Goal: Information Seeking & Learning: Learn about a topic

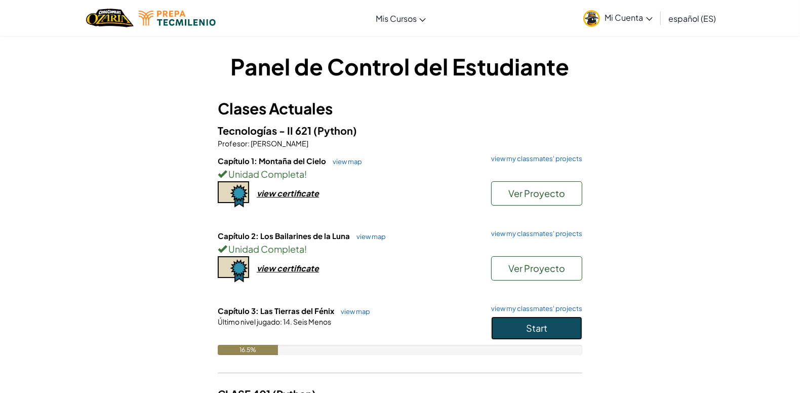
click at [527, 328] on span "Start" at bounding box center [536, 328] width 21 height 12
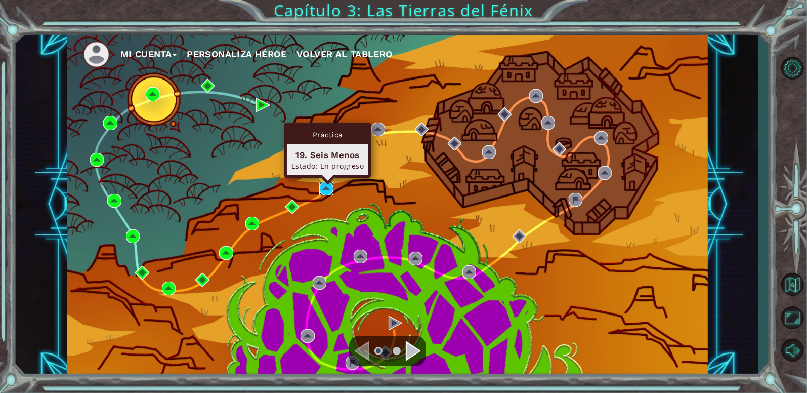
click at [329, 182] on img at bounding box center [326, 189] width 14 height 14
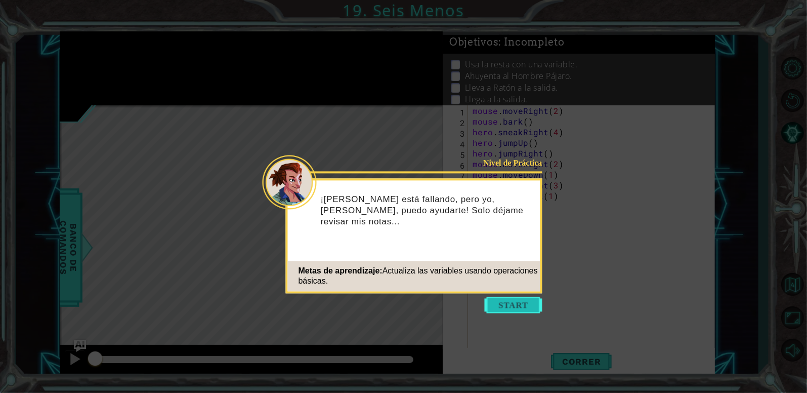
click at [529, 302] on button "Start" at bounding box center [514, 305] width 58 height 16
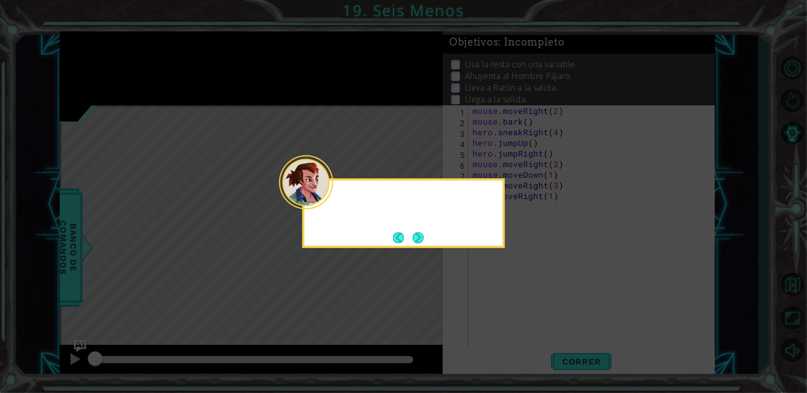
click at [529, 302] on icon at bounding box center [403, 196] width 807 height 393
drag, startPoint x: 414, startPoint y: 248, endPoint x: 419, endPoint y: 233, distance: 15.2
click at [419, 233] on body "1 ההההההההההההההההההההההההההההההההההההההההההההההההההההההההההההההההההההההההההההה…" at bounding box center [403, 196] width 807 height 393
click at [419, 233] on button "Next" at bounding box center [418, 237] width 13 height 13
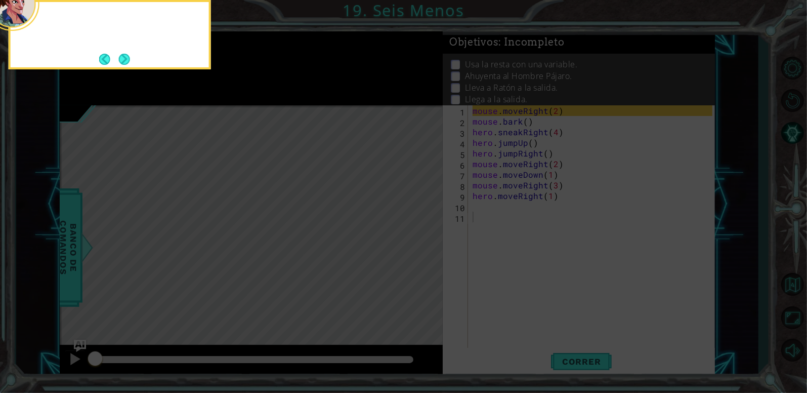
click at [419, 233] on icon at bounding box center [403, 59] width 807 height 668
drag, startPoint x: 121, startPoint y: 48, endPoint x: 123, endPoint y: 58, distance: 9.9
click at [123, 58] on div "Así que necesitarás usar findNearestEn" at bounding box center [110, 34] width 202 height 69
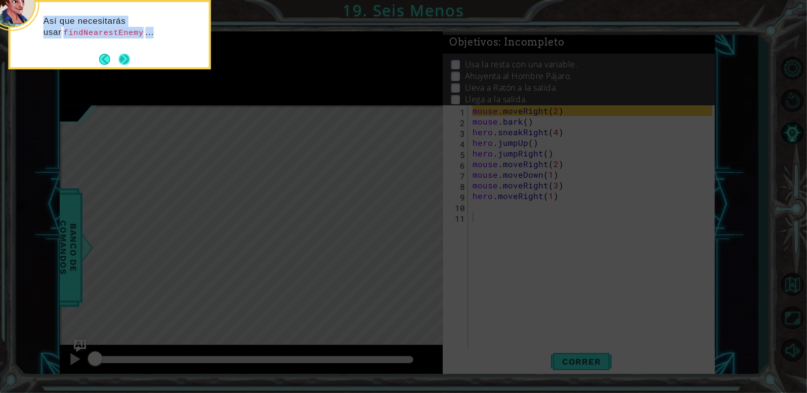
click at [123, 58] on button "Next" at bounding box center [124, 59] width 16 height 16
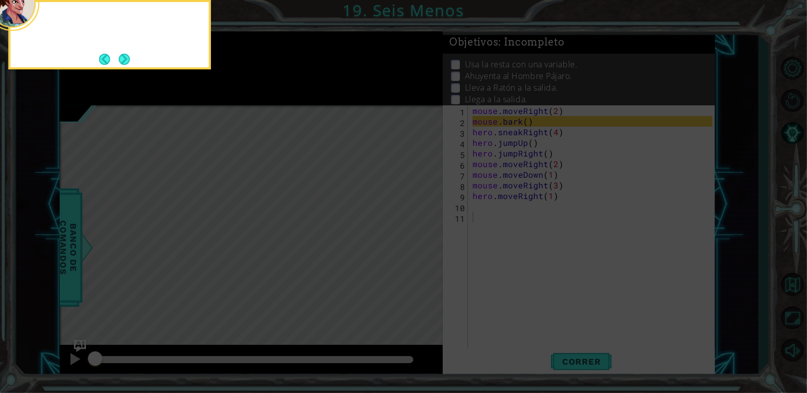
click at [123, 58] on button "Next" at bounding box center [124, 59] width 14 height 14
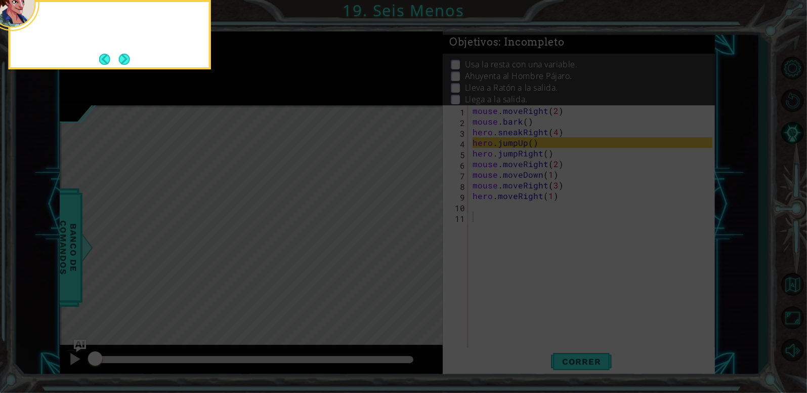
click at [123, 58] on button "Next" at bounding box center [124, 59] width 17 height 17
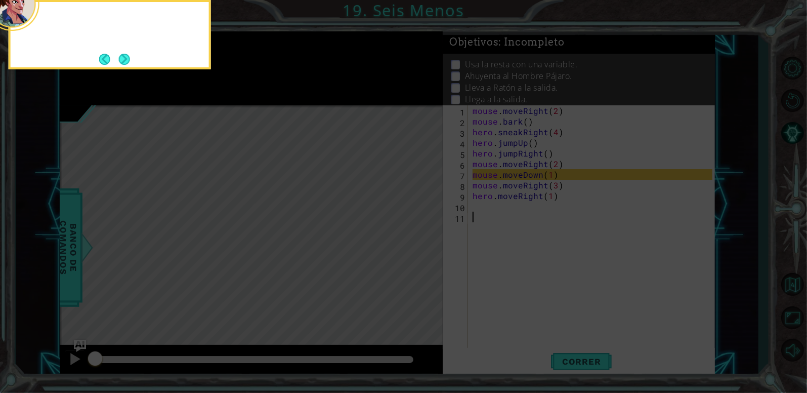
click at [123, 58] on button "Next" at bounding box center [124, 59] width 18 height 18
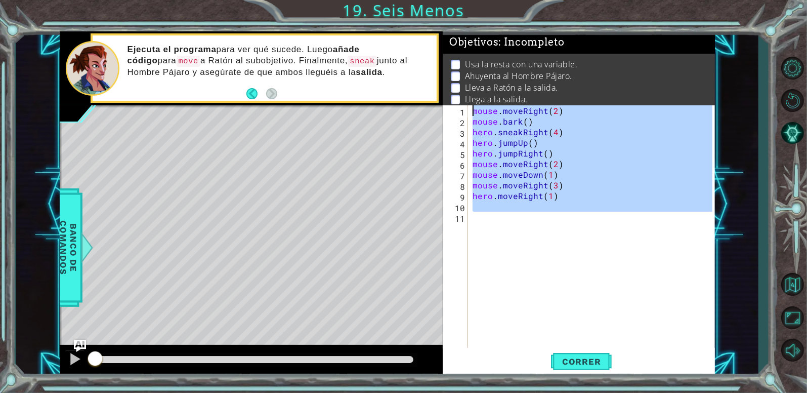
drag, startPoint x: 505, startPoint y: 233, endPoint x: 445, endPoint y: 83, distance: 161.3
click at [445, 83] on div "Objetivos : Incompleto Usa la resta con una variable. Ahuyenta al Hombre Pájaro…" at bounding box center [579, 204] width 272 height 346
type textarea "mouse.moveRight(2) mouse.bark()"
paste textarea "Code Area"
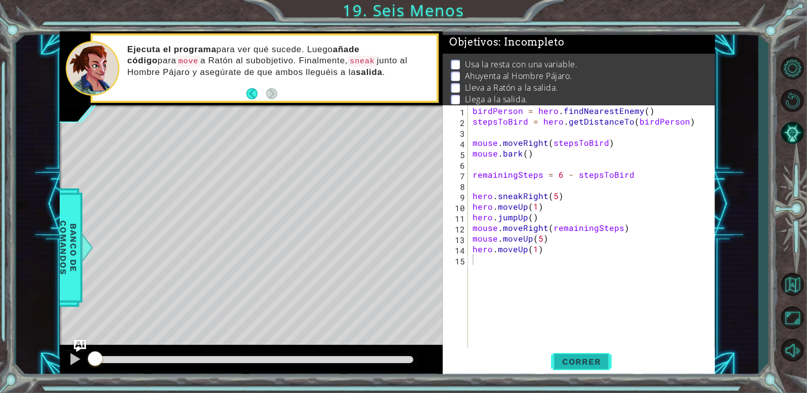
click at [586, 359] on span "Correr" at bounding box center [581, 361] width 59 height 10
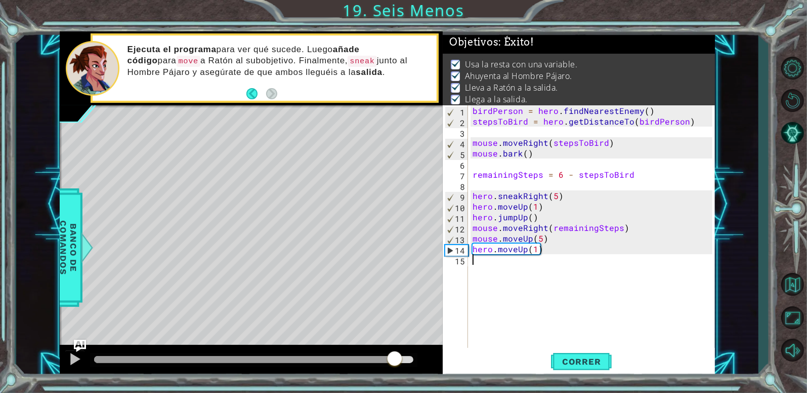
drag, startPoint x: 373, startPoint y: 358, endPoint x: 399, endPoint y: 365, distance: 26.3
click at [399, 363] on div at bounding box center [253, 359] width 319 height 7
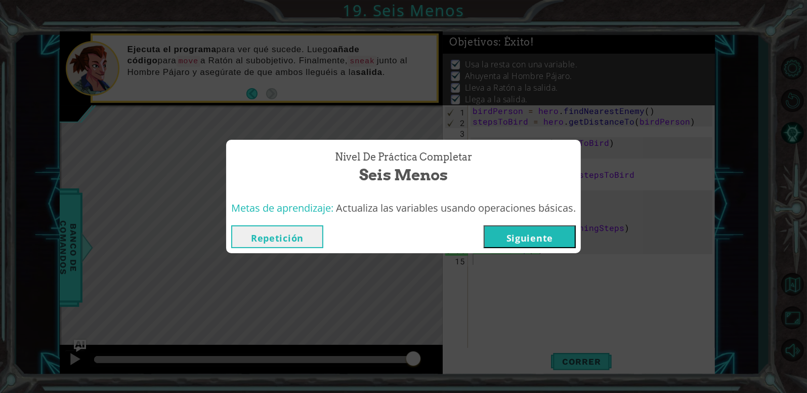
click at [518, 235] on button "Siguiente" at bounding box center [530, 236] width 92 height 23
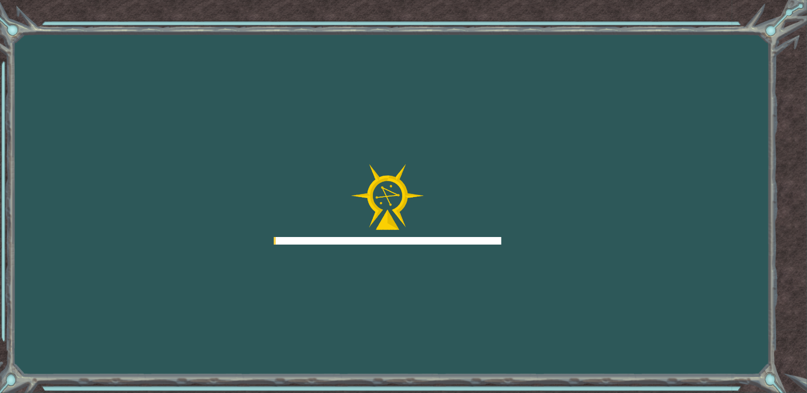
click at [518, 235] on div "Goals Error al cargar desde el servidor. Intenta refrescar la página. Necesitar…" at bounding box center [403, 196] width 807 height 393
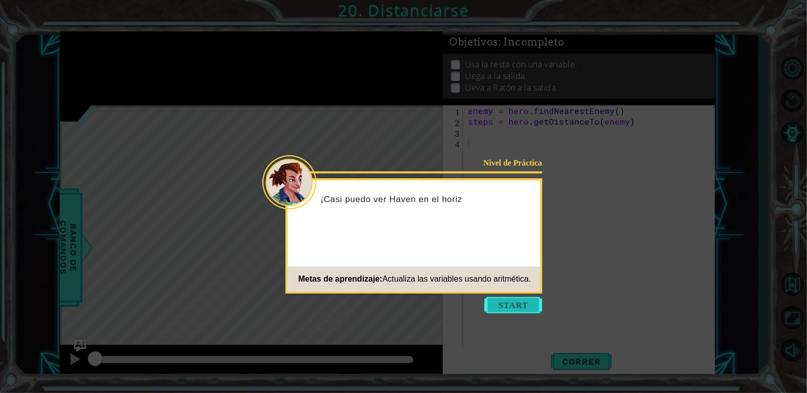
click at [509, 306] on button "Start" at bounding box center [514, 305] width 58 height 16
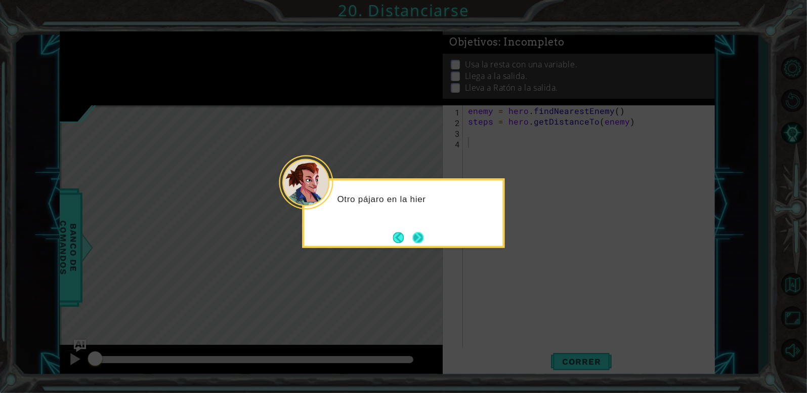
drag, startPoint x: 427, startPoint y: 246, endPoint x: 413, endPoint y: 234, distance: 17.6
click at [413, 234] on div "Otro pájaro en la hier" at bounding box center [404, 212] width 202 height 69
click at [413, 234] on button "Next" at bounding box center [418, 238] width 12 height 12
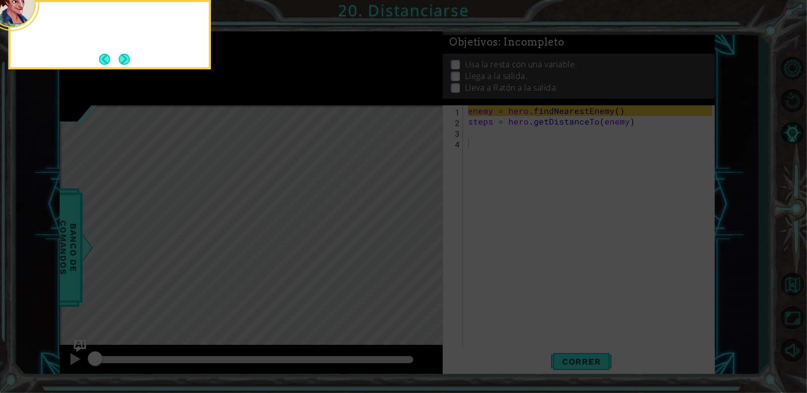
click at [413, 234] on icon at bounding box center [403, 59] width 807 height 668
drag, startPoint x: 413, startPoint y: 234, endPoint x: 189, endPoint y: 84, distance: 270.6
click at [189, 84] on icon at bounding box center [403, 59] width 807 height 668
click at [126, 66] on button "Next" at bounding box center [124, 59] width 19 height 19
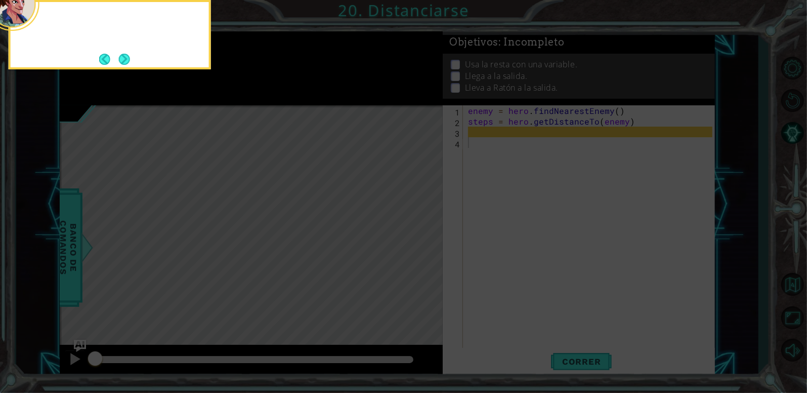
click at [126, 66] on footer at bounding box center [114, 59] width 31 height 15
click at [126, 66] on button "Next" at bounding box center [124, 59] width 17 height 17
click at [126, 65] on footer at bounding box center [114, 59] width 31 height 15
click at [126, 65] on button "Next" at bounding box center [124, 59] width 13 height 13
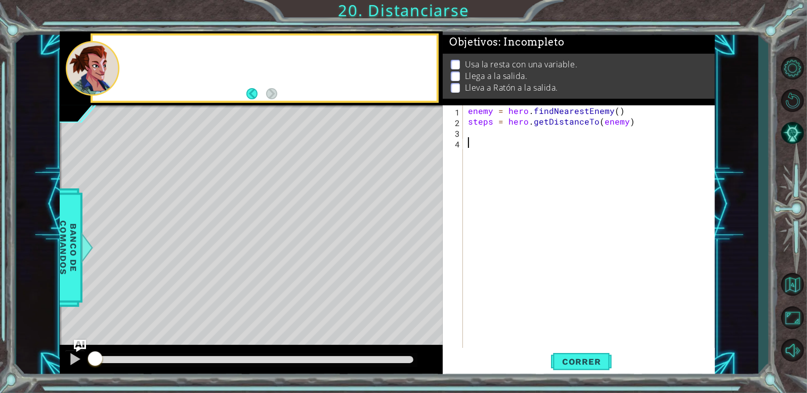
click at [126, 65] on div at bounding box center [278, 68] width 317 height 25
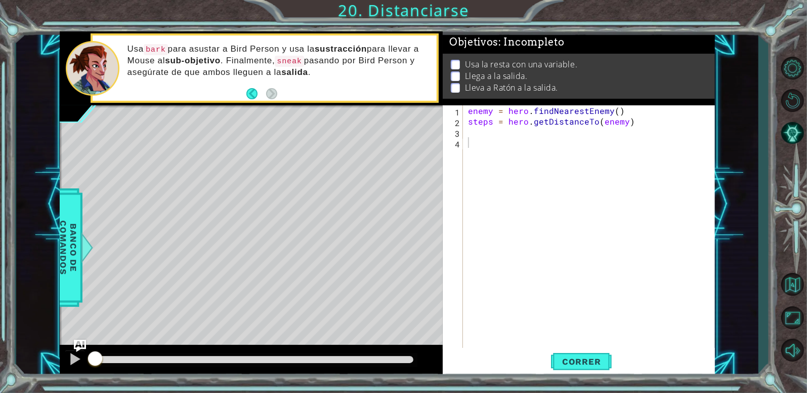
click at [483, 127] on div "enemy = hero . findNearestEnemy ( ) steps = hero . getDistanceTo ( enemy )" at bounding box center [592, 238] width 252 height 266
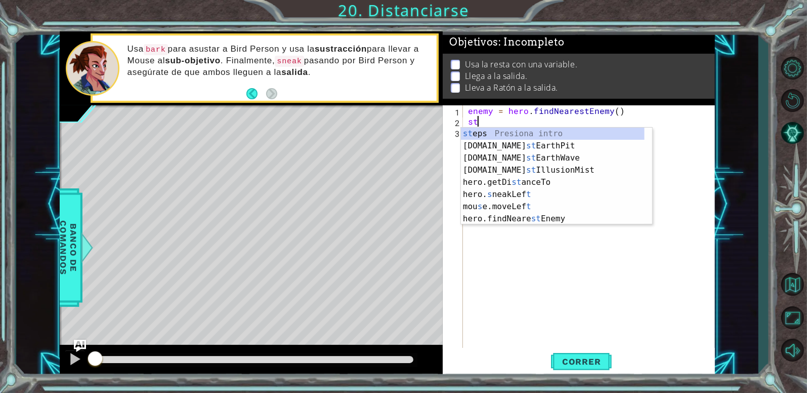
type textarea "s"
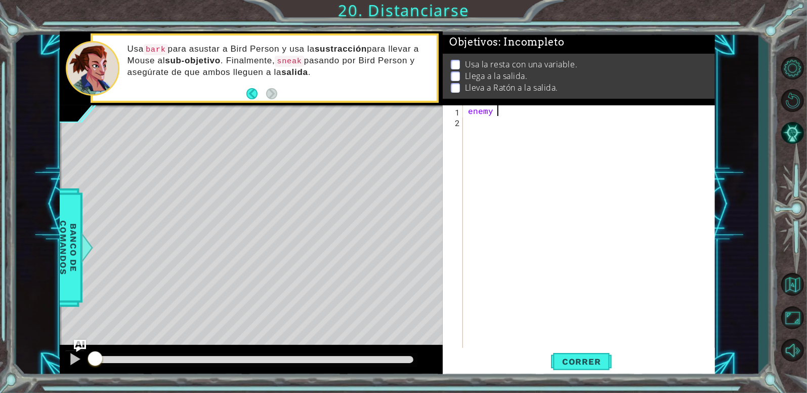
type textarea "e"
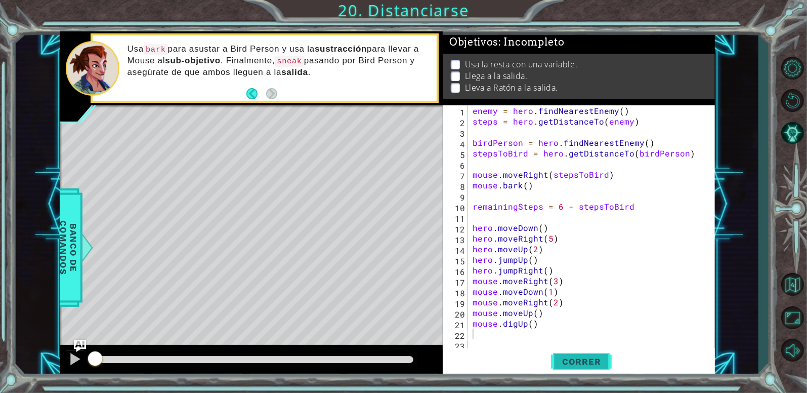
click at [594, 369] on button "Correr" at bounding box center [581, 361] width 61 height 27
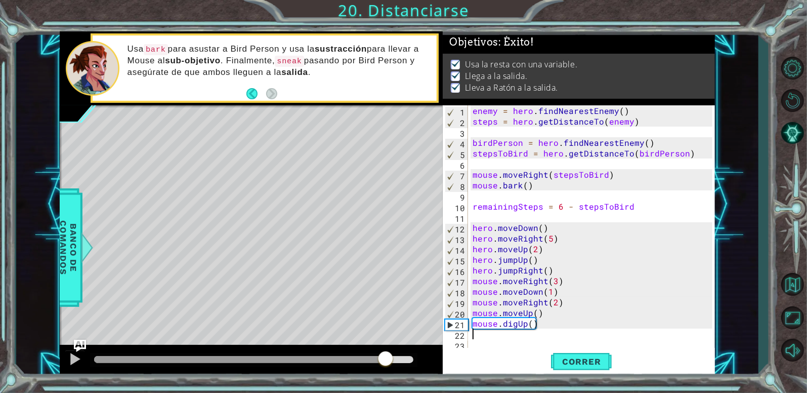
drag, startPoint x: 386, startPoint y: 360, endPoint x: 404, endPoint y: 361, distance: 18.8
click at [404, 361] on div at bounding box center [253, 359] width 319 height 7
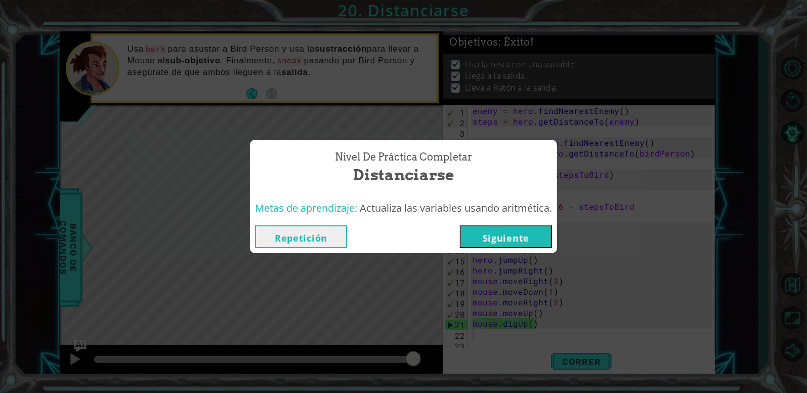
click at [495, 234] on button "Siguiente" at bounding box center [506, 236] width 92 height 23
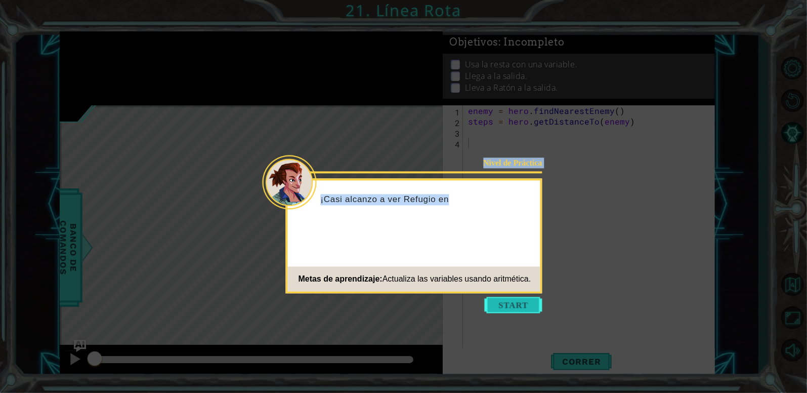
drag, startPoint x: 484, startPoint y: 295, endPoint x: 490, endPoint y: 300, distance: 7.6
click at [490, 300] on body "1 ההההההההההההההההההההההההההההההההההההההההההההההההההההההההההההההההההההההההההההה…" at bounding box center [403, 196] width 807 height 393
click at [490, 300] on button "Start" at bounding box center [514, 305] width 58 height 16
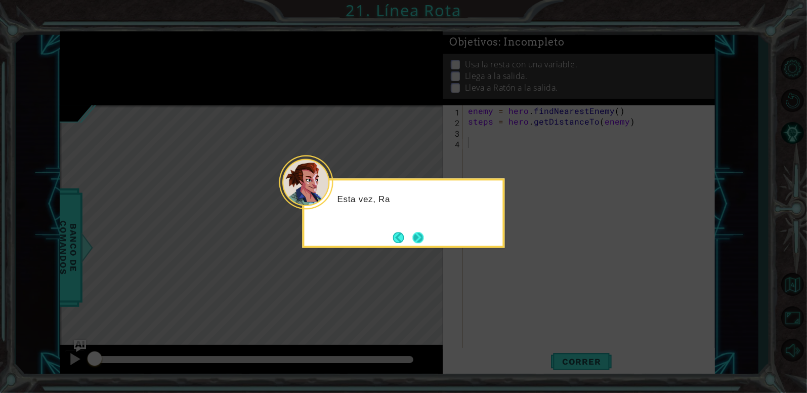
click at [417, 236] on button "Next" at bounding box center [418, 237] width 17 height 17
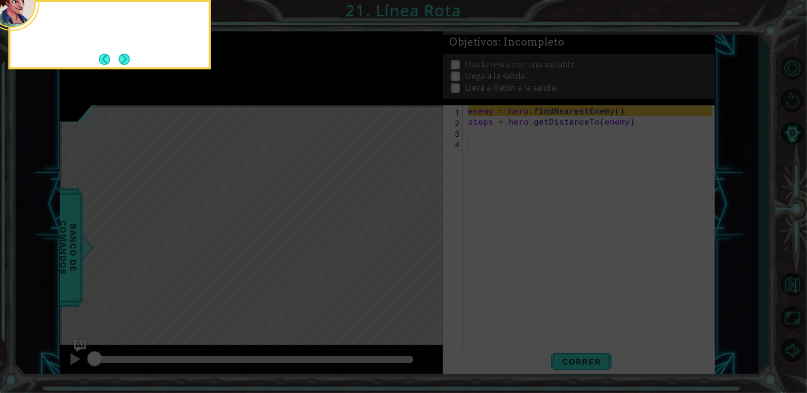
click at [417, 236] on icon at bounding box center [403, 59] width 807 height 668
click at [126, 64] on button "Next" at bounding box center [124, 59] width 18 height 18
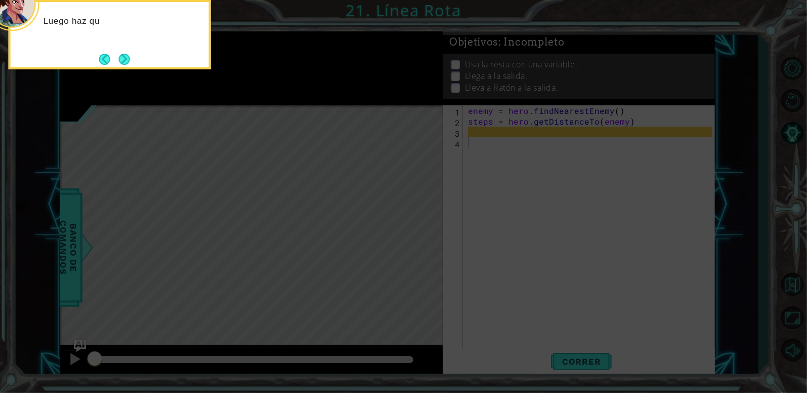
click at [126, 64] on button "Next" at bounding box center [124, 59] width 18 height 18
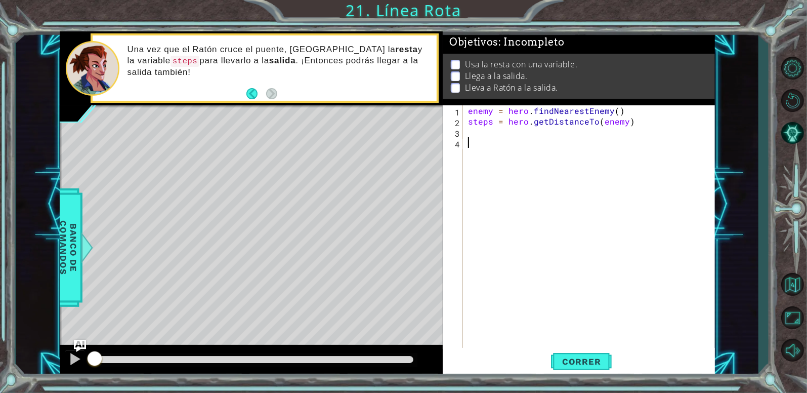
drag, startPoint x: 502, startPoint y: 151, endPoint x: 442, endPoint y: 102, distance: 76.6
click at [442, 102] on div "1 ההההההההההההההההההההההההההההההההההההההההההההההההההההההההההההההההההההההההההההה…" at bounding box center [387, 204] width 655 height 346
type textarea "enemy = hero.findNearestEnemy() steps = hero.getDistanceTo(enemy)"
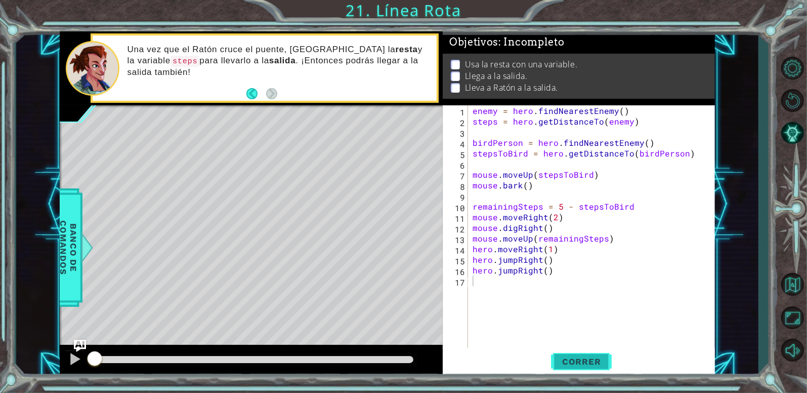
click at [582, 374] on button "Correr" at bounding box center [581, 361] width 61 height 27
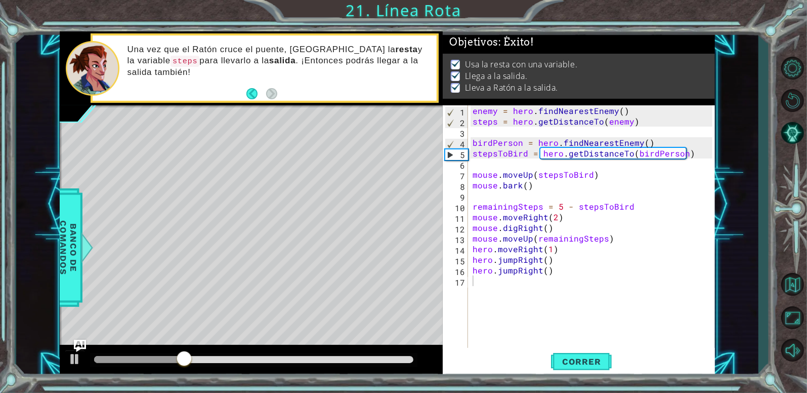
drag, startPoint x: 408, startPoint y: 363, endPoint x: 413, endPoint y: 363, distance: 5.6
click at [413, 363] on div at bounding box center [253, 360] width 327 height 14
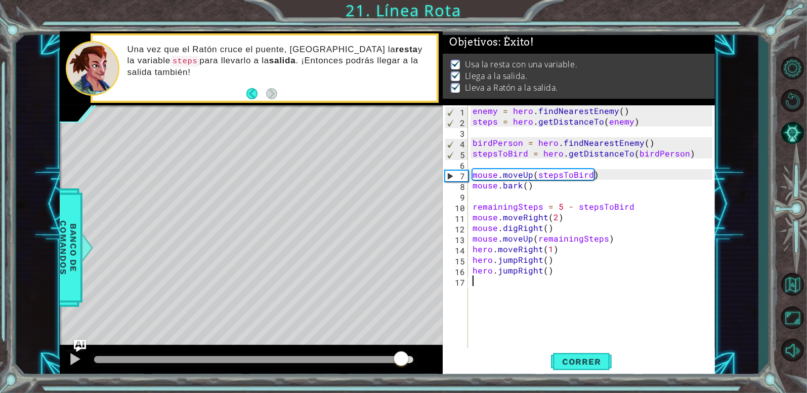
drag, startPoint x: 402, startPoint y: 359, endPoint x: 409, endPoint y: 359, distance: 7.6
click at [409, 359] on div at bounding box center [253, 359] width 319 height 7
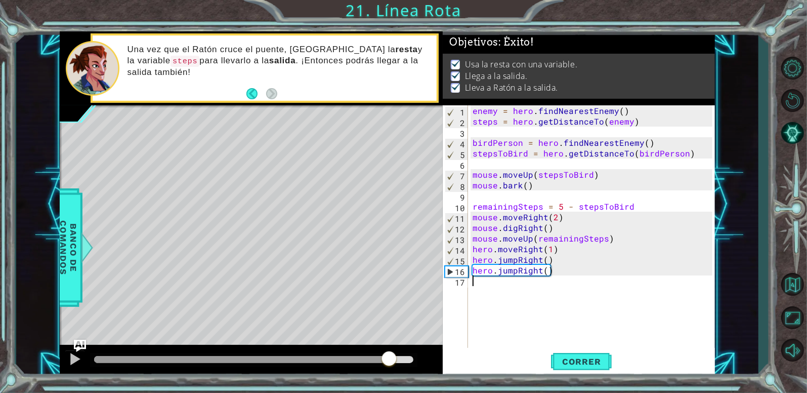
drag, startPoint x: 389, startPoint y: 358, endPoint x: 414, endPoint y: 362, distance: 25.6
click at [413, 362] on div at bounding box center [253, 359] width 319 height 7
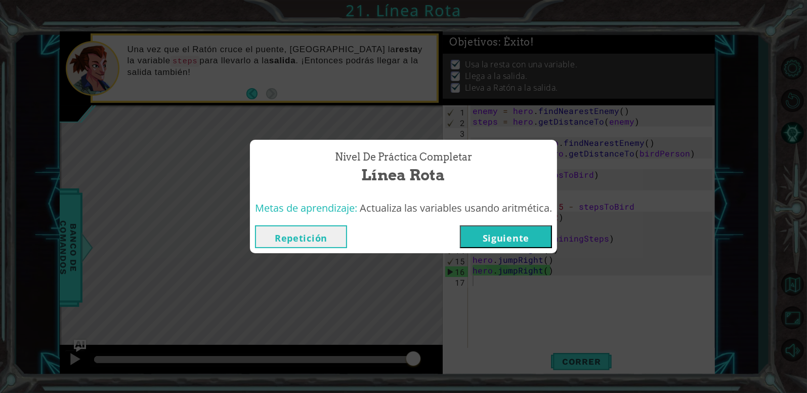
click at [511, 232] on button "Siguiente" at bounding box center [506, 236] width 92 height 23
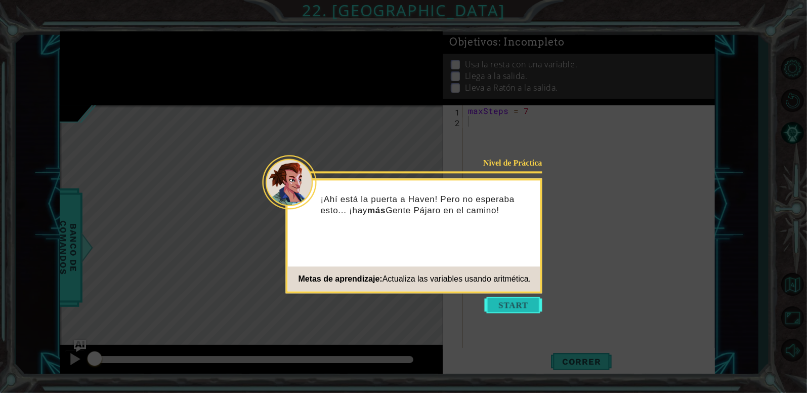
click at [522, 309] on button "Start" at bounding box center [514, 305] width 58 height 16
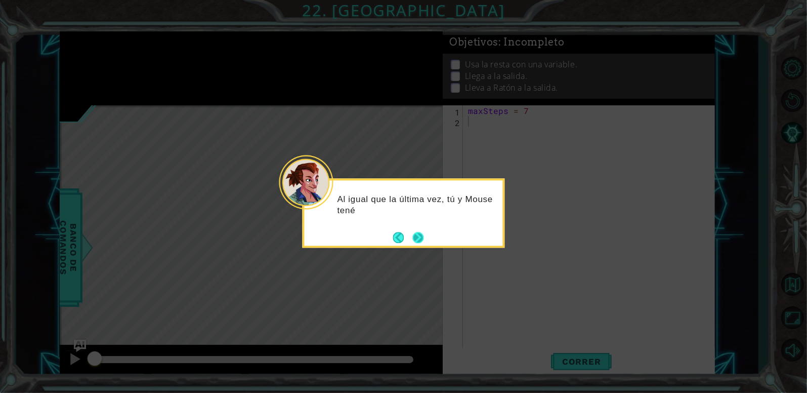
click at [412, 233] on button "Next" at bounding box center [417, 237] width 11 height 11
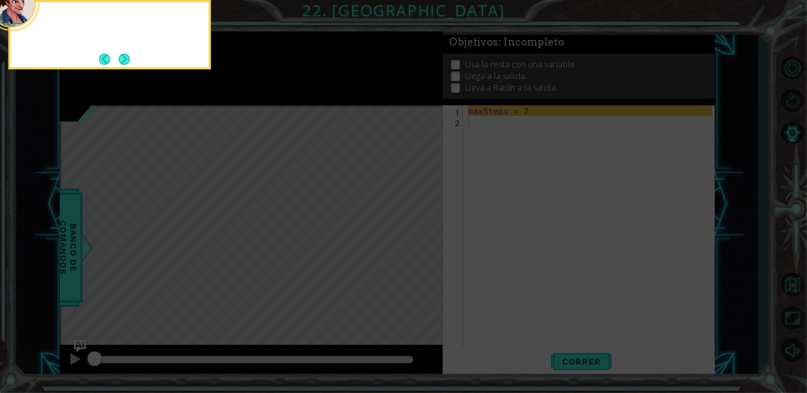
click at [411, 233] on icon at bounding box center [403, 59] width 807 height 668
drag, startPoint x: 411, startPoint y: 233, endPoint x: 194, endPoint y: 89, distance: 260.8
click at [194, 89] on icon at bounding box center [403, 59] width 807 height 668
click at [122, 63] on button "Next" at bounding box center [124, 59] width 14 height 14
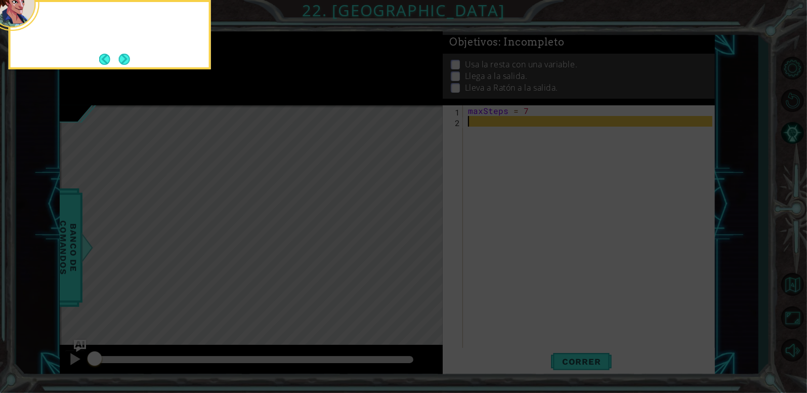
click at [122, 63] on button "Next" at bounding box center [124, 59] width 17 height 17
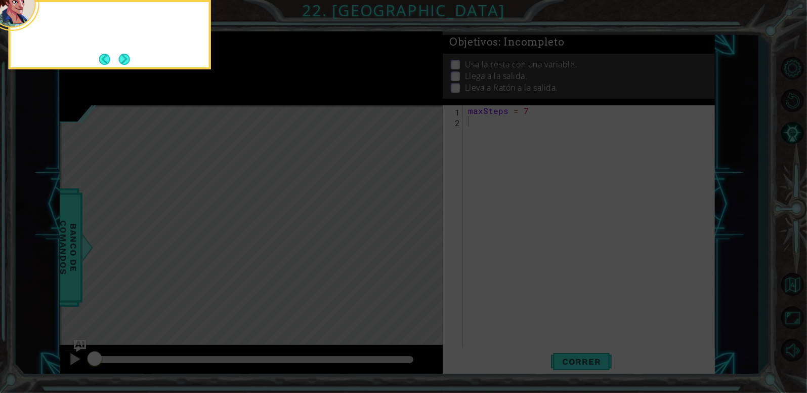
click at [122, 63] on button "Next" at bounding box center [124, 59] width 12 height 12
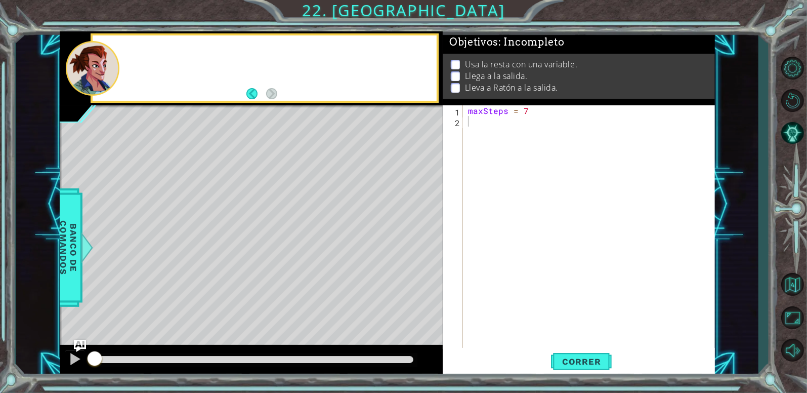
click at [122, 63] on div at bounding box center [278, 68] width 317 height 25
click at [122, 63] on div "Una" at bounding box center [278, 68] width 317 height 36
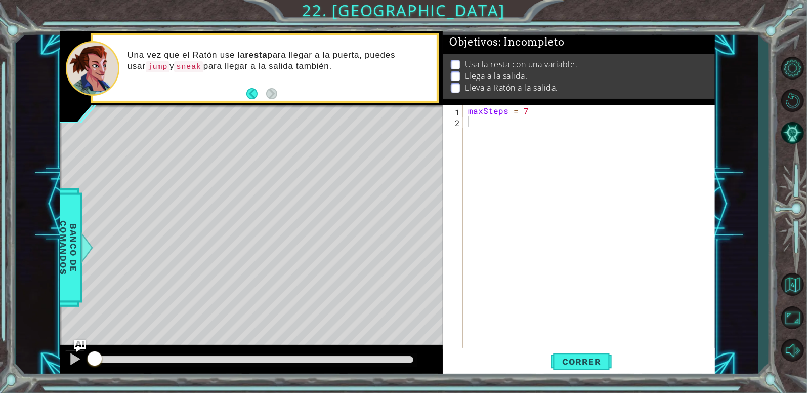
drag, startPoint x: 506, startPoint y: 177, endPoint x: 420, endPoint y: 60, distance: 144.9
click at [420, 60] on div "1 ההההההההההההההההההההההההההההההההההההההההההההההההההההההההההההההההההההההההההההה…" at bounding box center [387, 204] width 655 height 346
paste textarea "hero.sneakRight(4)"
type textarea "hero.sneakRight(4)"
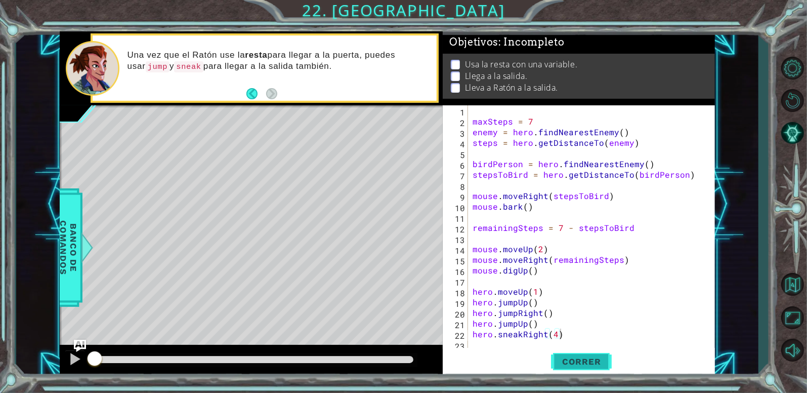
click at [572, 362] on span "Correr" at bounding box center [581, 361] width 59 height 10
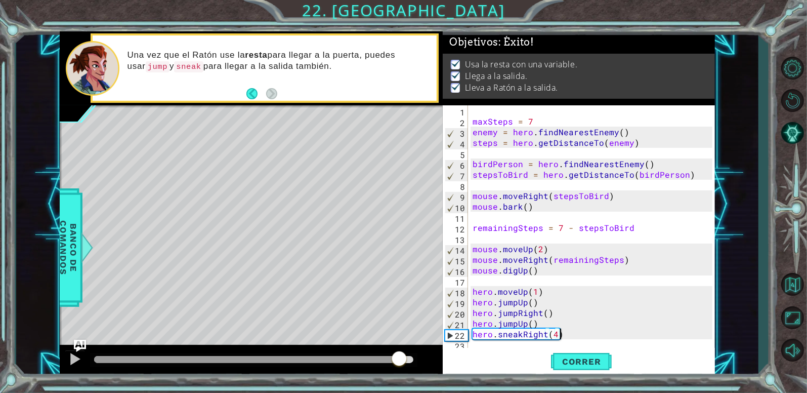
drag, startPoint x: 399, startPoint y: 356, endPoint x: 432, endPoint y: 363, distance: 33.5
click at [432, 363] on div at bounding box center [251, 361] width 383 height 32
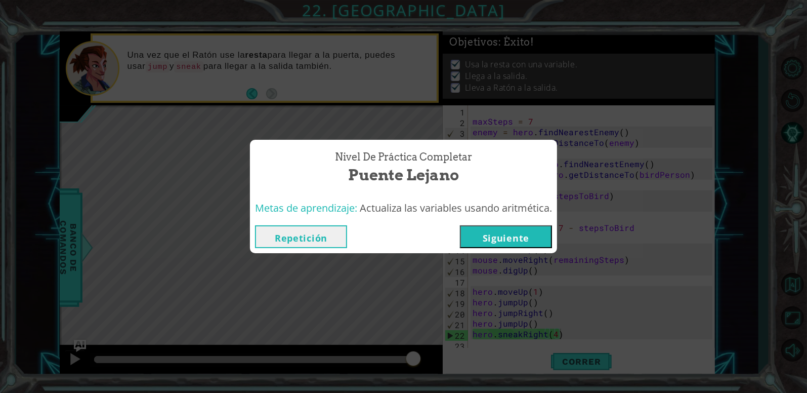
click at [484, 236] on button "Siguiente" at bounding box center [506, 236] width 92 height 23
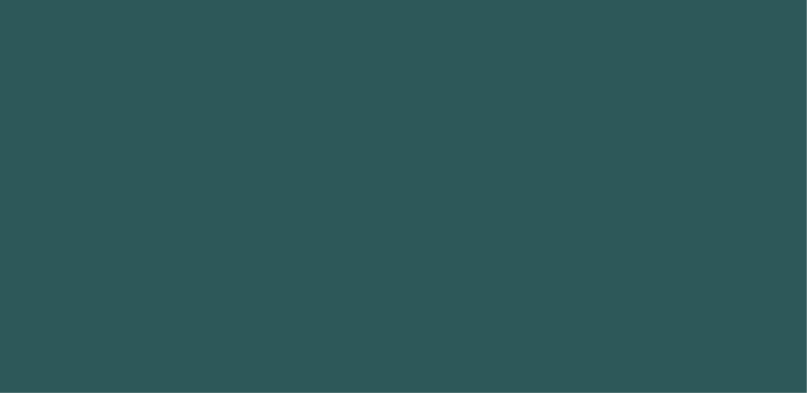
click at [484, 236] on body "1 2 3 4 5 6 7 8 9 [PERSON_NAME] Presiona intro h e ro.jumpUp Presiona intro h e…" at bounding box center [403, 196] width 807 height 393
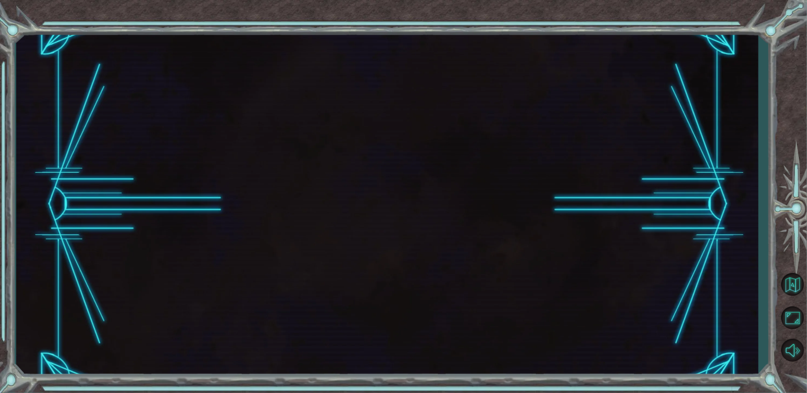
click at [484, 236] on body "1 2 3 4 5 6 7 8 9 [PERSON_NAME] Presiona intro h e ro.jumpUp Presiona intro h e…" at bounding box center [403, 196] width 807 height 393
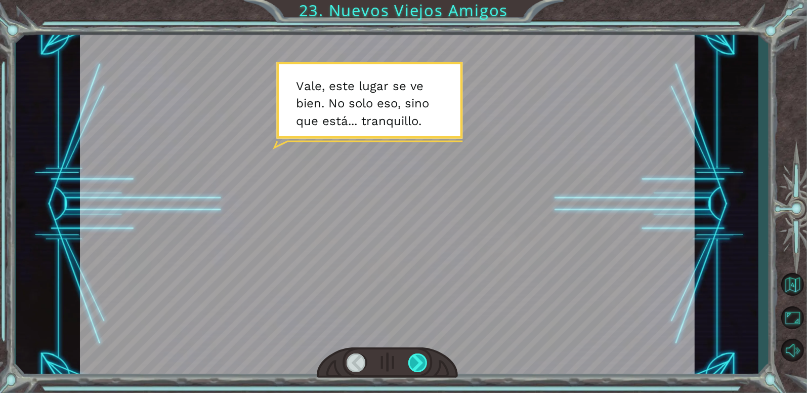
click at [427, 357] on div at bounding box center [418, 362] width 20 height 19
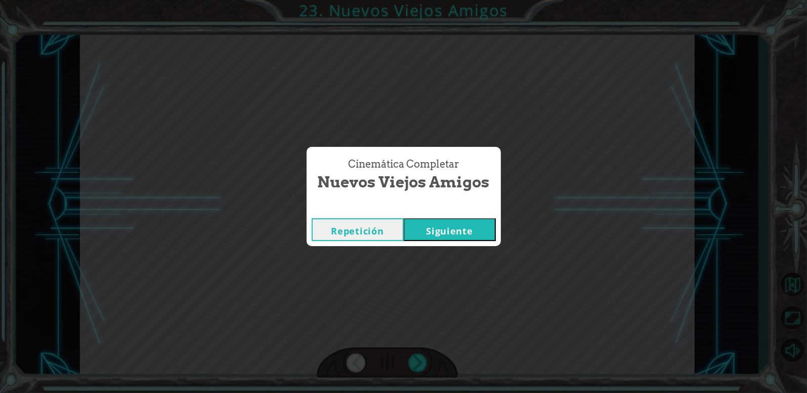
click at [482, 239] on div "Repetición [GEOGRAPHIC_DATA]" at bounding box center [404, 229] width 194 height 33
click at [482, 239] on button "Siguiente" at bounding box center [450, 229] width 92 height 23
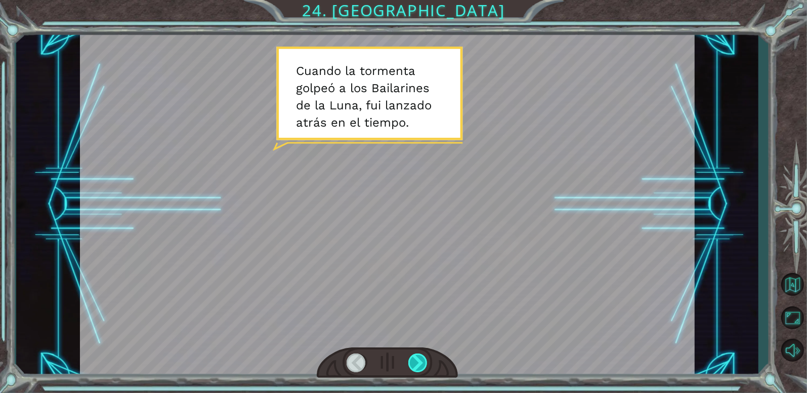
click at [417, 369] on div at bounding box center [418, 362] width 20 height 19
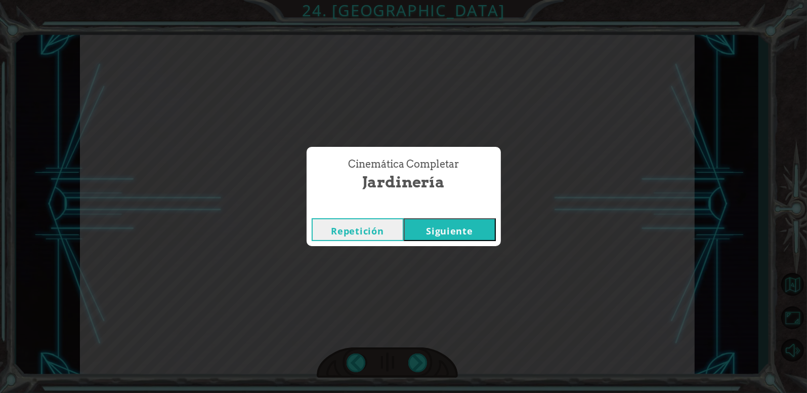
click at [451, 230] on button "Siguiente" at bounding box center [450, 229] width 92 height 23
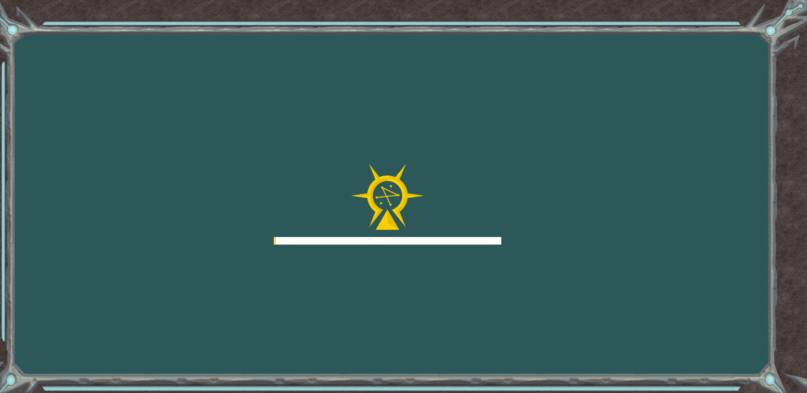
click at [451, 230] on div at bounding box center [388, 204] width 228 height 81
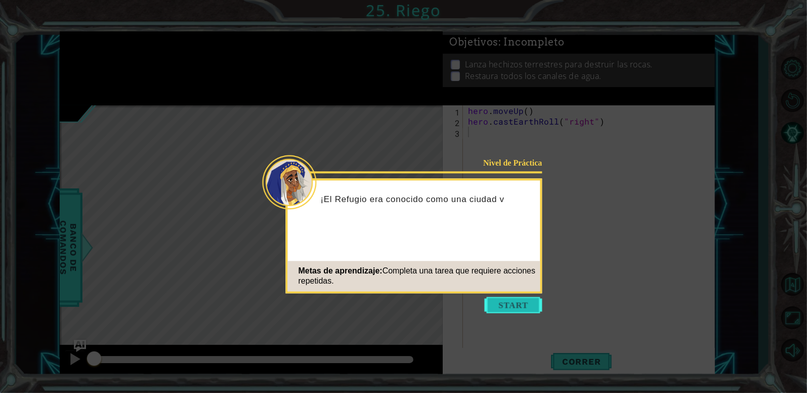
click at [532, 299] on button "Start" at bounding box center [514, 305] width 58 height 16
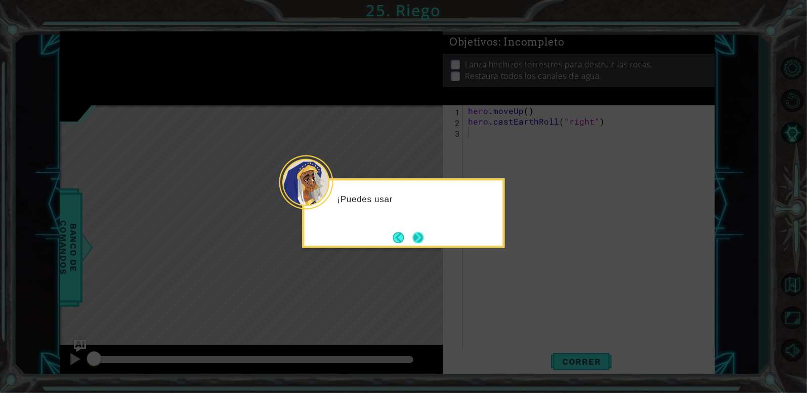
click at [425, 240] on button "Next" at bounding box center [418, 237] width 19 height 19
click at [425, 240] on icon at bounding box center [403, 196] width 807 height 393
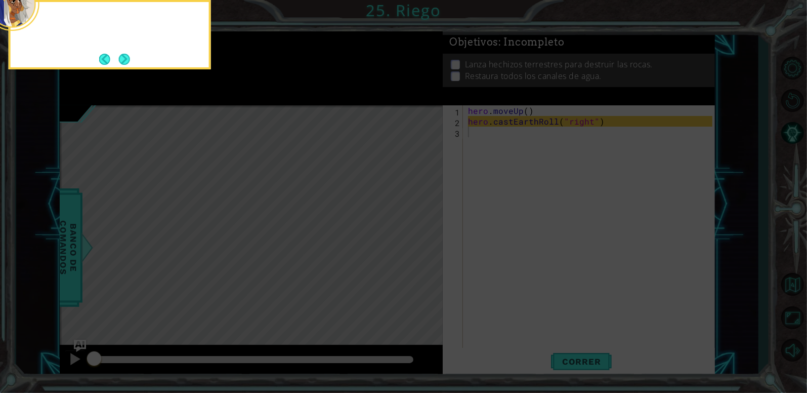
click at [425, 240] on icon at bounding box center [403, 59] width 807 height 668
drag, startPoint x: 425, startPoint y: 240, endPoint x: 356, endPoint y: 185, distance: 88.9
click at [356, 185] on icon at bounding box center [403, 59] width 807 height 668
click at [115, 70] on icon at bounding box center [403, 59] width 807 height 668
click at [116, 67] on body "1 ההההההההההההההההההההההההההההההההההההההההההההההההההההההההההההההההההההההההההההה…" at bounding box center [403, 196] width 807 height 393
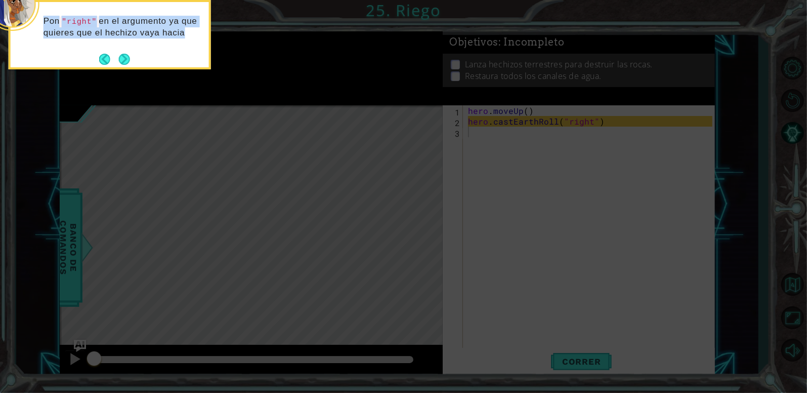
click at [116, 67] on div "Pon "right" en el argumento ya que quieres que el hechizo vaya hacia" at bounding box center [110, 34] width 202 height 69
click at [118, 66] on footer at bounding box center [114, 60] width 31 height 15
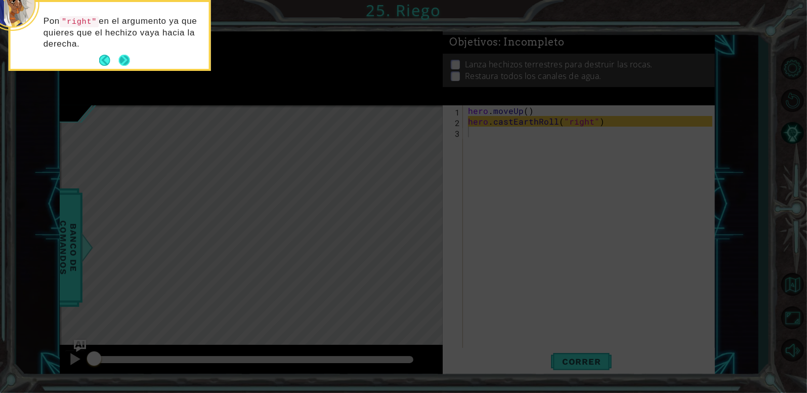
drag, startPoint x: 118, startPoint y: 66, endPoint x: 123, endPoint y: 59, distance: 8.7
click at [123, 59] on footer at bounding box center [114, 60] width 31 height 15
click at [123, 59] on button "Next" at bounding box center [124, 60] width 19 height 19
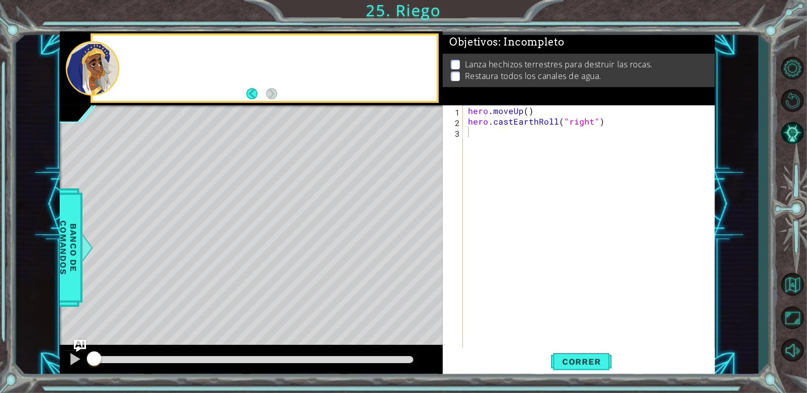
click at [123, 59] on div at bounding box center [278, 68] width 317 height 25
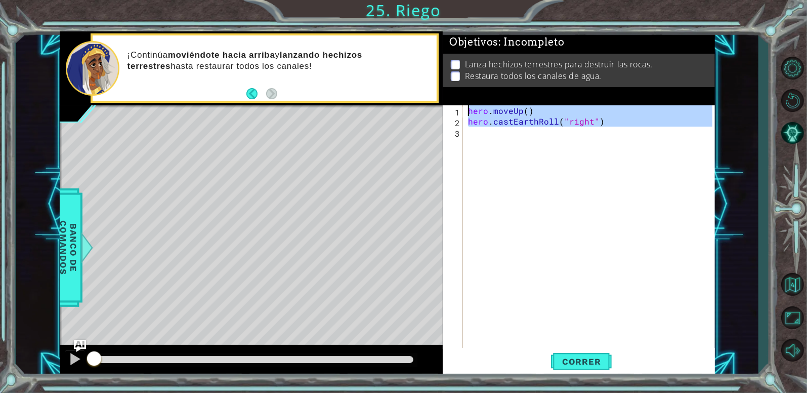
drag, startPoint x: 483, startPoint y: 157, endPoint x: 427, endPoint y: 85, distance: 90.9
click at [427, 85] on div "1 ההההההההההההההההההההההההההההההההההההההההההההההההההההההההההההההההההההההההההההה…" at bounding box center [387, 204] width 655 height 346
type textarea "hero.moveUp() hero.castEarthRoll("right")"
paste textarea "Code Area"
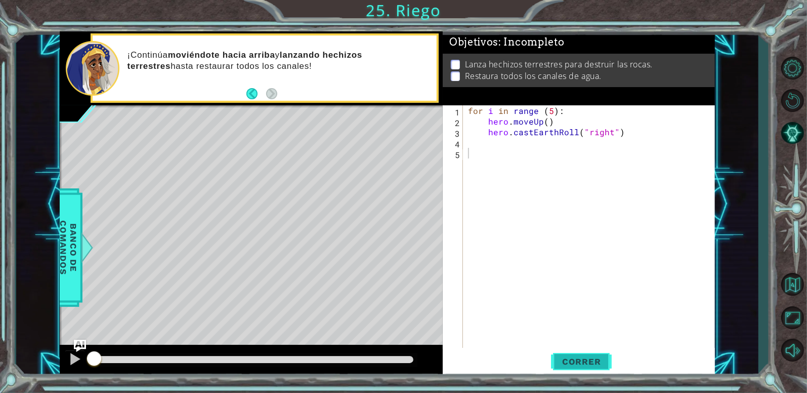
click at [577, 357] on span "Correr" at bounding box center [581, 361] width 59 height 10
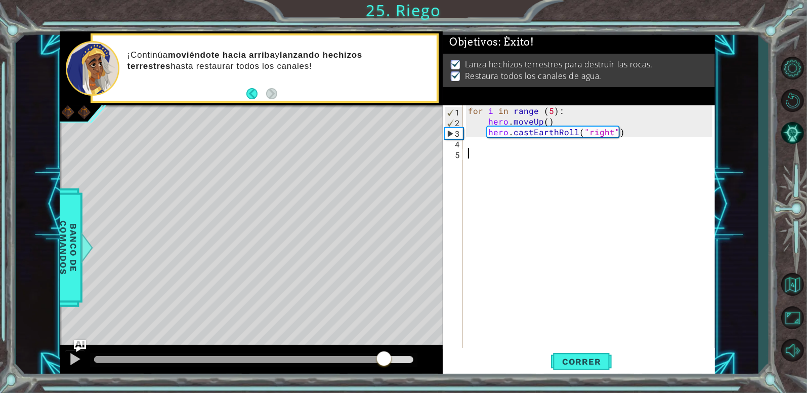
drag, startPoint x: 384, startPoint y: 359, endPoint x: 426, endPoint y: 363, distance: 42.7
click at [426, 363] on div at bounding box center [251, 361] width 383 height 32
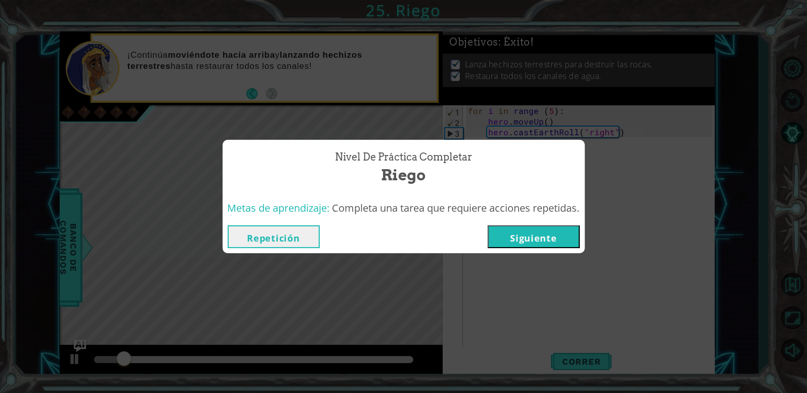
click at [540, 235] on button "Siguiente" at bounding box center [534, 236] width 92 height 23
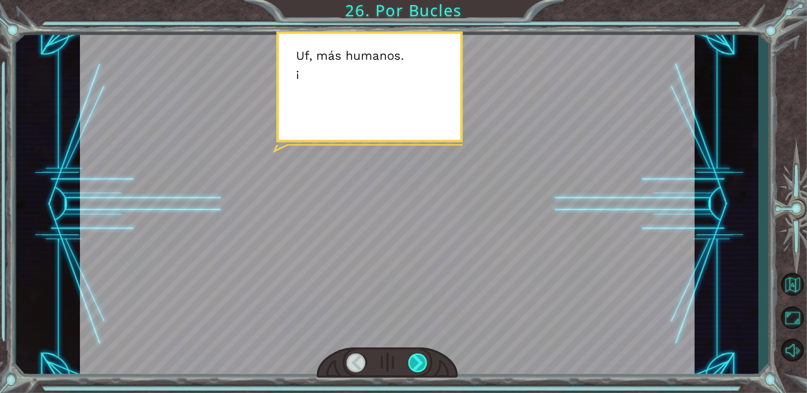
click at [426, 363] on div at bounding box center [418, 362] width 20 height 19
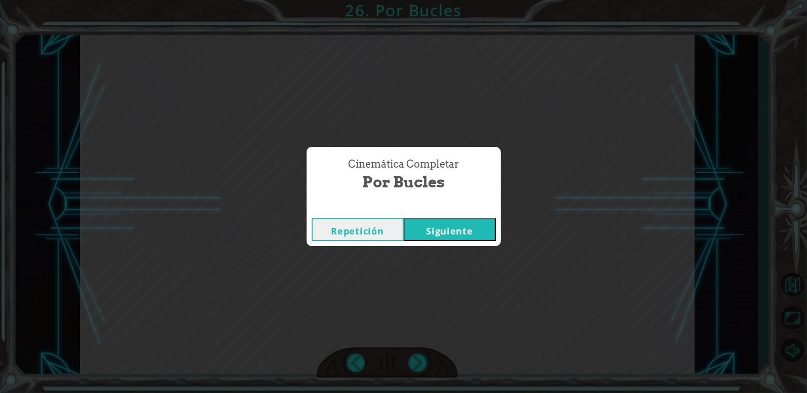
click at [475, 237] on button "Siguiente" at bounding box center [450, 229] width 92 height 23
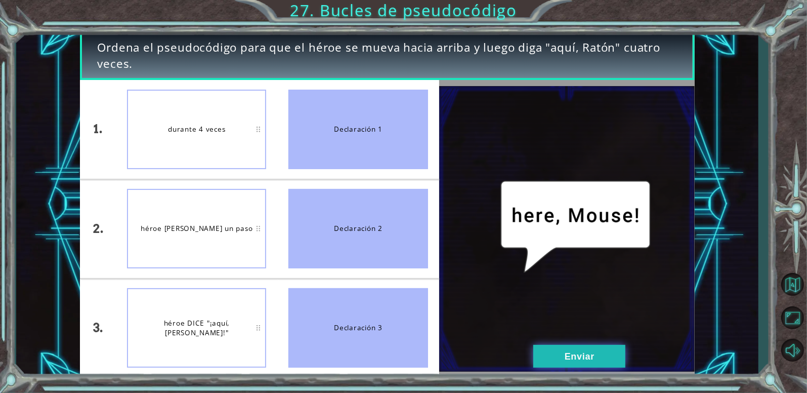
click at [566, 349] on button "Enviar" at bounding box center [579, 356] width 92 height 23
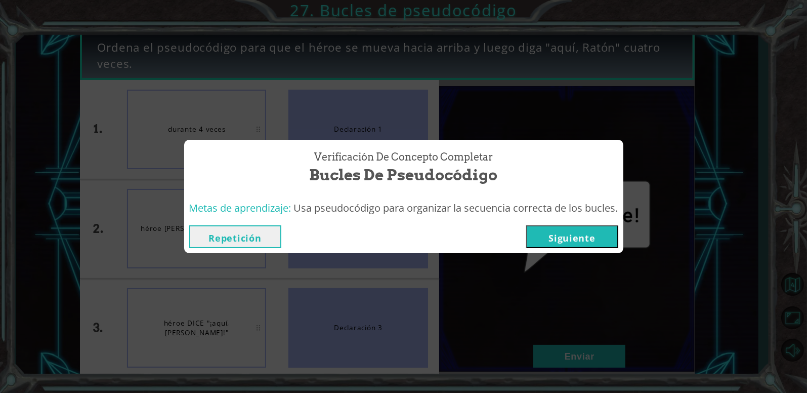
click at [585, 233] on button "Siguiente" at bounding box center [572, 236] width 92 height 23
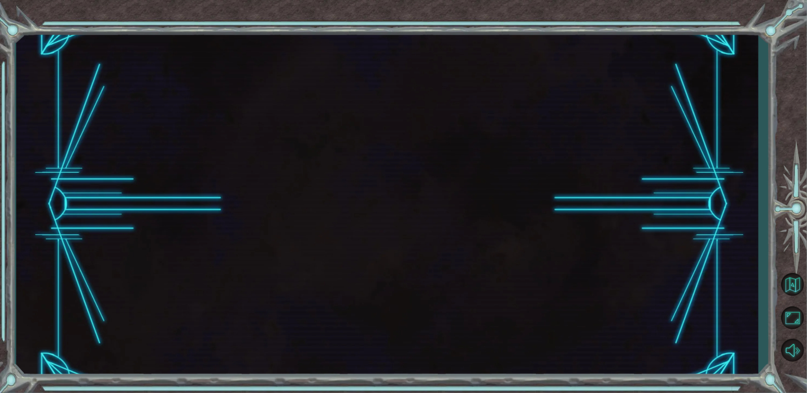
click at [585, 233] on button "Siguiente" at bounding box center [572, 236] width 92 height 23
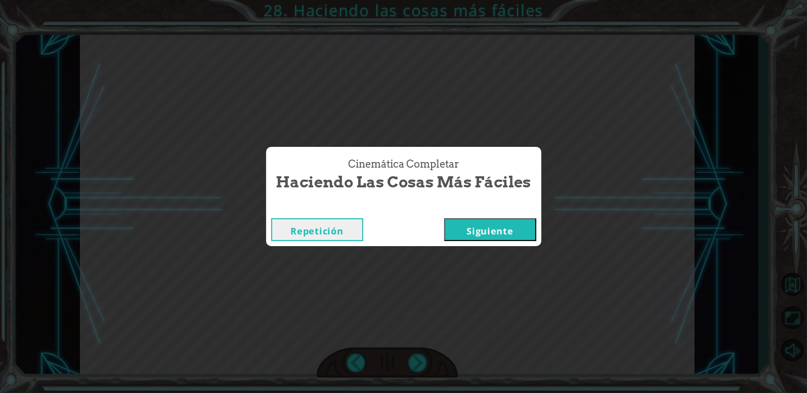
click at [498, 228] on button "Siguiente" at bounding box center [490, 229] width 92 height 23
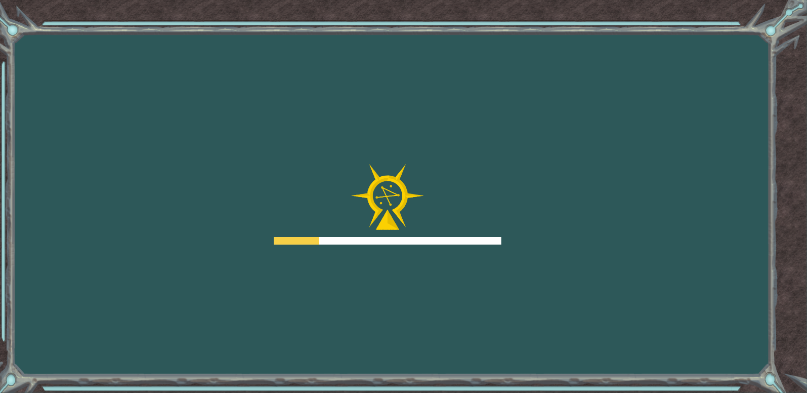
click at [498, 228] on div at bounding box center [388, 204] width 228 height 81
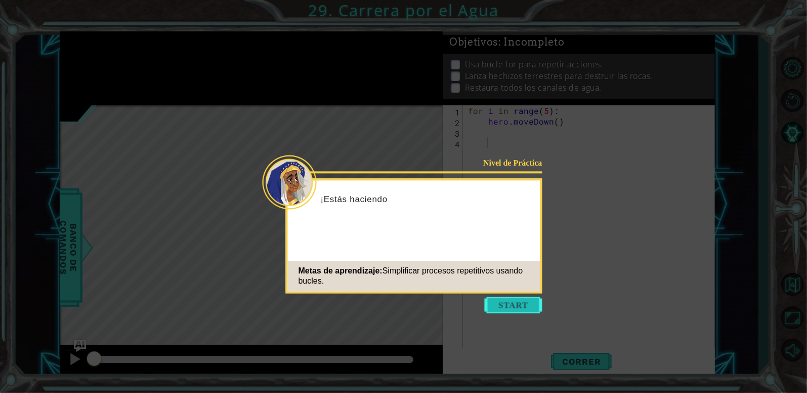
click at [526, 304] on button "Start" at bounding box center [514, 305] width 58 height 16
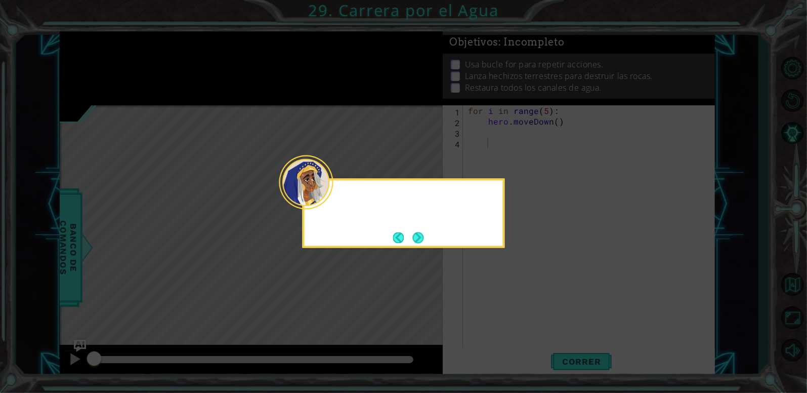
click at [526, 304] on icon at bounding box center [403, 196] width 807 height 393
click at [423, 243] on button "Next" at bounding box center [418, 237] width 15 height 15
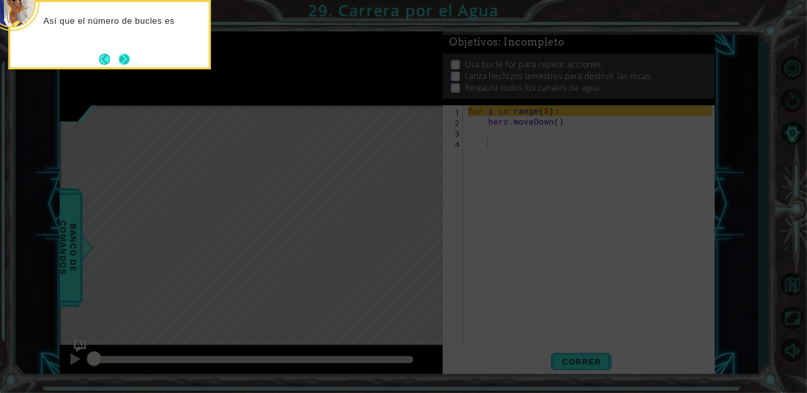
click at [126, 58] on button "Next" at bounding box center [124, 59] width 15 height 15
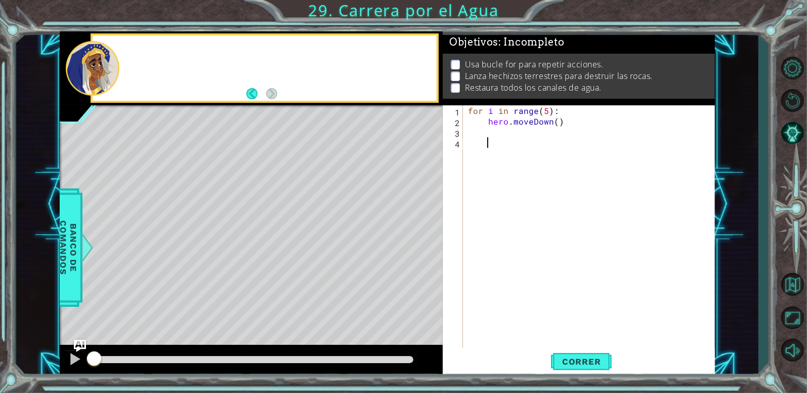
click at [126, 58] on div at bounding box center [278, 68] width 317 height 25
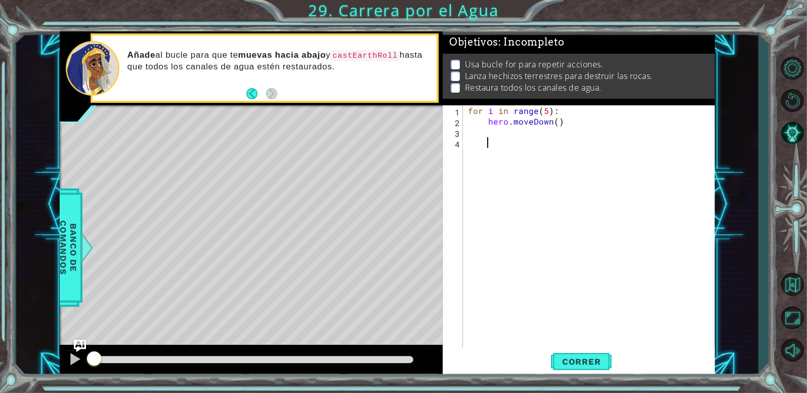
drag, startPoint x: 483, startPoint y: 139, endPoint x: 430, endPoint y: 94, distance: 70.0
click at [430, 94] on div "1 ההההההההההההההההההההההההההההההההההההההההההההההההההההההההההההההההההההההההההההה…" at bounding box center [387, 204] width 655 height 346
type textarea "for i in range(5): hero.moveDown()"
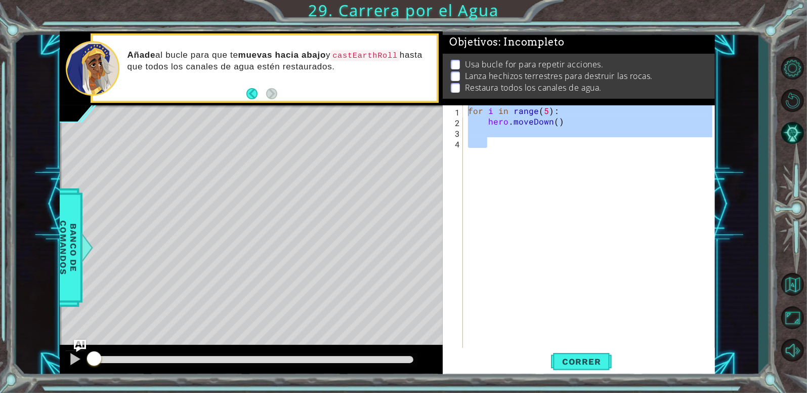
click at [430, 94] on div "Añade al bucle para que te muevas hacia abajo y castEarthRoll hasta que todos l…" at bounding box center [265, 67] width 345 height 65
click at [542, 145] on div "for i in range ( 5 ) : hero . moveDown ( )" at bounding box center [589, 227] width 246 height 244
drag, startPoint x: 544, startPoint y: 149, endPoint x: 472, endPoint y: 111, distance: 82.0
click at [472, 111] on div "for i in range ( 5 ) : hero . moveDown ( )" at bounding box center [592, 238] width 252 height 266
type textarea "for i in range(5): hero.moveDown()"
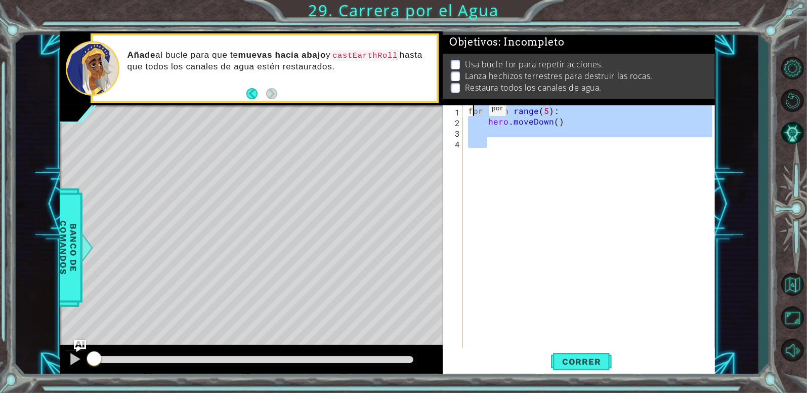
paste textarea "Code Area"
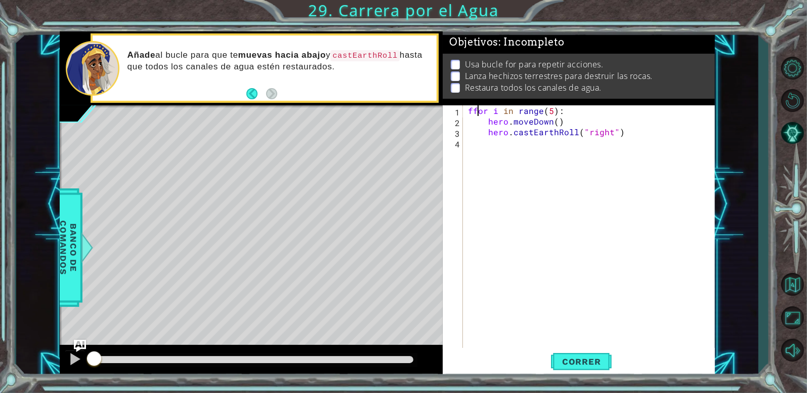
click at [477, 105] on div "ffor i in range ( 5 ) : hero . moveDown ( ) hero . castEarthRoll ( "right" )" at bounding box center [592, 238] width 252 height 266
type textarea "for i in range(5):"
click at [589, 356] on span "Correr" at bounding box center [581, 361] width 59 height 10
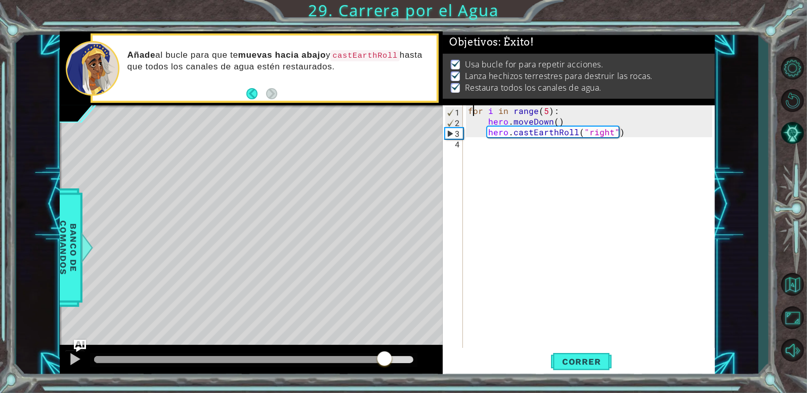
drag, startPoint x: 202, startPoint y: 359, endPoint x: 423, endPoint y: 348, distance: 220.9
click at [423, 348] on div at bounding box center [251, 361] width 383 height 32
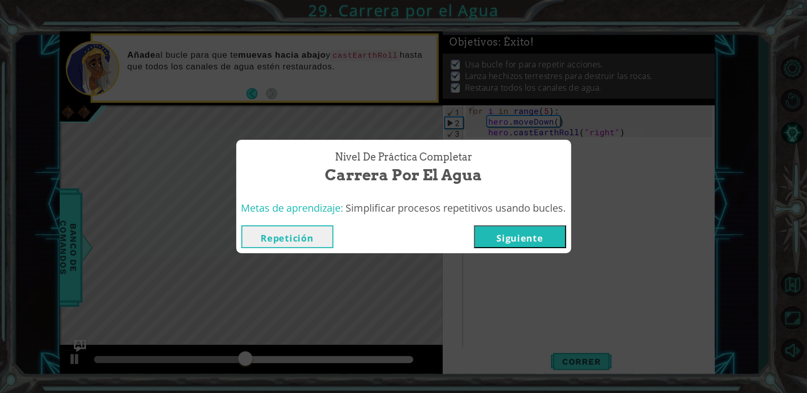
click at [493, 243] on button "Siguiente" at bounding box center [520, 236] width 92 height 23
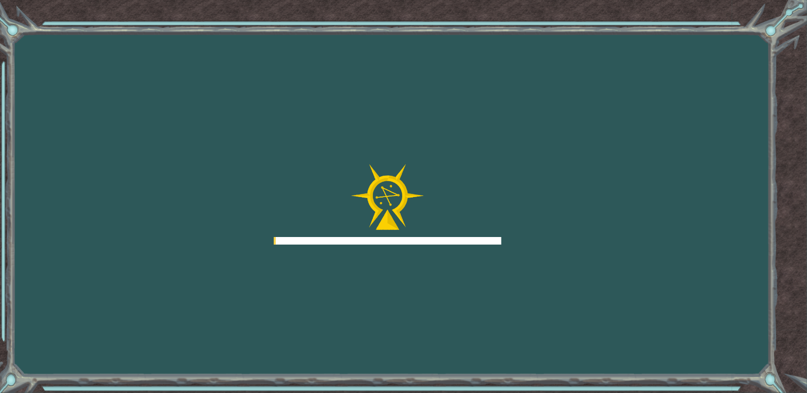
click at [493, 243] on div at bounding box center [388, 241] width 228 height 8
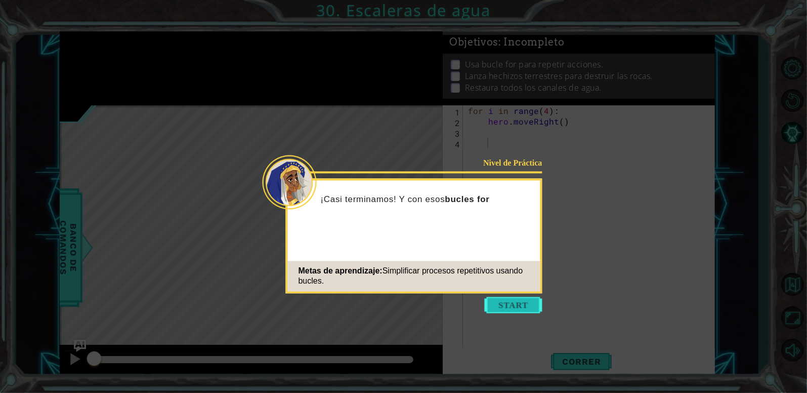
click at [507, 306] on button "Start" at bounding box center [514, 305] width 58 height 16
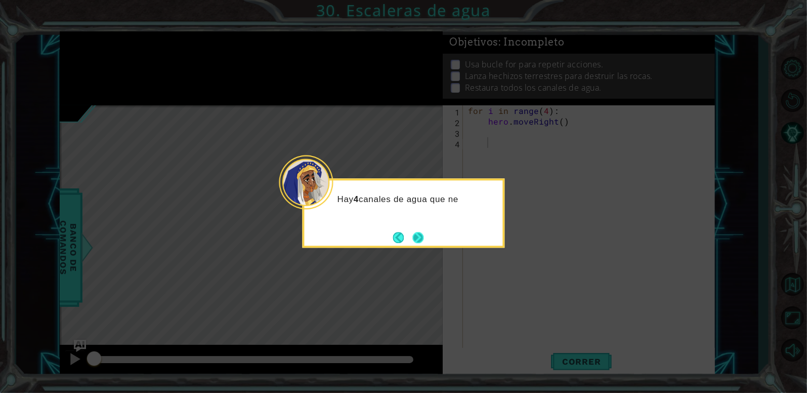
click at [425, 237] on button "Next" at bounding box center [418, 238] width 18 height 18
click at [425, 237] on icon at bounding box center [403, 196] width 807 height 393
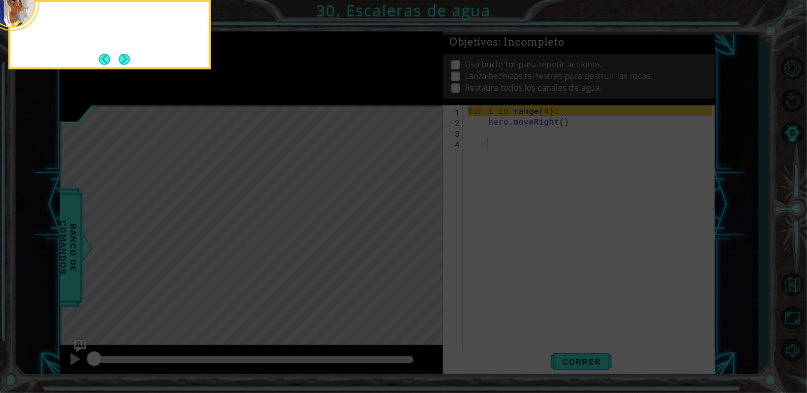
click at [425, 237] on icon at bounding box center [403, 59] width 807 height 668
click at [118, 60] on button "Next" at bounding box center [124, 59] width 19 height 19
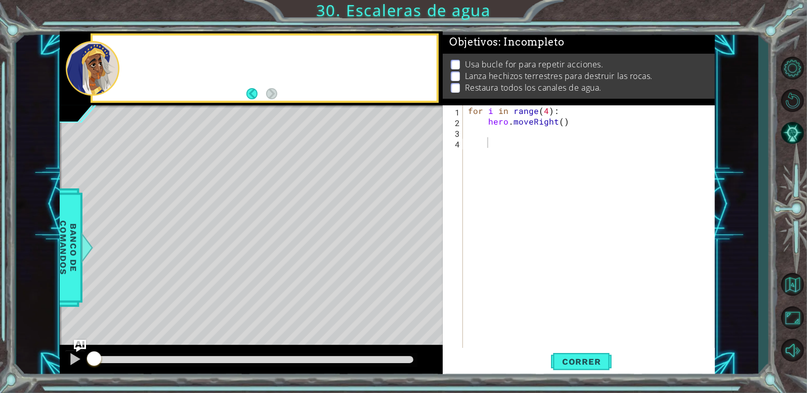
click at [118, 60] on div at bounding box center [93, 68] width 54 height 55
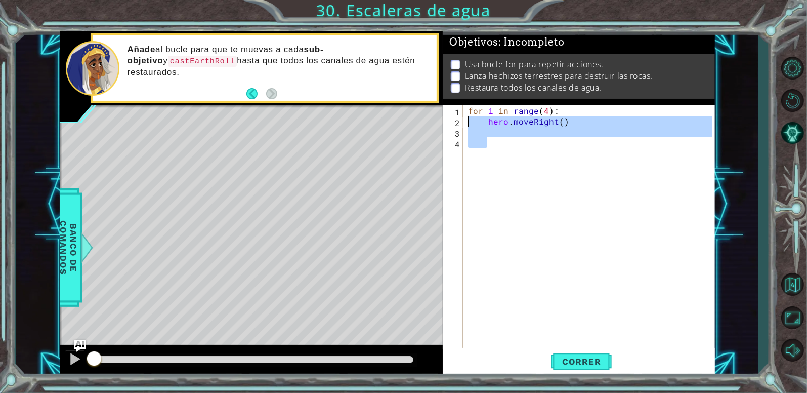
drag, startPoint x: 490, startPoint y: 147, endPoint x: 426, endPoint y: 86, distance: 88.4
click at [426, 86] on div "1 ההההההההההההההההההההההההההההההההההההההההההההההההההההההההההההההההההההההההההההה…" at bounding box center [387, 204] width 655 height 346
type textarea "for i in range(4): hero.moveRight()"
paste textarea "Code Area"
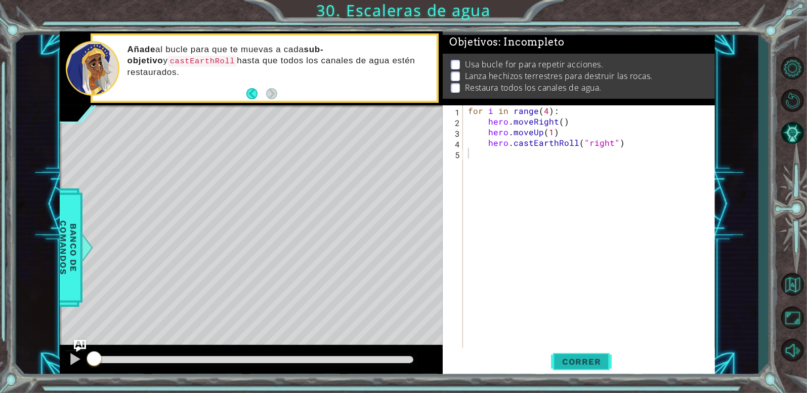
click at [573, 362] on span "Correr" at bounding box center [581, 361] width 59 height 10
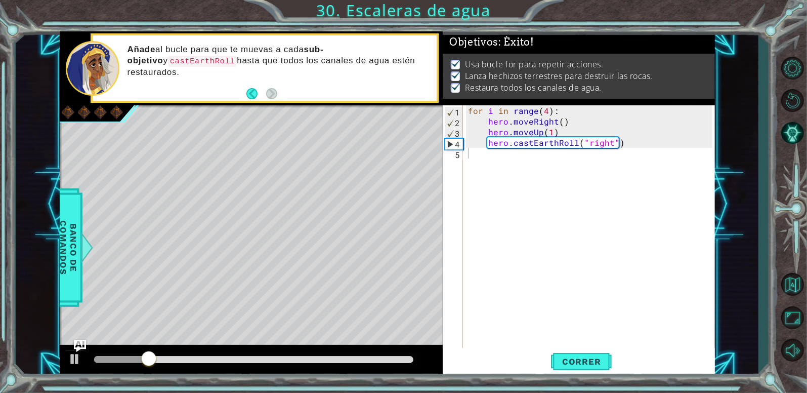
drag, startPoint x: 342, startPoint y: 367, endPoint x: 349, endPoint y: 363, distance: 8.2
click at [346, 364] on div at bounding box center [251, 361] width 383 height 32
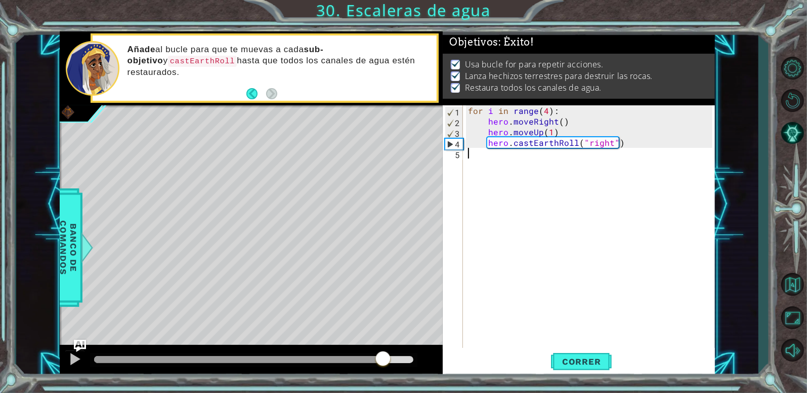
drag, startPoint x: 359, startPoint y: 359, endPoint x: 408, endPoint y: 360, distance: 49.1
click at [408, 360] on div at bounding box center [253, 359] width 319 height 7
drag, startPoint x: 392, startPoint y: 361, endPoint x: 430, endPoint y: 363, distance: 38.0
click at [430, 363] on div at bounding box center [251, 361] width 383 height 32
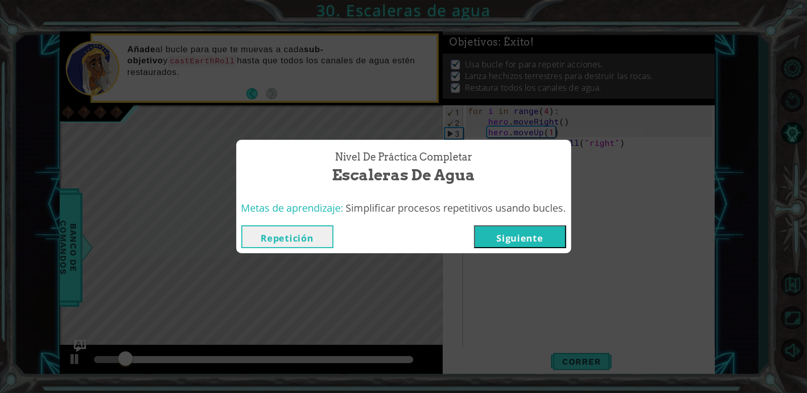
drag, startPoint x: 512, startPoint y: 251, endPoint x: 522, endPoint y: 230, distance: 22.6
click at [522, 230] on div "Repetición [GEOGRAPHIC_DATA]" at bounding box center [403, 236] width 335 height 33
click at [522, 230] on button "Siguiente" at bounding box center [520, 236] width 92 height 23
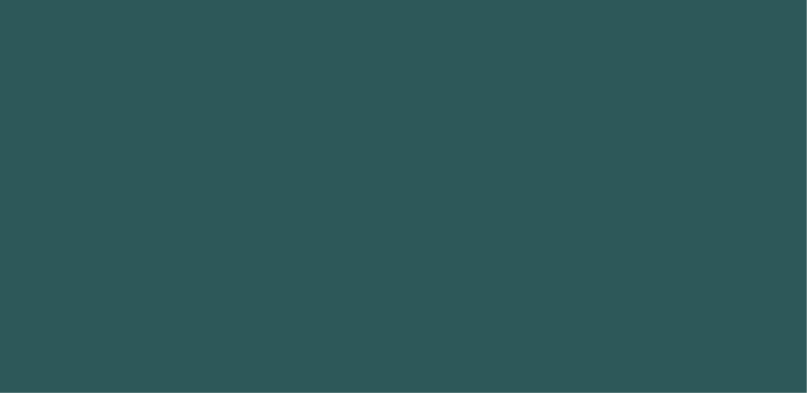
click at [522, 230] on body "1 2 3 4 5 6 7 8 9 [PERSON_NAME] Presiona intro h e ro.jumpUp Presiona intro h e…" at bounding box center [403, 196] width 807 height 393
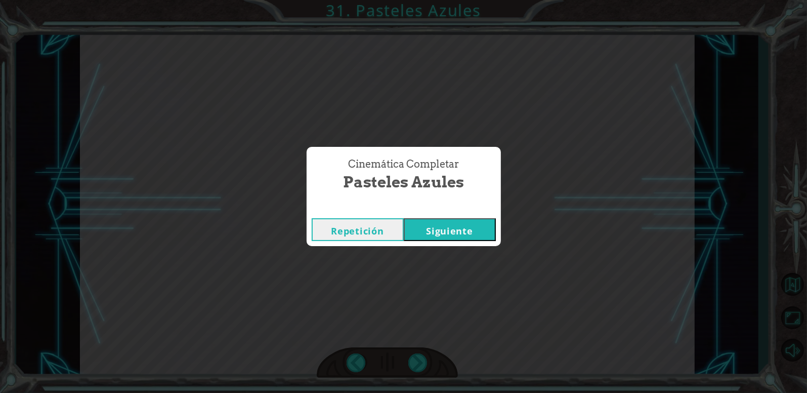
click at [430, 228] on button "Siguiente" at bounding box center [450, 229] width 92 height 23
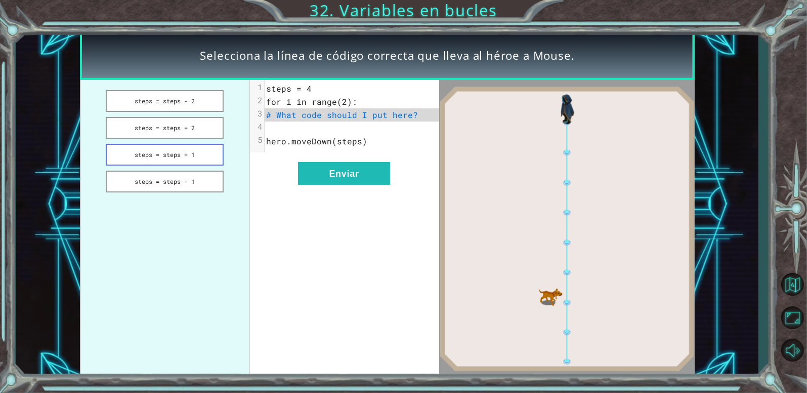
click at [194, 157] on button "steps = steps + 1" at bounding box center [165, 155] width 118 height 22
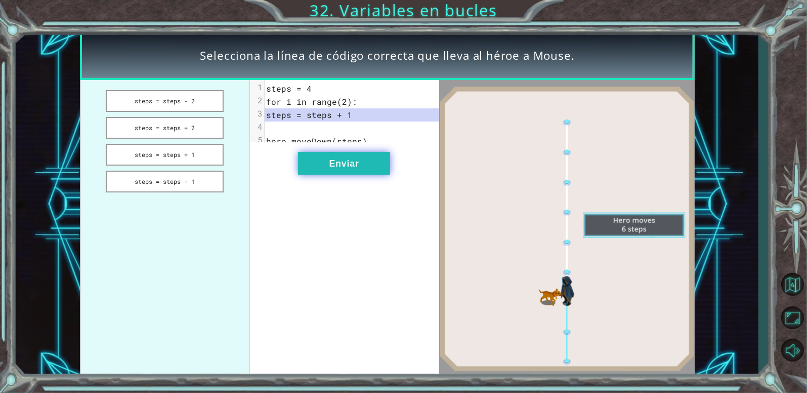
click at [338, 168] on button "Enviar" at bounding box center [344, 163] width 92 height 23
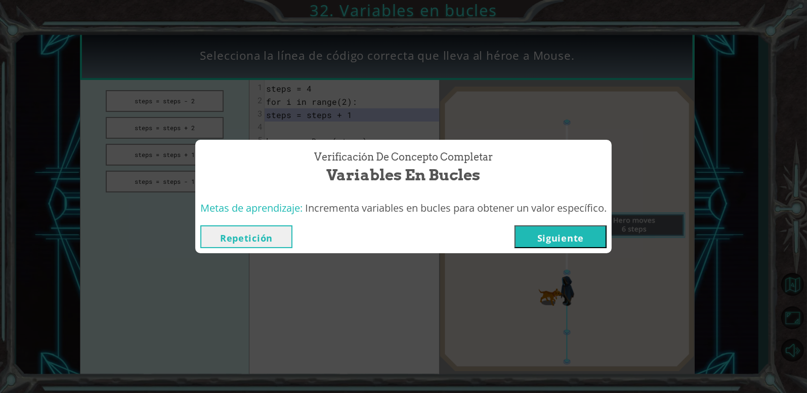
click at [534, 231] on button "Siguiente" at bounding box center [561, 236] width 92 height 23
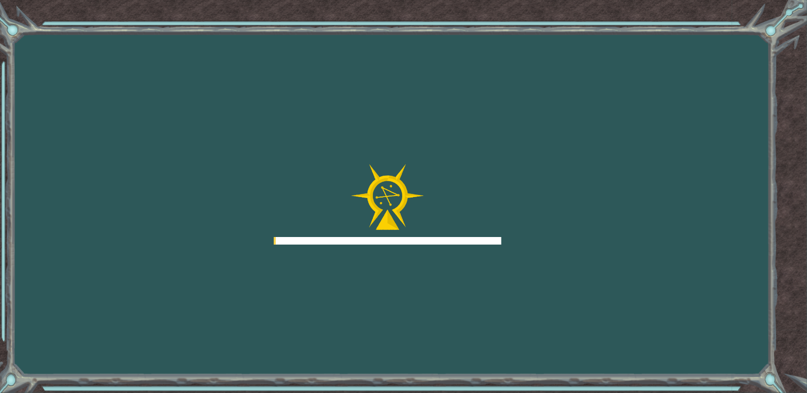
click at [534, 231] on div "Goals Error al cargar desde el servidor. Intenta refrescar la página. Necesitar…" at bounding box center [403, 196] width 807 height 393
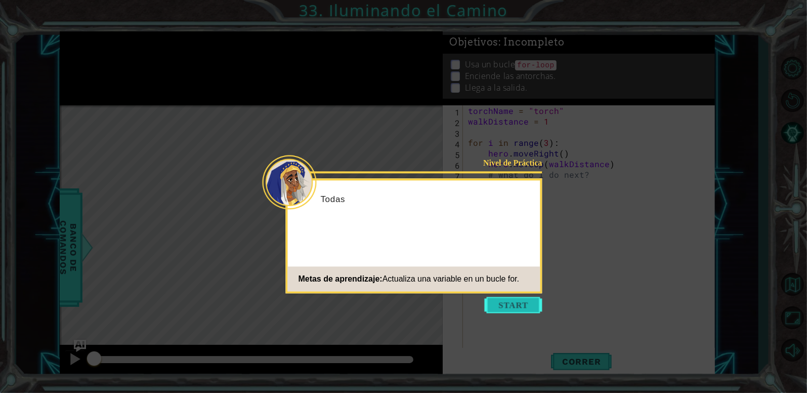
click at [492, 302] on button "Start" at bounding box center [514, 305] width 58 height 16
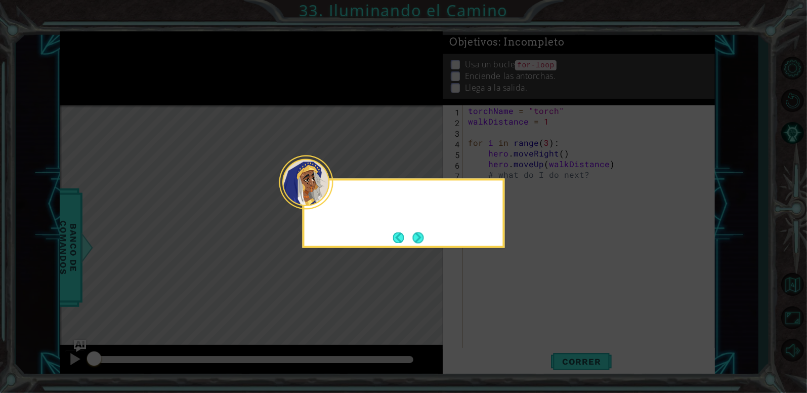
click at [492, 302] on icon at bounding box center [403, 196] width 807 height 393
drag, startPoint x: 492, startPoint y: 302, endPoint x: 417, endPoint y: 234, distance: 101.8
click at [417, 234] on body "1 ההההההההההההההההההההההההההההההההההההההההההההההההההההההההההההההההההההההההההההה…" at bounding box center [403, 196] width 807 height 393
click at [417, 234] on button "Next" at bounding box center [418, 237] width 12 height 12
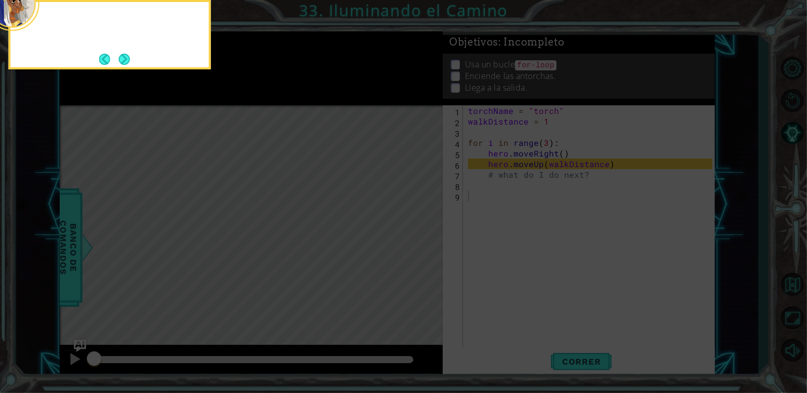
click at [417, 234] on icon at bounding box center [403, 59] width 807 height 668
click at [119, 64] on button "Next" at bounding box center [124, 59] width 15 height 15
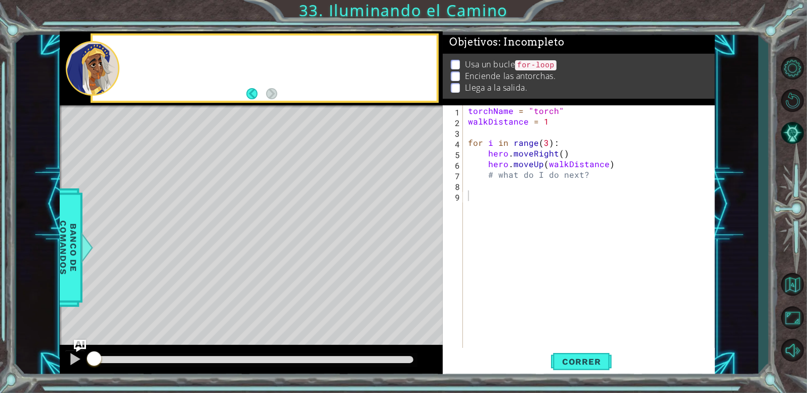
click at [120, 64] on div at bounding box center [278, 68] width 317 height 25
click at [120, 64] on div "Añ" at bounding box center [278, 68] width 317 height 36
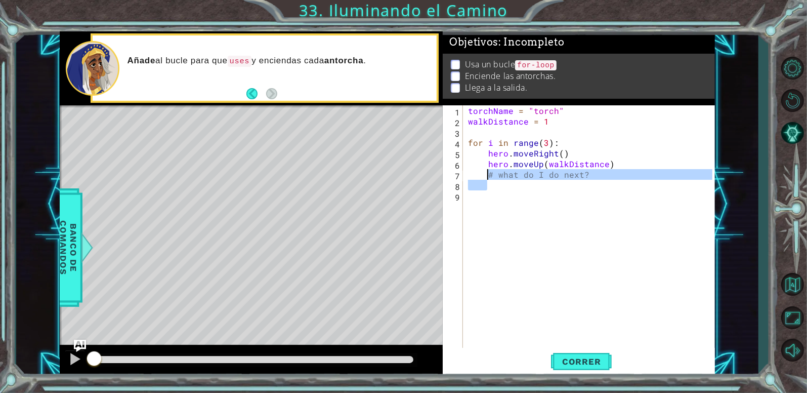
drag, startPoint x: 503, startPoint y: 186, endPoint x: 433, endPoint y: 101, distance: 110.4
click at [433, 101] on div "1 ההההההההההההההההההההההההההההההההההההההההההההההההההההההההההההההההההההההההההההה…" at bounding box center [387, 204] width 655 height 346
type textarea "torchName = "torch" walkDistance = 1"
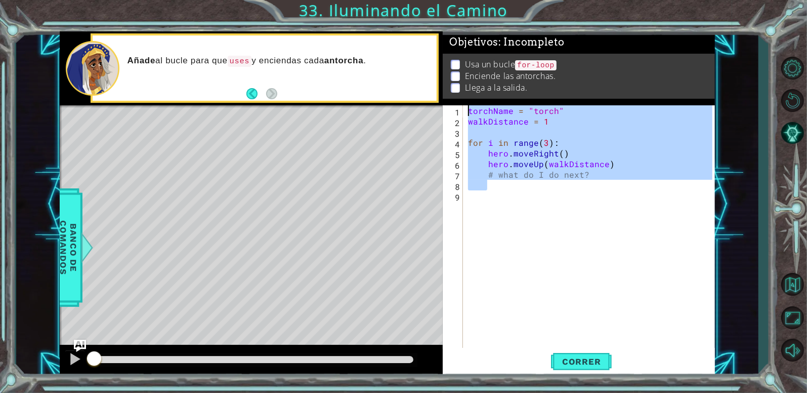
paste textarea "Code Area"
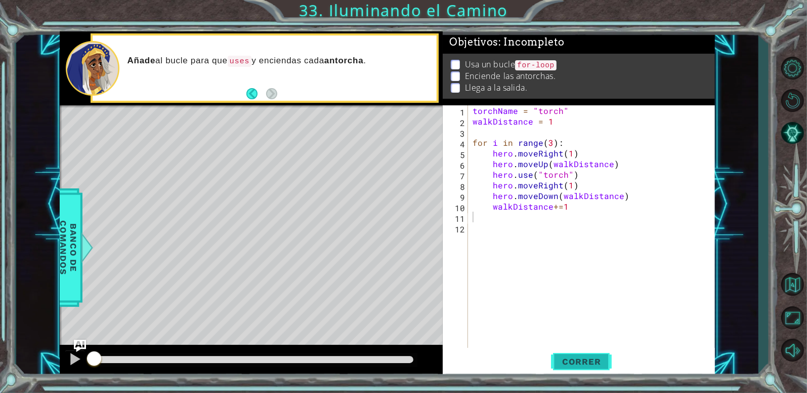
click at [573, 354] on button "Correr" at bounding box center [581, 361] width 61 height 27
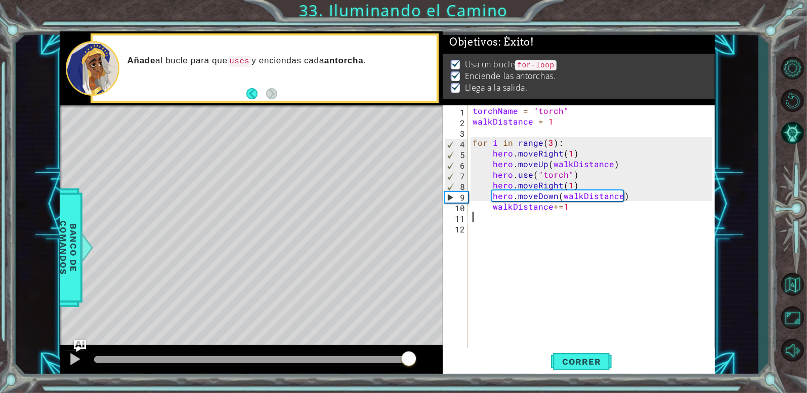
drag, startPoint x: 389, startPoint y: 356, endPoint x: 420, endPoint y: 362, distance: 31.5
click at [413, 362] on div at bounding box center [253, 359] width 319 height 7
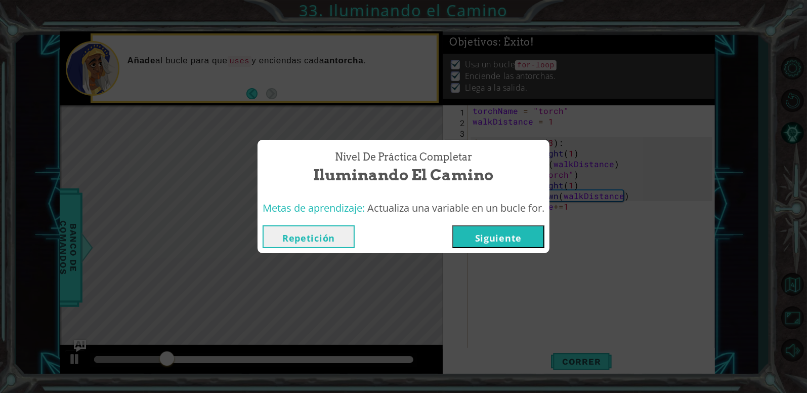
click at [491, 246] on button "Siguiente" at bounding box center [498, 236] width 92 height 23
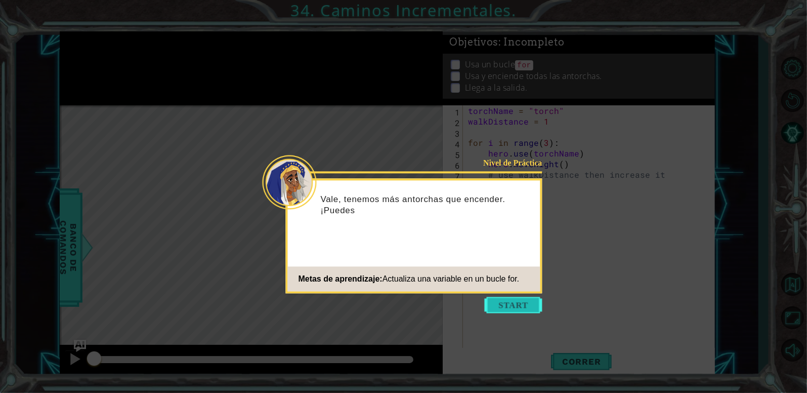
click at [491, 299] on button "Start" at bounding box center [514, 305] width 58 height 16
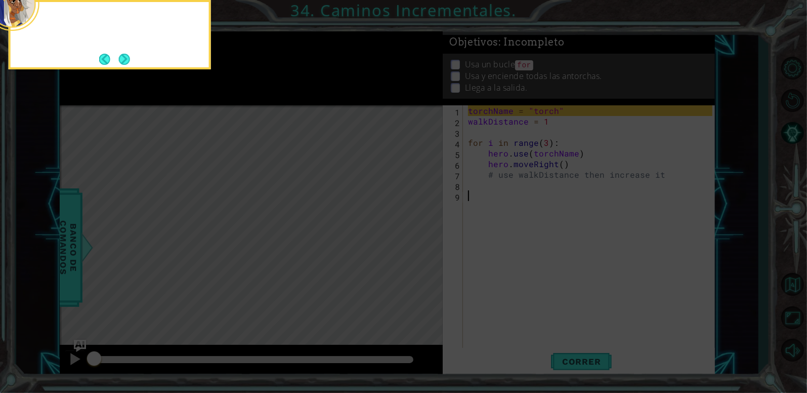
click at [491, 299] on icon at bounding box center [403, 59] width 807 height 668
drag, startPoint x: 491, startPoint y: 299, endPoint x: 264, endPoint y: 184, distance: 254.2
click at [264, 184] on icon at bounding box center [403, 59] width 807 height 668
click at [118, 54] on button "Next" at bounding box center [124, 59] width 15 height 15
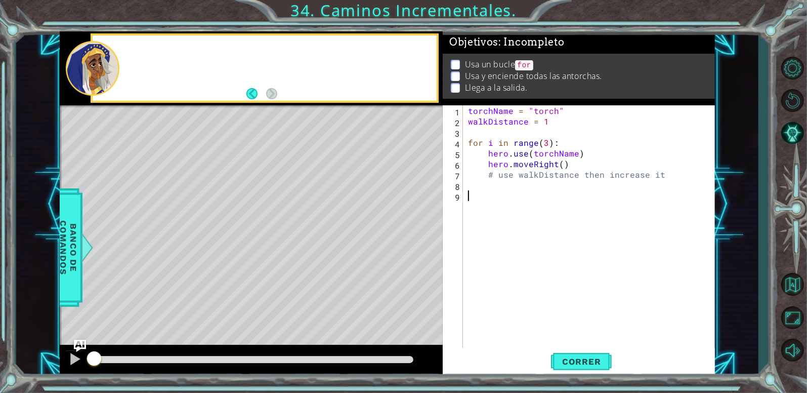
click at [118, 54] on div at bounding box center [93, 68] width 54 height 55
click at [552, 204] on div "torchName = "torch" walkDistance = 1 for i in range ( 3 ) : hero . use ( torchN…" at bounding box center [592, 238] width 252 height 266
drag, startPoint x: 552, startPoint y: 204, endPoint x: 379, endPoint y: 57, distance: 228.0
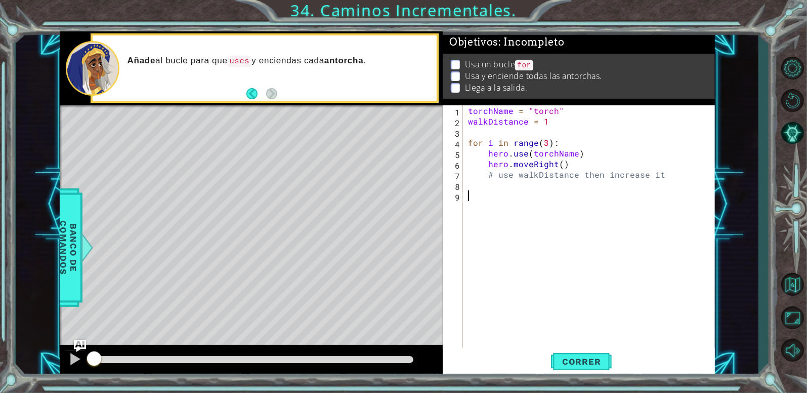
click at [379, 57] on div "1 ההההההההההההההההההההההההההההההההההההההההההההההההההההההההההההההההההההההההההההה…" at bounding box center [387, 204] width 655 height 346
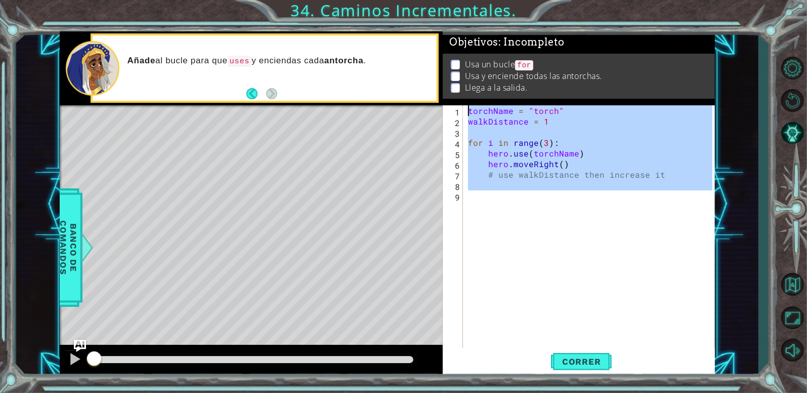
type textarea "torchName = "torch" walkDistance = 1"
click at [379, 57] on p "Añade al bucle para que uses y enciendas cada antorcha ." at bounding box center [279, 61] width 303 height 12
type textarea "torchName = "torch" walkDistance = 1"
paste textarea "Code Area"
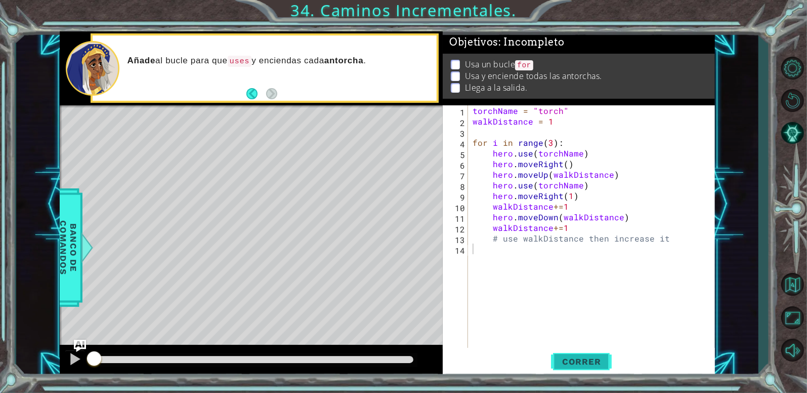
click at [567, 369] on button "Correr" at bounding box center [581, 361] width 61 height 27
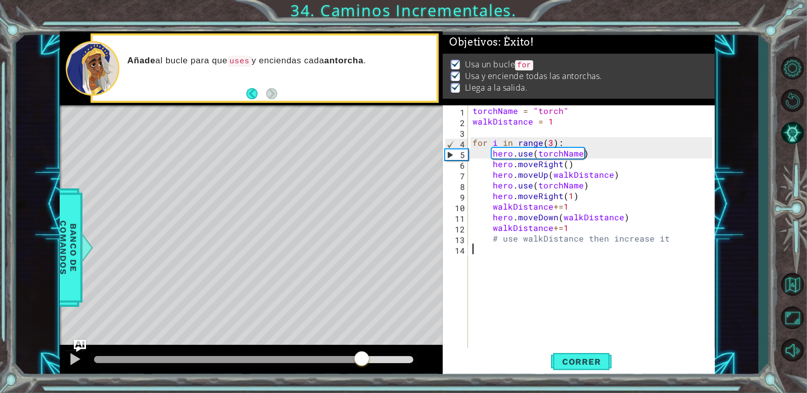
drag, startPoint x: 362, startPoint y: 359, endPoint x: 420, endPoint y: 361, distance: 57.7
click at [413, 361] on div at bounding box center [253, 359] width 319 height 7
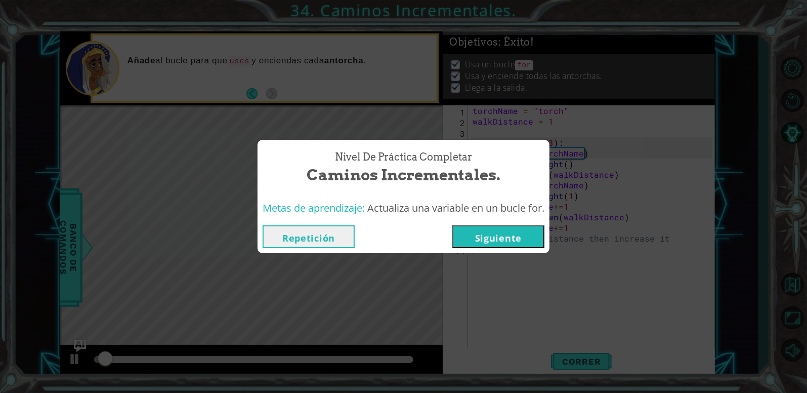
click at [485, 243] on button "Siguiente" at bounding box center [498, 236] width 92 height 23
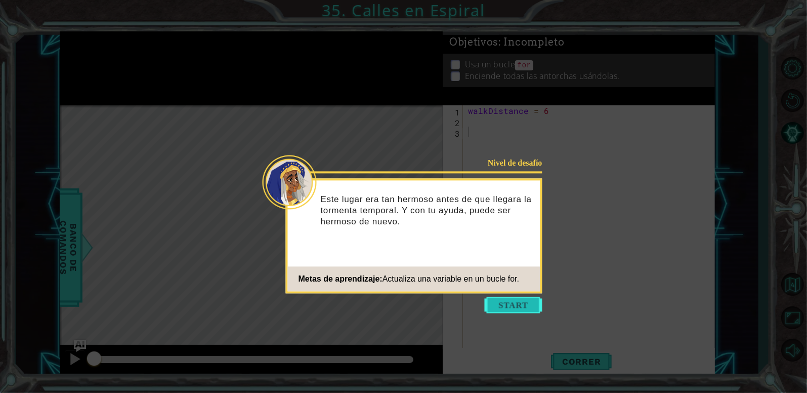
click at [512, 310] on button "Start" at bounding box center [514, 305] width 58 height 16
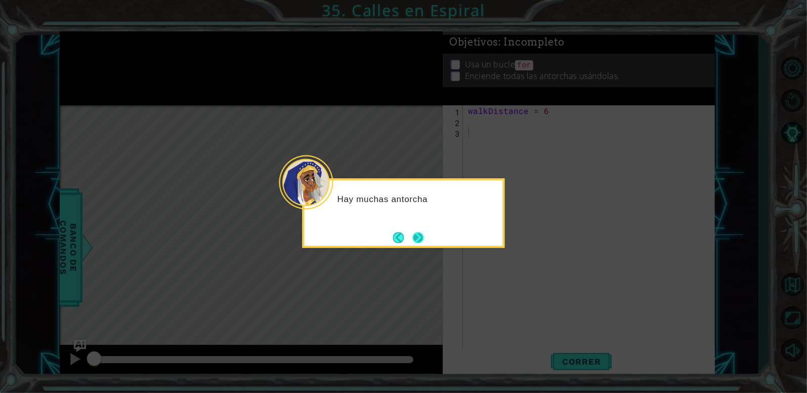
click at [412, 233] on button "Next" at bounding box center [418, 237] width 17 height 17
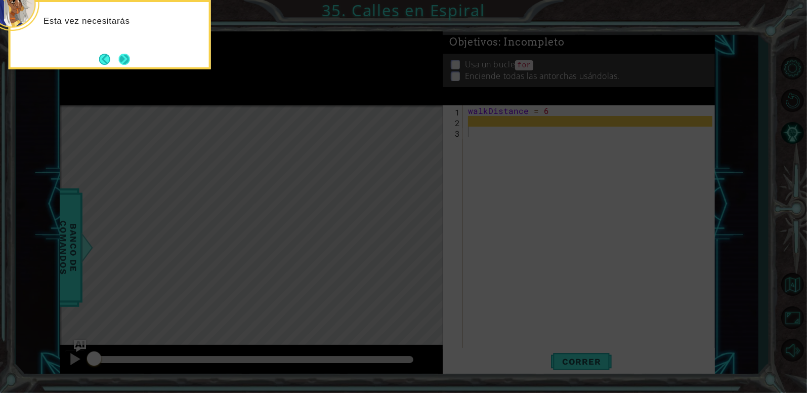
drag, startPoint x: 136, startPoint y: 62, endPoint x: 126, endPoint y: 59, distance: 10.6
click at [126, 59] on div "Esta vez necesitarás" at bounding box center [110, 34] width 202 height 69
click at [126, 59] on button "Next" at bounding box center [124, 59] width 12 height 12
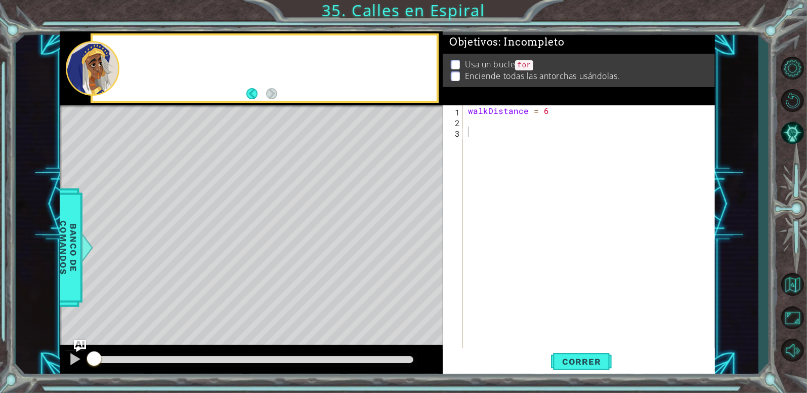
click at [126, 59] on div at bounding box center [278, 68] width 317 height 25
drag, startPoint x: 477, startPoint y: 199, endPoint x: 398, endPoint y: 3, distance: 211.5
click at [398, 3] on div "1 ההההההההההההההההההההההההההההההההההההההההההההההההההההההההההההההההההההההההההההה…" at bounding box center [403, 196] width 807 height 393
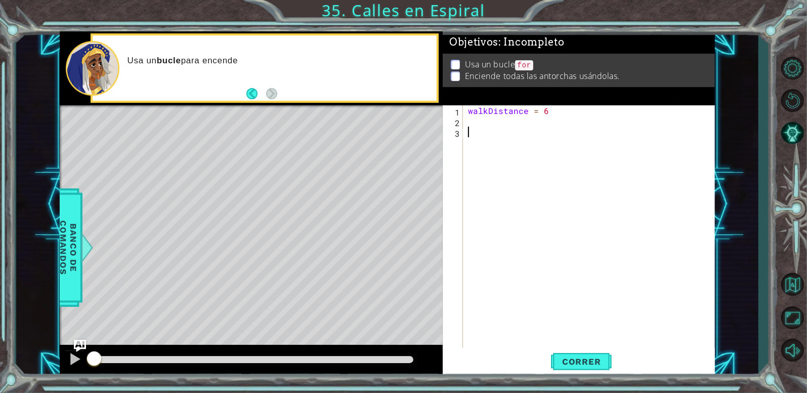
type textarea "walkDistance = 6"
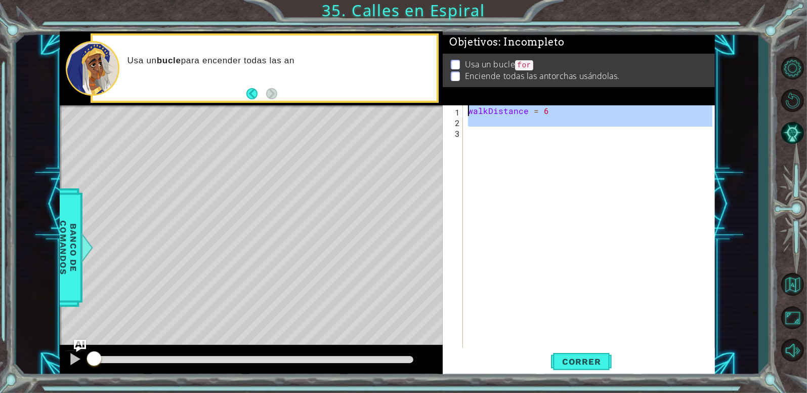
paste textarea "Code Area"
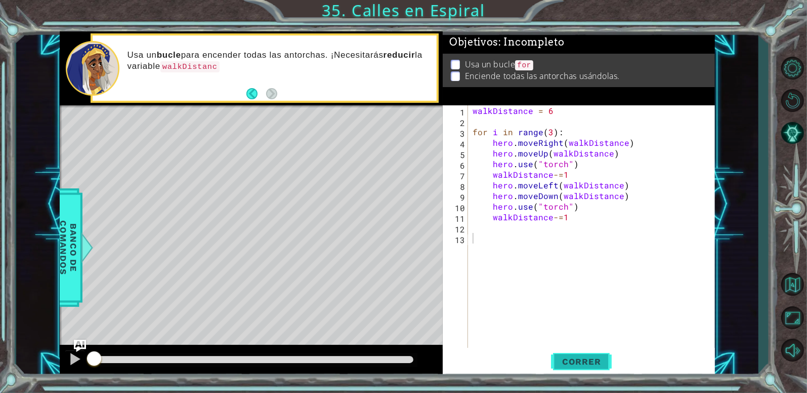
click at [579, 365] on span "Correr" at bounding box center [581, 361] width 59 height 10
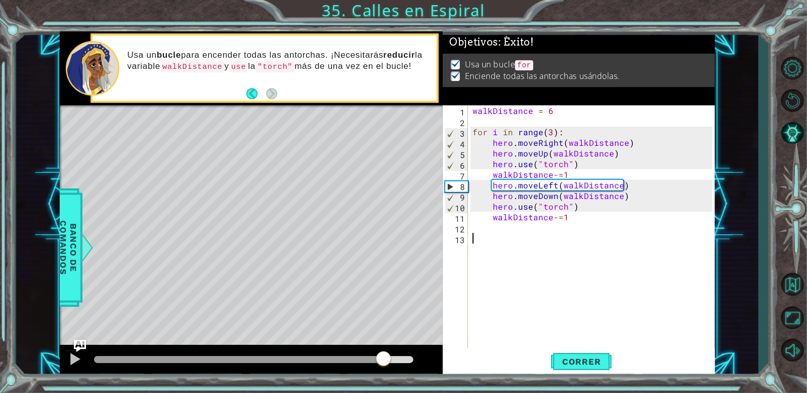
drag, startPoint x: 384, startPoint y: 360, endPoint x: 444, endPoint y: 371, distance: 61.7
click at [443, 371] on div "1 ההההההההההההההההההההההההההההההההההההההההההההההההההההההההההההההההההההההההההההה…" at bounding box center [387, 204] width 655 height 346
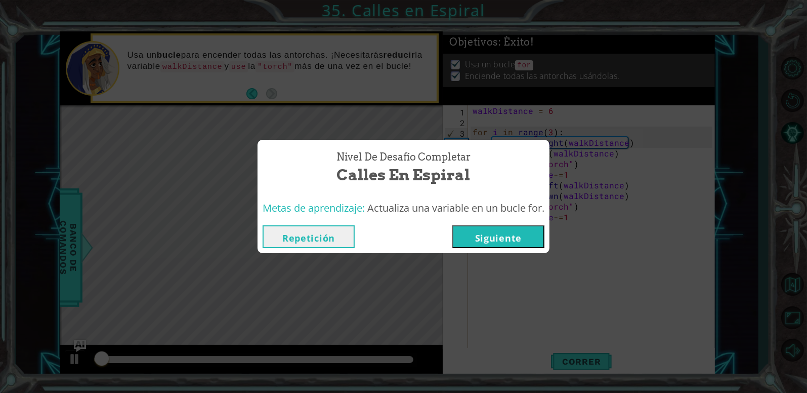
click at [499, 240] on button "Siguiente" at bounding box center [498, 236] width 92 height 23
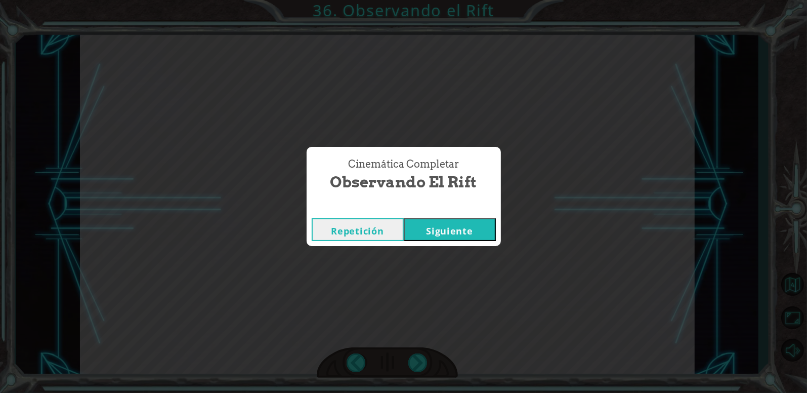
click at [468, 228] on button "Siguiente" at bounding box center [450, 229] width 92 height 23
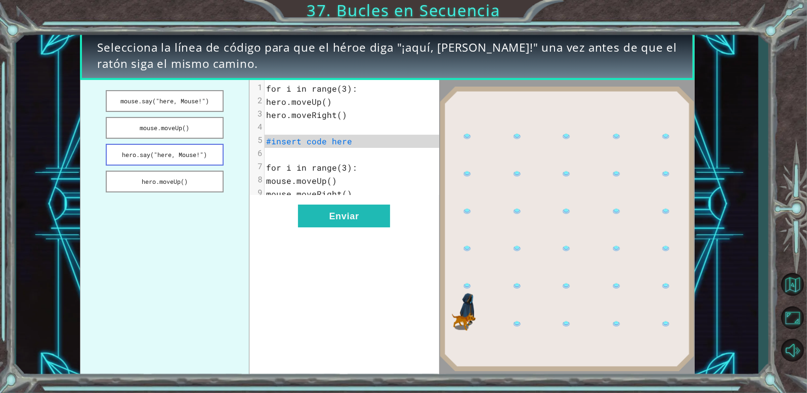
click at [194, 151] on button "hero.say("here, Mouse!")" at bounding box center [165, 155] width 118 height 22
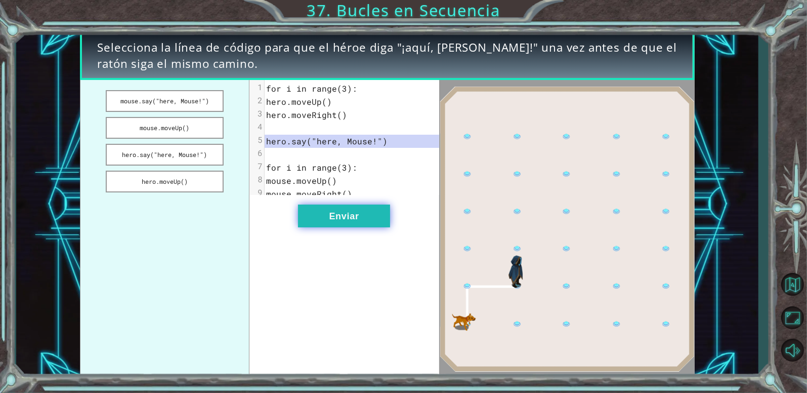
click at [353, 226] on button "Enviar" at bounding box center [344, 215] width 92 height 23
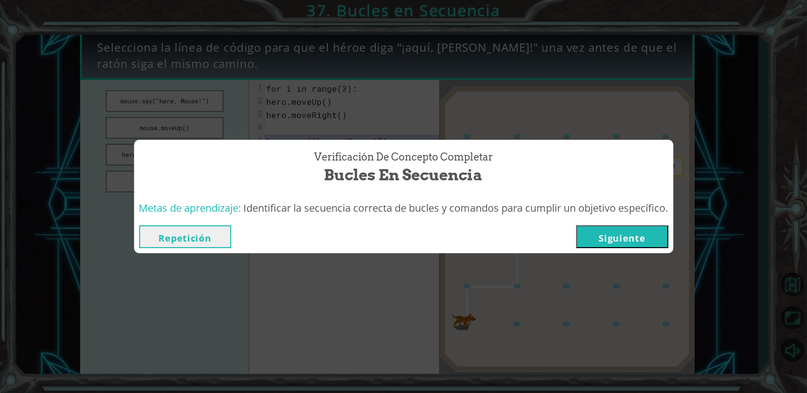
click at [602, 243] on button "Siguiente" at bounding box center [622, 236] width 92 height 23
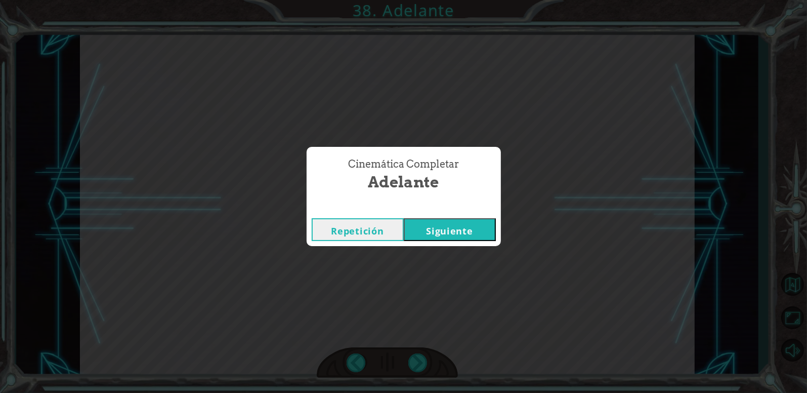
click at [478, 229] on button "Siguiente" at bounding box center [450, 229] width 92 height 23
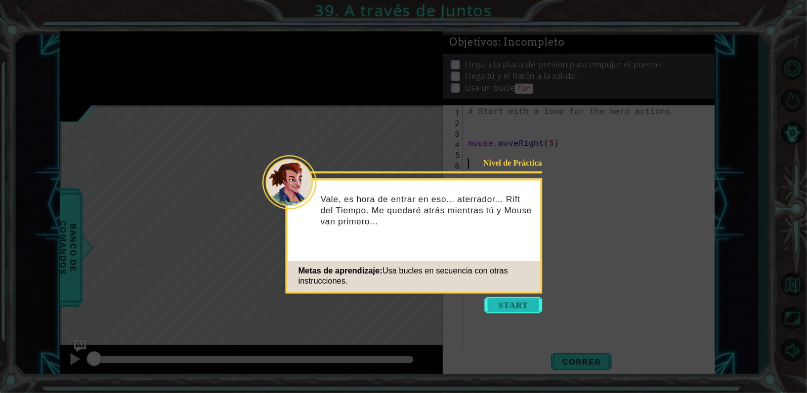
click at [502, 310] on button "Start" at bounding box center [514, 305] width 58 height 16
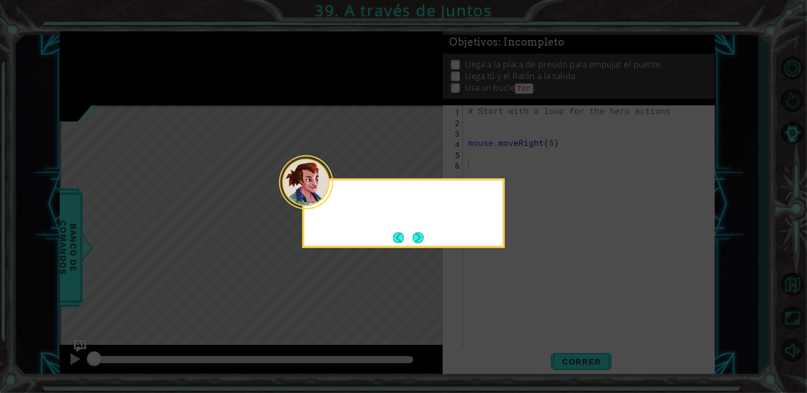
click at [502, 310] on icon at bounding box center [403, 196] width 807 height 393
click at [417, 236] on button "Next" at bounding box center [418, 238] width 14 height 14
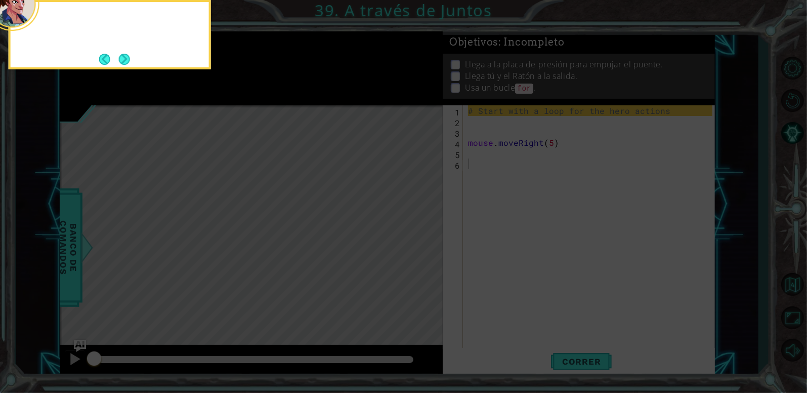
click at [417, 236] on icon at bounding box center [403, 59] width 807 height 668
drag, startPoint x: 417, startPoint y: 236, endPoint x: 130, endPoint y: 56, distance: 338.8
click at [130, 56] on body "1 ההההההההההההההההההההההההההההההההההההההההההההההההההההההההההההההההההההההההההההה…" at bounding box center [403, 196] width 807 height 393
click at [129, 56] on button "Next" at bounding box center [124, 59] width 16 height 16
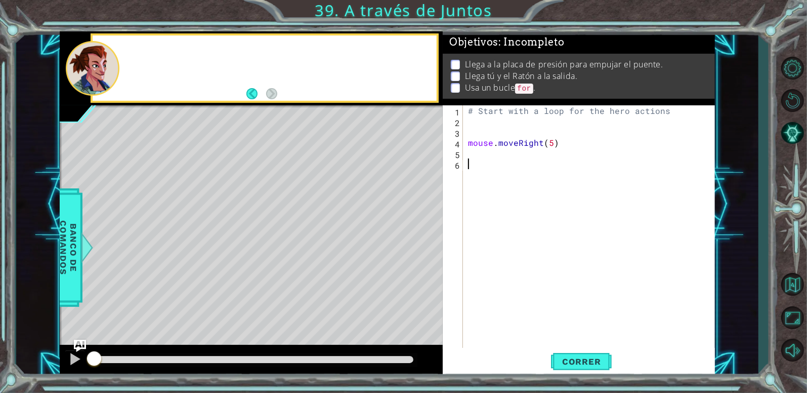
click at [129, 56] on div at bounding box center [278, 68] width 317 height 25
drag, startPoint x: 455, startPoint y: 203, endPoint x: 425, endPoint y: 77, distance: 129.5
click at [425, 77] on div "1 ההההההההההההההההההההההההההההההההההההההההההההההההההההההההההההההההההההההההההההה…" at bounding box center [387, 204] width 655 height 346
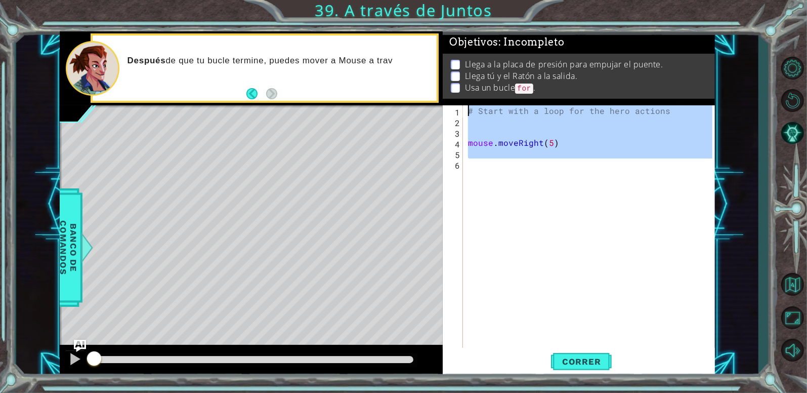
drag, startPoint x: 504, startPoint y: 190, endPoint x: 400, endPoint y: 31, distance: 189.8
click at [400, 31] on div "1 ההההההההההההההההההההההההההההההההההההההההההההההההההההההההההההההההההההההההההההה…" at bounding box center [403, 196] width 807 height 393
type textarea "# Start with a loop for the hero actions"
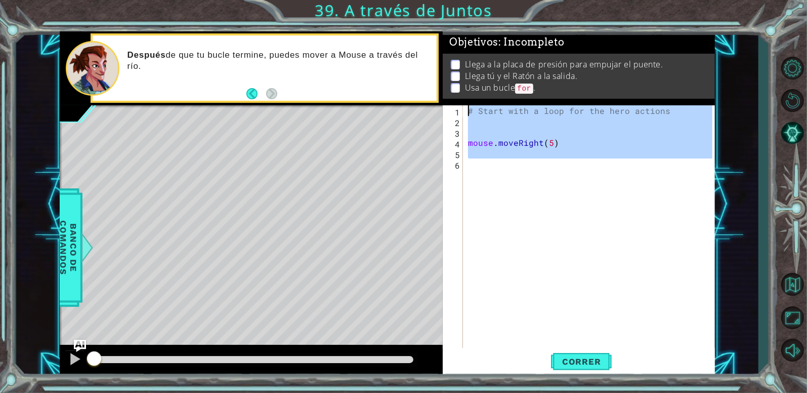
paste textarea "Code Area"
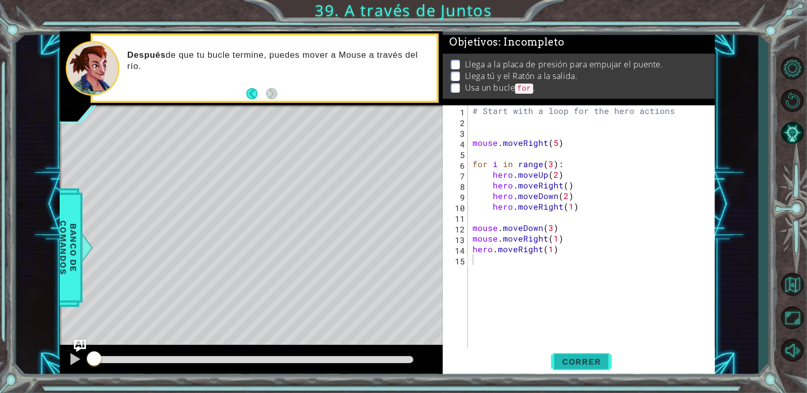
click at [570, 348] on button "Correr" at bounding box center [581, 361] width 61 height 27
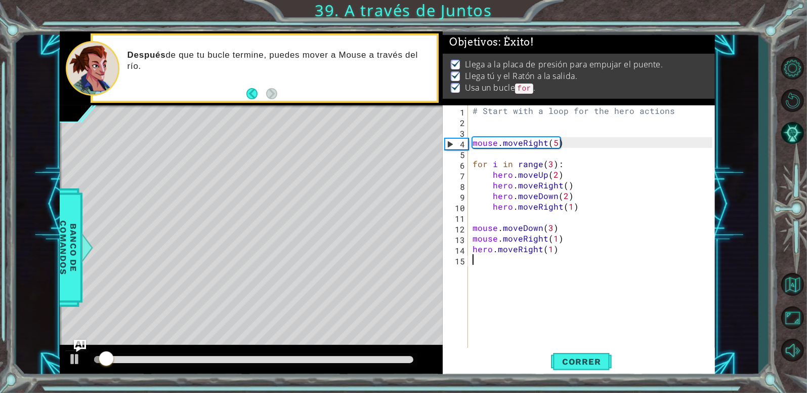
click at [397, 357] on div at bounding box center [253, 360] width 327 height 14
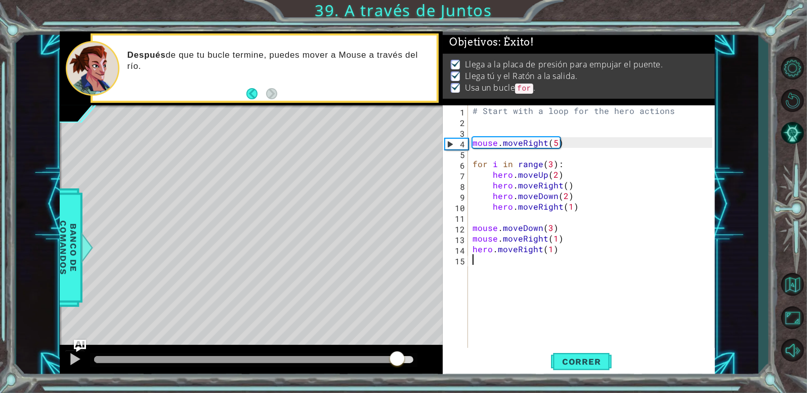
drag, startPoint x: 397, startPoint y: 357, endPoint x: 417, endPoint y: 359, distance: 19.8
click at [413, 359] on div at bounding box center [253, 359] width 319 height 7
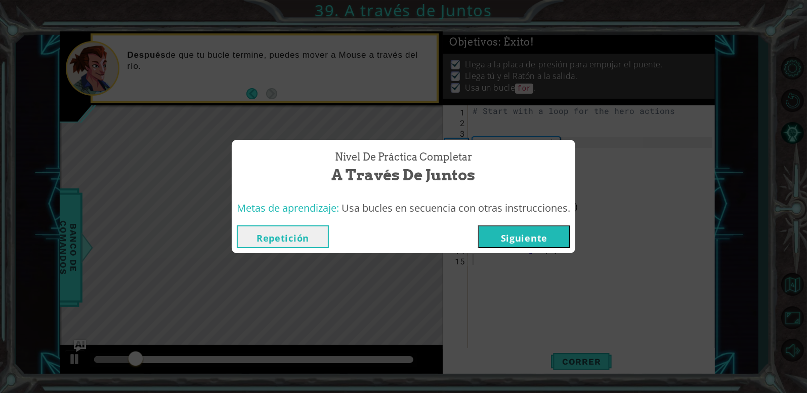
click at [486, 246] on button "Siguiente" at bounding box center [524, 236] width 92 height 23
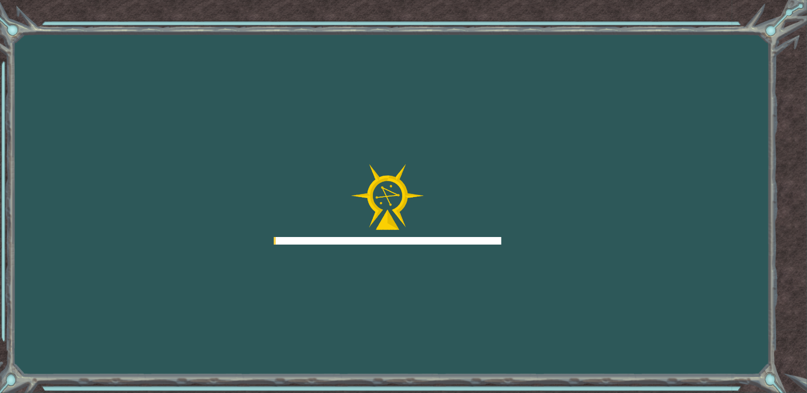
click at [486, 246] on div "Goals Error al cargar desde el servidor. Intenta refrescar la página. Necesitar…" at bounding box center [403, 196] width 807 height 393
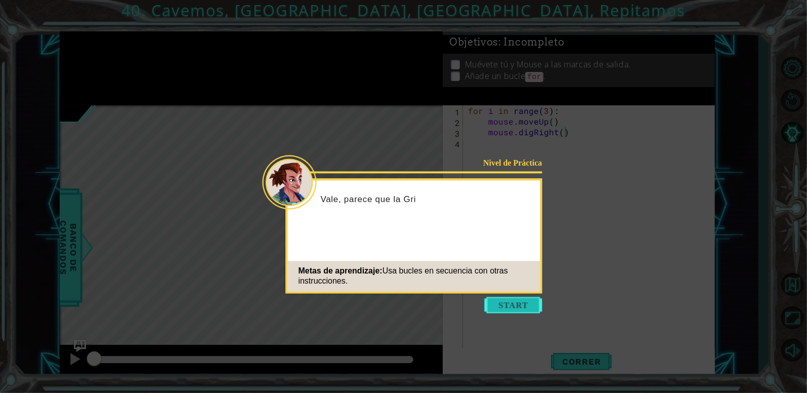
click at [503, 303] on button "Start" at bounding box center [514, 305] width 58 height 16
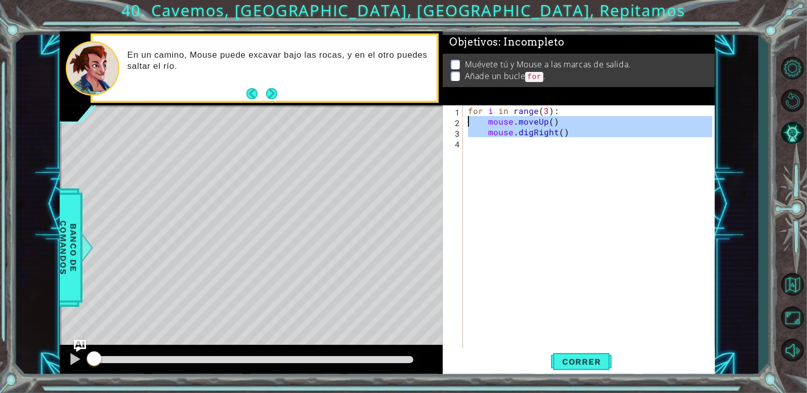
drag, startPoint x: 473, startPoint y: 162, endPoint x: 448, endPoint y: 86, distance: 80.3
click at [448, 86] on div "Objetivos : Incompleto Muévete tú y Mouse a las marcas de salida. Añade un bucl…" at bounding box center [579, 204] width 272 height 346
type textarea "for i in range(3): mouse.moveUp()"
paste textarea "Code Area"
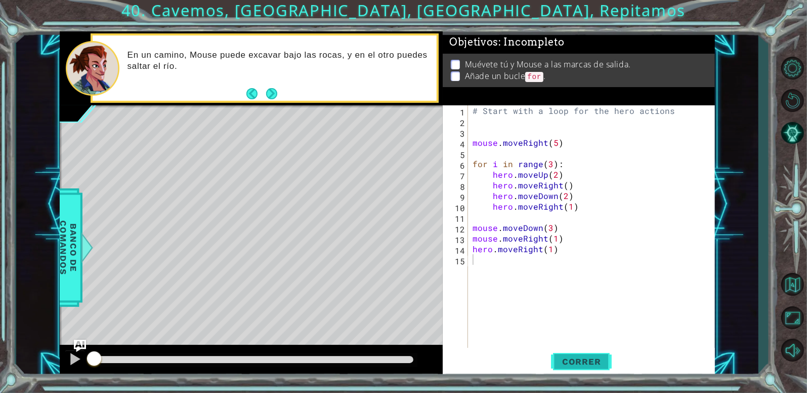
click at [562, 356] on span "Correr" at bounding box center [581, 361] width 59 height 10
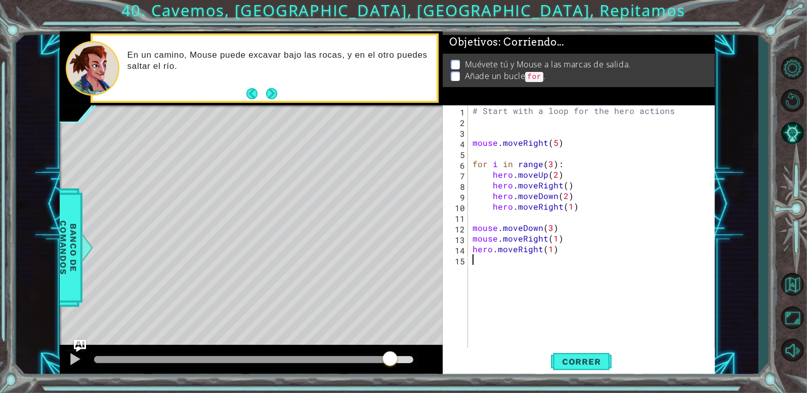
drag, startPoint x: 390, startPoint y: 359, endPoint x: 422, endPoint y: 364, distance: 31.8
click at [413, 363] on div at bounding box center [253, 359] width 319 height 7
click at [568, 369] on button "Correr" at bounding box center [581, 361] width 61 height 27
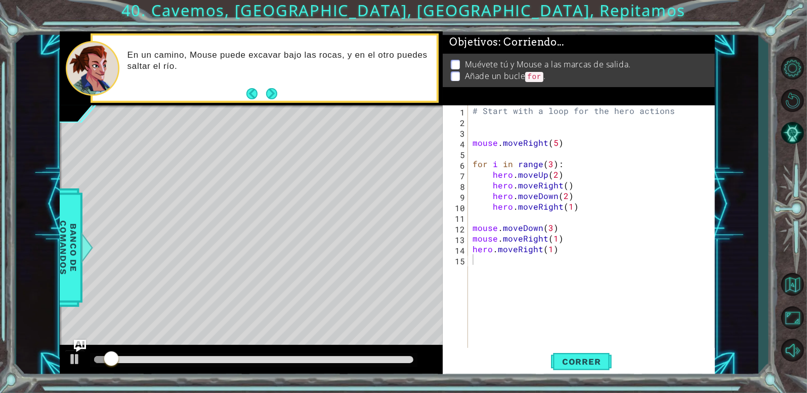
click at [411, 354] on div at bounding box center [253, 360] width 327 height 14
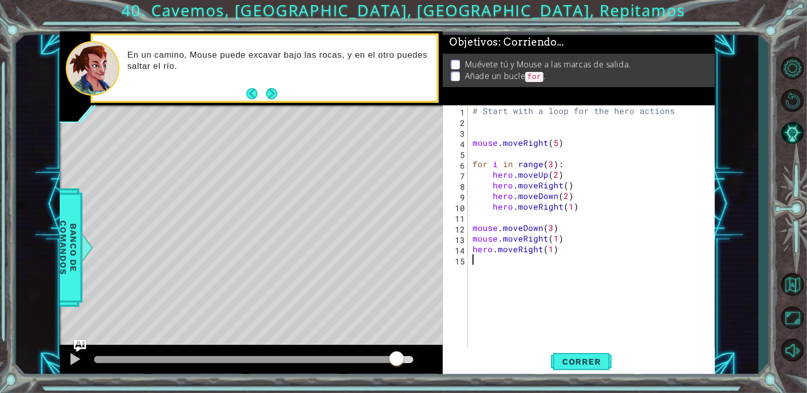
drag, startPoint x: 397, startPoint y: 359, endPoint x: 422, endPoint y: 364, distance: 24.8
click at [413, 363] on div at bounding box center [253, 359] width 319 height 7
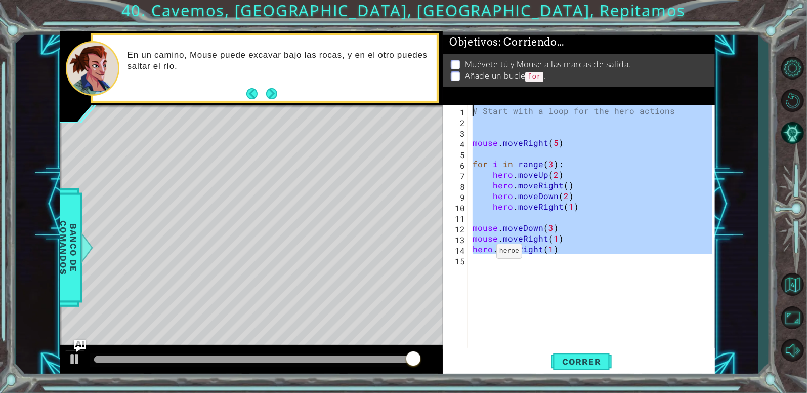
drag, startPoint x: 503, startPoint y: 267, endPoint x: 438, endPoint y: 96, distance: 182.4
click at [438, 96] on div "1 ההההההההההההההההההההההההההההההההההההההההההההההההההההההההההההההההההההההההההההה…" at bounding box center [387, 204] width 655 height 346
type textarea "# Start with a loop for the hero actions"
click at [438, 96] on div "En un camino, Mouse puede excavar bajo las rocas, y en el otro puedes saltar el…" at bounding box center [265, 67] width 349 height 69
click at [534, 258] on div "# Start with a loop for the hero actions mouse . moveRight ( 5 ) for i in range…" at bounding box center [591, 227] width 241 height 244
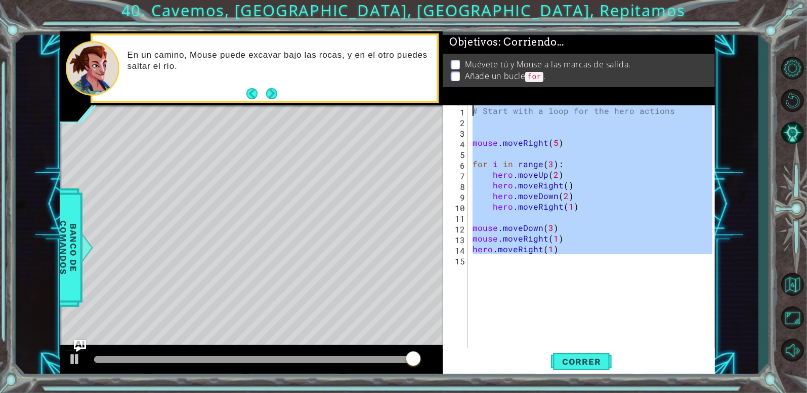
scroll to position [21, 0]
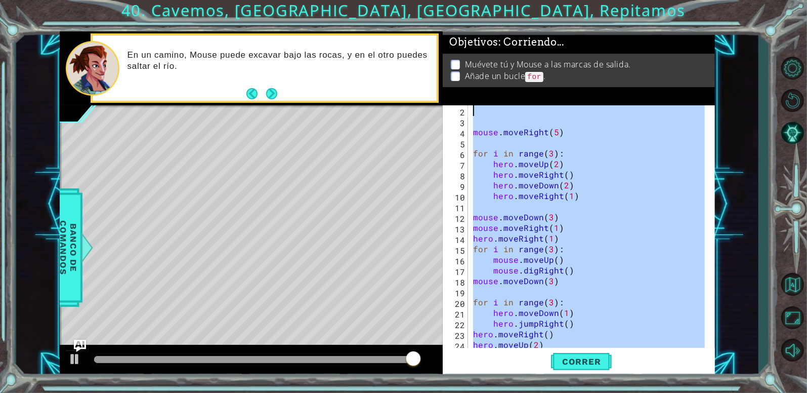
drag, startPoint x: 539, startPoint y: 343, endPoint x: 471, endPoint y: 103, distance: 249.6
click at [471, 103] on div "Objetivos : Corriendo... Muévete tú y Mouse a las marcas de salida. Añade un bu…" at bounding box center [579, 204] width 272 height 346
type textarea "# Start with a loop for the hero actions"
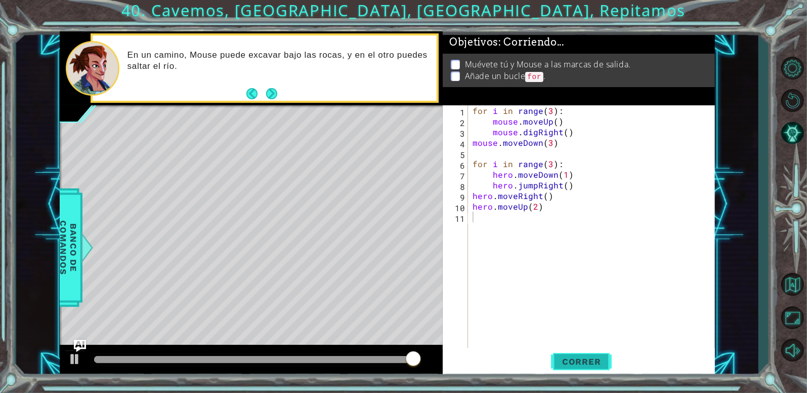
click at [580, 367] on button "Correr" at bounding box center [581, 361] width 61 height 27
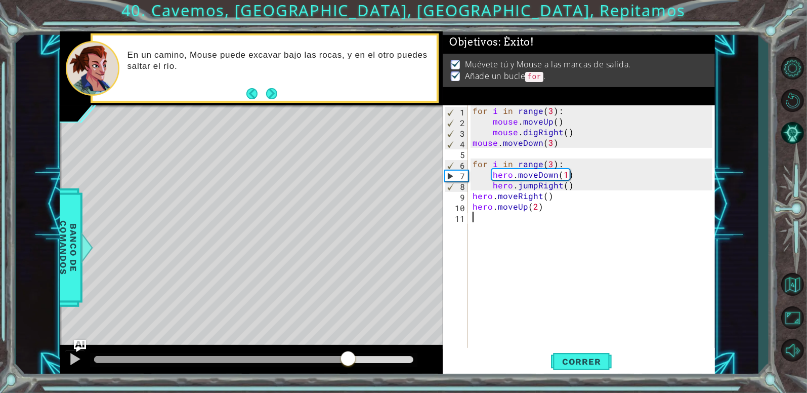
drag, startPoint x: 348, startPoint y: 361, endPoint x: 418, endPoint y: 373, distance: 70.4
click at [418, 373] on div at bounding box center [251, 361] width 383 height 32
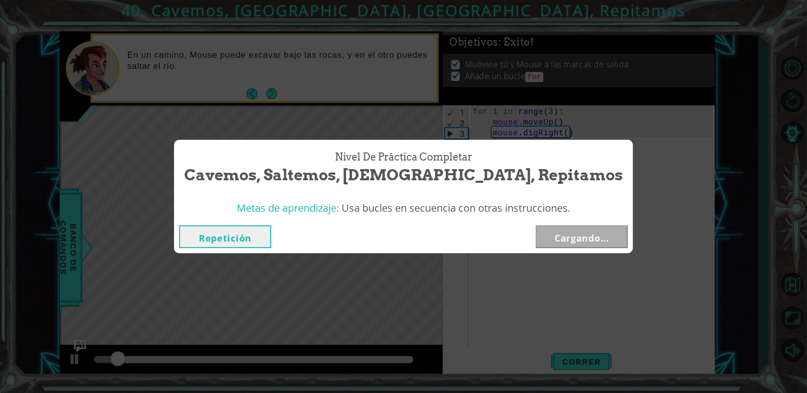
click at [537, 241] on button "Cargando..." at bounding box center [582, 236] width 92 height 23
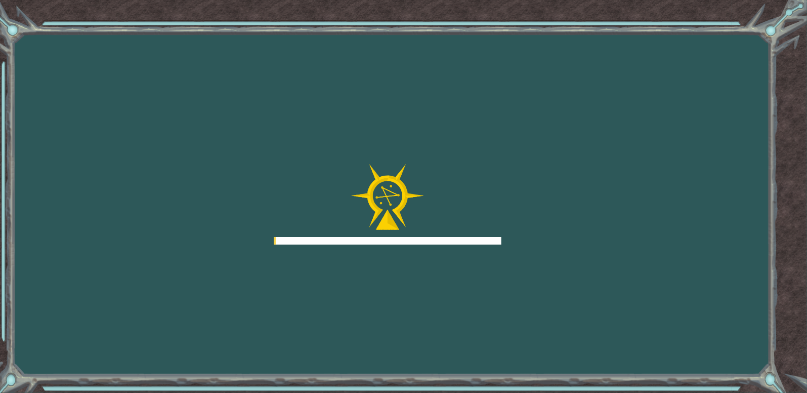
click at [537, 241] on div "Goals Error al cargar desde el servidor. Intenta refrescar la página. Necesitar…" at bounding box center [403, 196] width 807 height 393
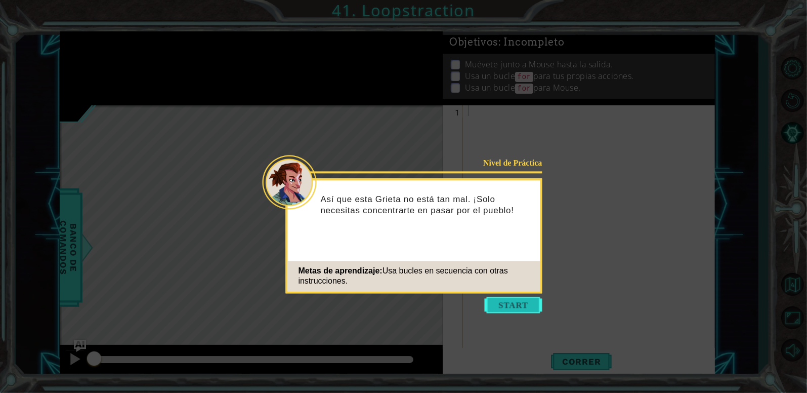
click at [493, 300] on button "Start" at bounding box center [514, 305] width 58 height 16
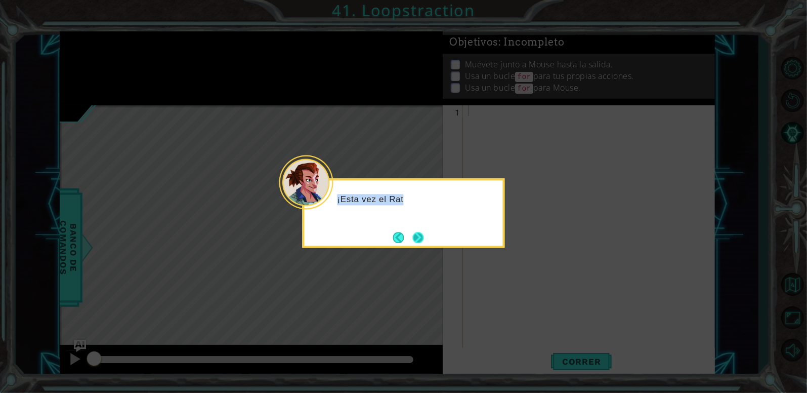
drag, startPoint x: 430, startPoint y: 226, endPoint x: 417, endPoint y: 238, distance: 17.5
click at [417, 238] on div "¡Esta vez el Rat" at bounding box center [404, 212] width 202 height 69
click at [417, 238] on button "Next" at bounding box center [418, 237] width 19 height 19
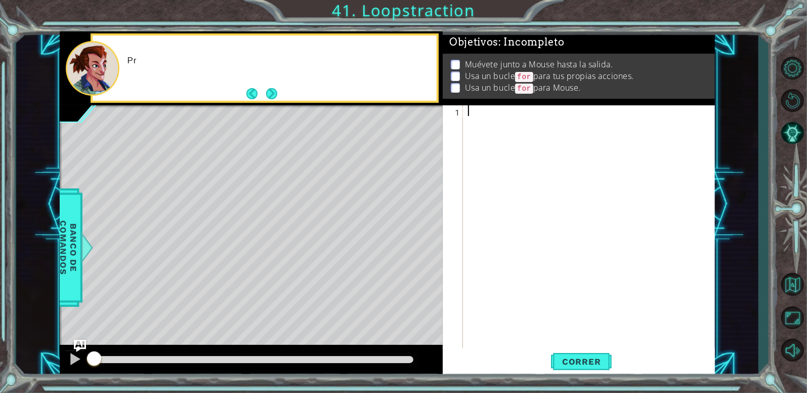
click at [469, 186] on div "1 ההההההההההההההההההההההההההההההההההההההההההההההההההההההההההההההההההההההההההההה…" at bounding box center [387, 204] width 655 height 346
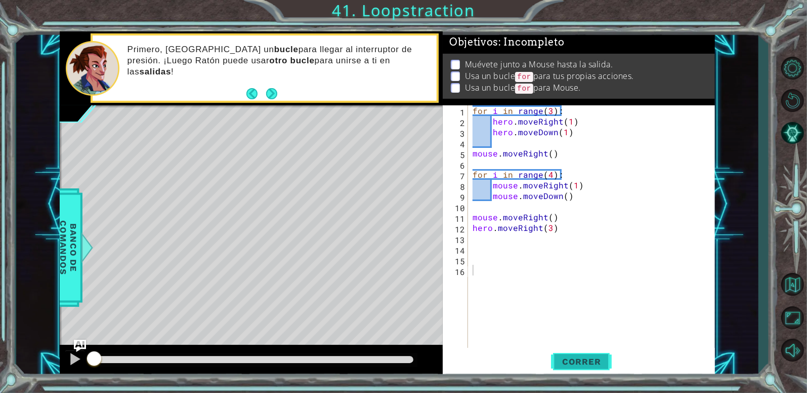
click at [590, 359] on span "Correr" at bounding box center [581, 361] width 59 height 10
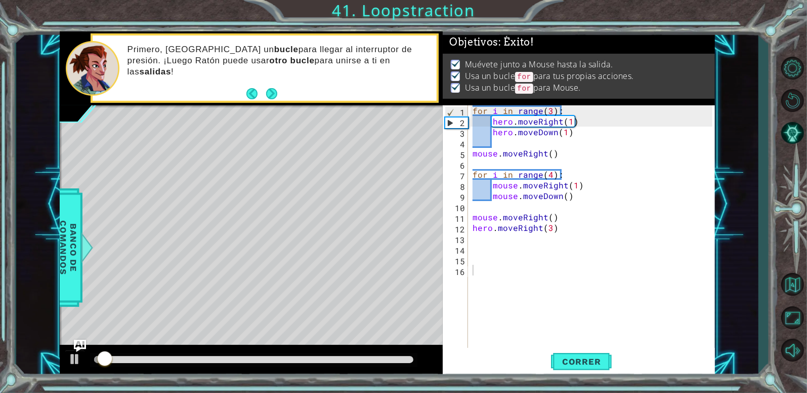
drag, startPoint x: 387, startPoint y: 363, endPoint x: 402, endPoint y: 364, distance: 15.2
click at [402, 364] on div at bounding box center [253, 360] width 327 height 14
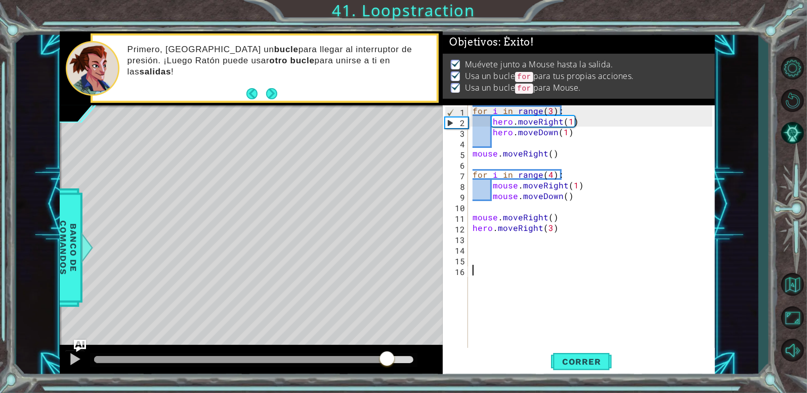
drag, startPoint x: 388, startPoint y: 357, endPoint x: 412, endPoint y: 356, distance: 23.8
click at [412, 356] on div at bounding box center [253, 359] width 319 height 7
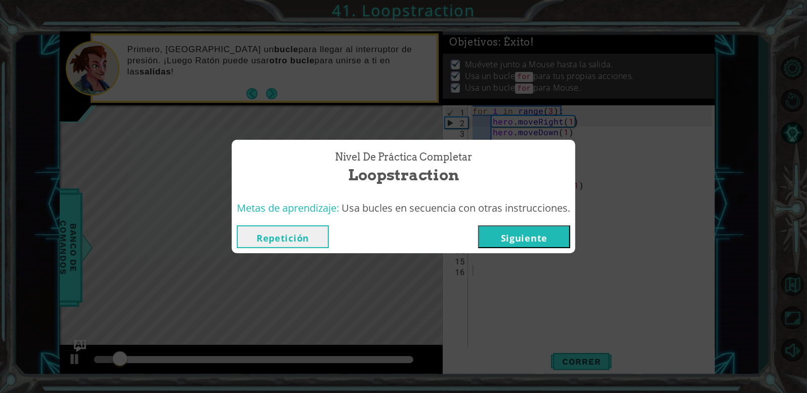
click at [506, 236] on button "Siguiente" at bounding box center [524, 236] width 92 height 23
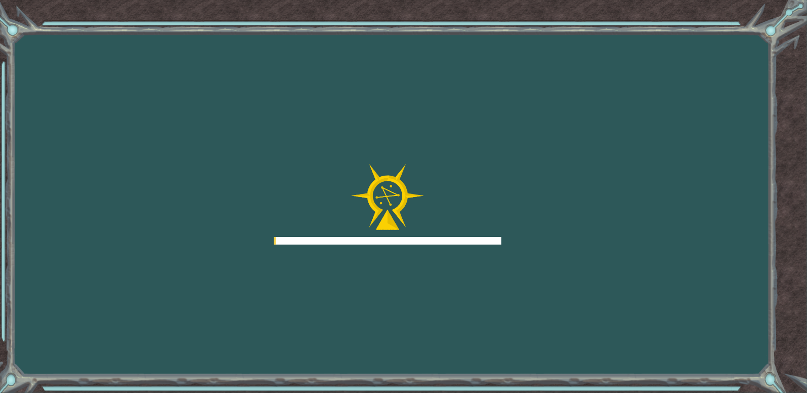
click at [506, 236] on div "Goals Error al cargar desde el servidor. Intenta refrescar la página. Necesitar…" at bounding box center [403, 196] width 807 height 393
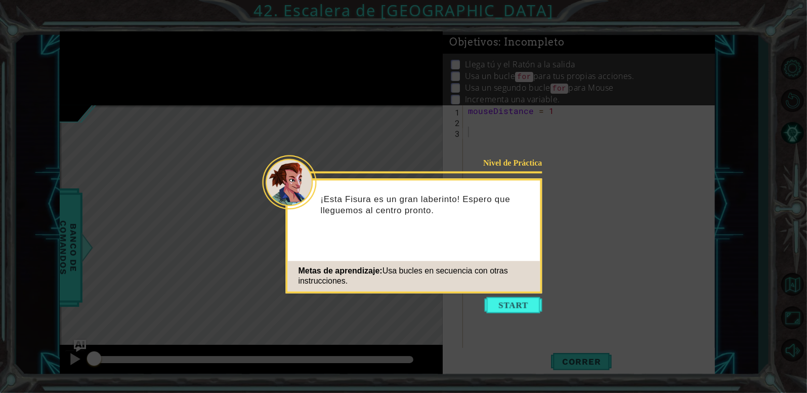
click at [503, 296] on icon at bounding box center [403, 196] width 807 height 393
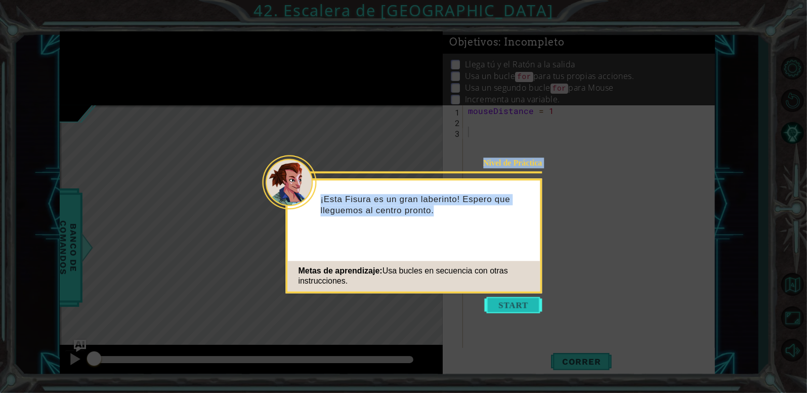
drag, startPoint x: 503, startPoint y: 296, endPoint x: 505, endPoint y: 313, distance: 17.3
click at [505, 313] on body "1 ההההההההההההההההההההההההההההההההההההההההההההההההההההההההההההההההההההההההההההה…" at bounding box center [403, 196] width 807 height 393
click at [505, 313] on button "Start" at bounding box center [514, 305] width 58 height 16
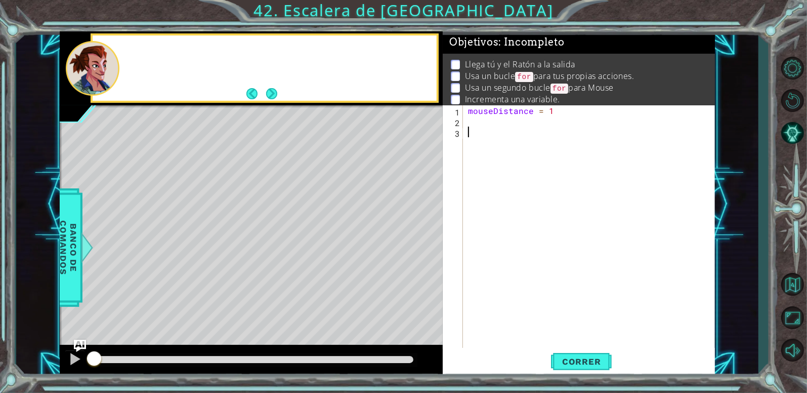
click at [505, 313] on div "mouseDistance = 1" at bounding box center [592, 238] width 252 height 266
drag, startPoint x: 514, startPoint y: 201, endPoint x: 409, endPoint y: 45, distance: 188.9
click at [409, 45] on div "1 ההההההההההההההההההההההההההההההההההההההההההההההההההההההההההההההההההההההההההההה…" at bounding box center [387, 204] width 655 height 346
type textarea "mouseDistance = 1"
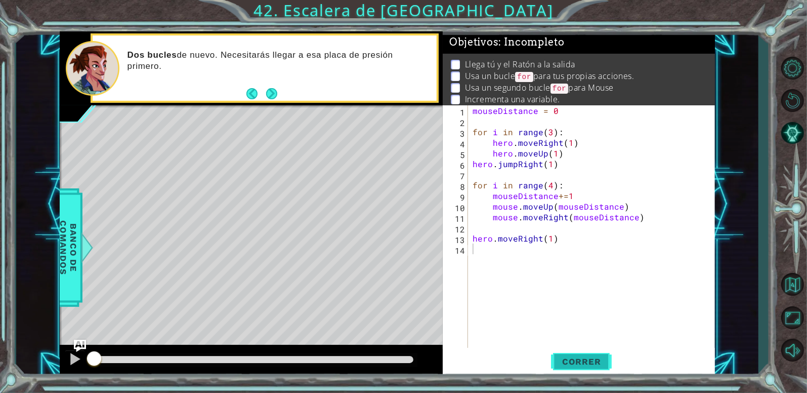
click at [558, 358] on span "Correr" at bounding box center [581, 361] width 59 height 10
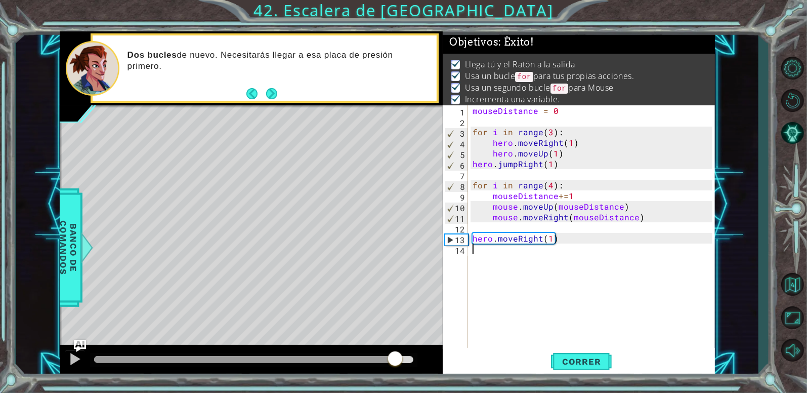
drag, startPoint x: 371, startPoint y: 360, endPoint x: 432, endPoint y: 364, distance: 60.9
click at [413, 363] on div at bounding box center [253, 359] width 319 height 7
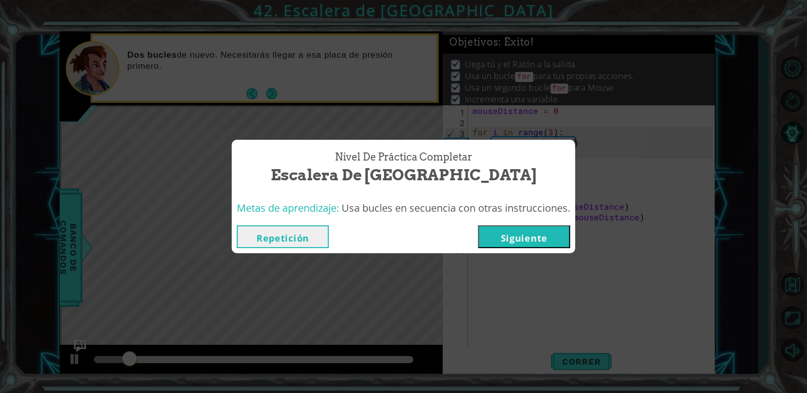
click at [527, 244] on button "Siguiente" at bounding box center [524, 236] width 92 height 23
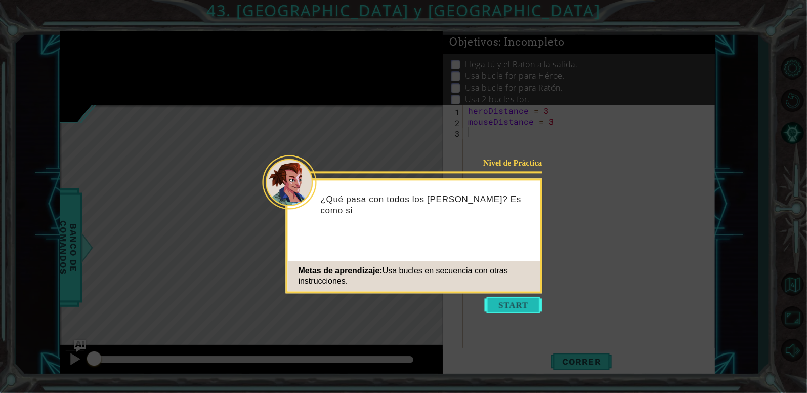
click at [528, 306] on button "Start" at bounding box center [514, 305] width 58 height 16
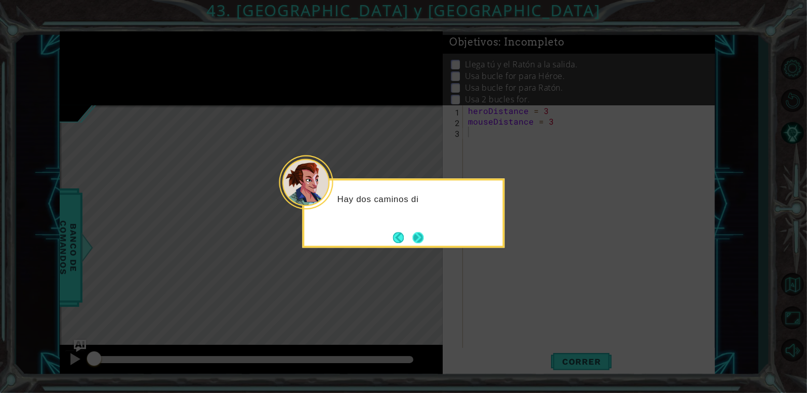
click at [417, 236] on button "Next" at bounding box center [418, 237] width 12 height 12
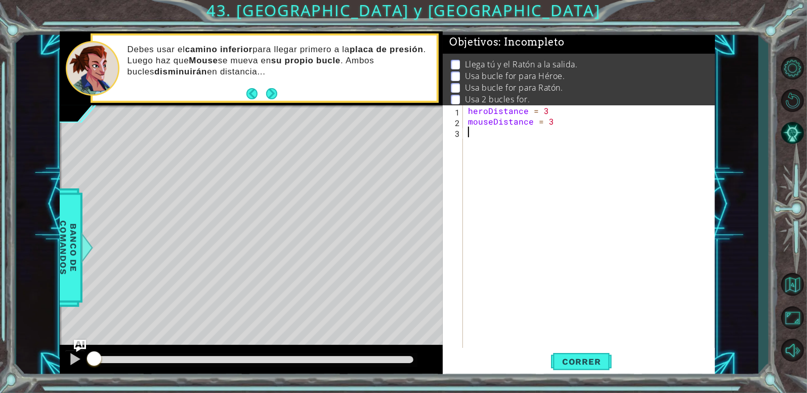
type textarea "}"
type textarea "m"
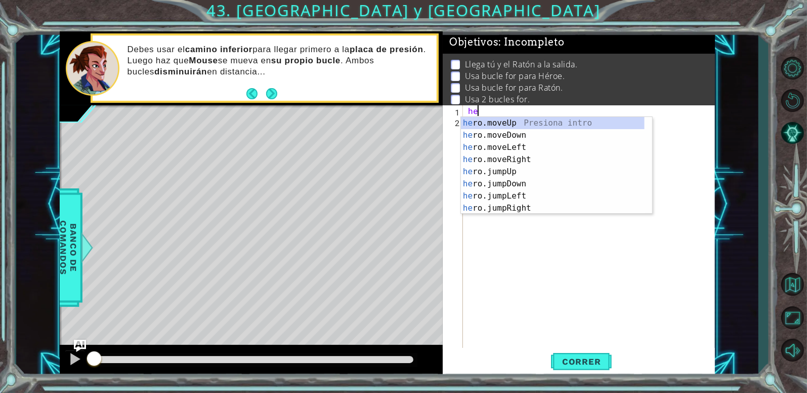
type textarea "h"
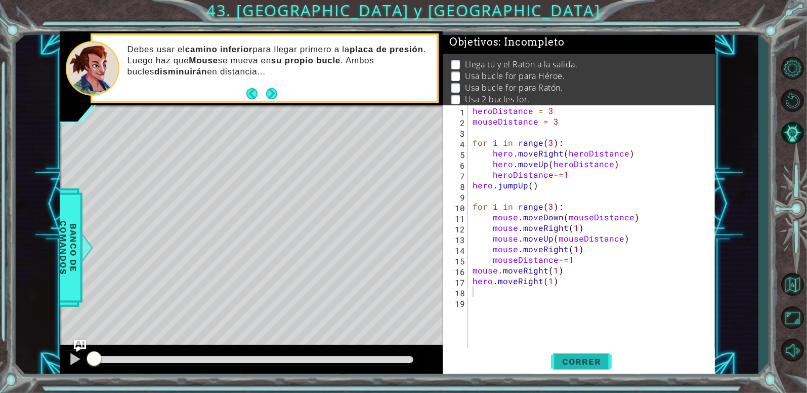
click at [570, 372] on button "Correr" at bounding box center [581, 361] width 61 height 27
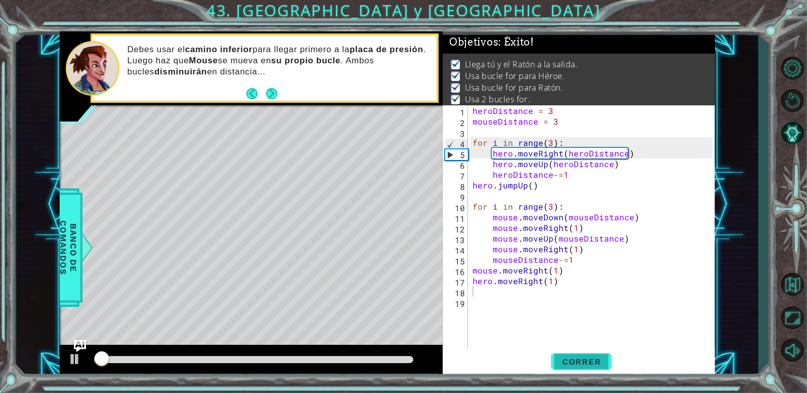
click at [579, 362] on span "Correr" at bounding box center [581, 361] width 59 height 10
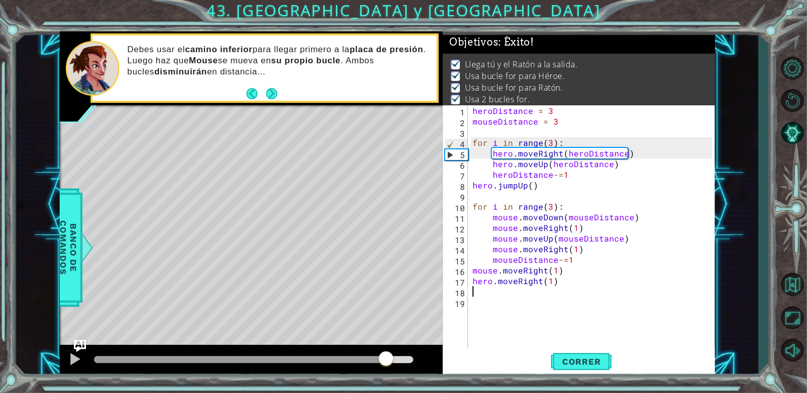
drag, startPoint x: 386, startPoint y: 356, endPoint x: 439, endPoint y: 354, distance: 53.2
click at [439, 354] on div at bounding box center [251, 361] width 383 height 32
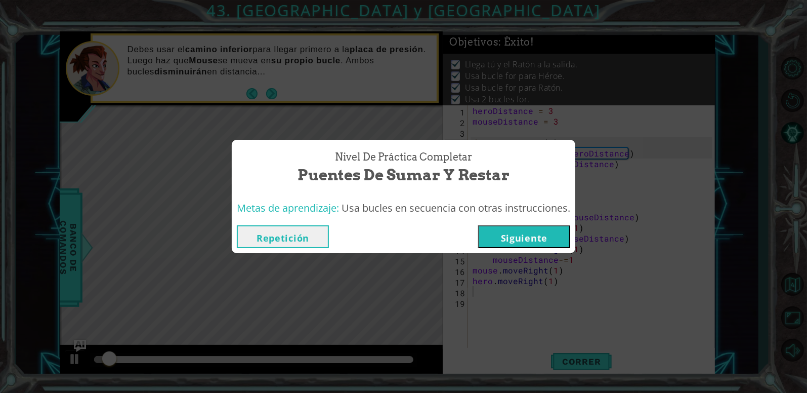
click at [549, 230] on button "Siguiente" at bounding box center [524, 236] width 92 height 23
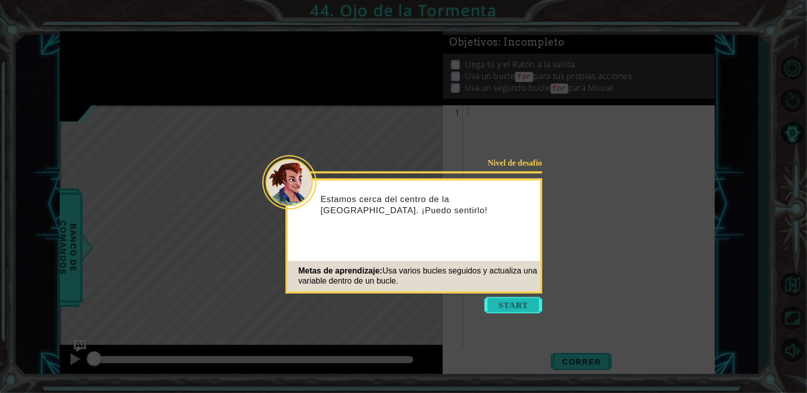
click at [505, 309] on button "Start" at bounding box center [514, 305] width 58 height 16
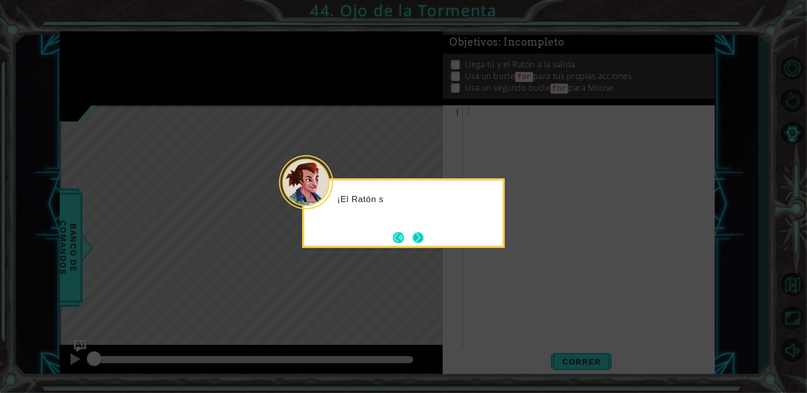
click at [425, 238] on button "Next" at bounding box center [418, 237] width 13 height 13
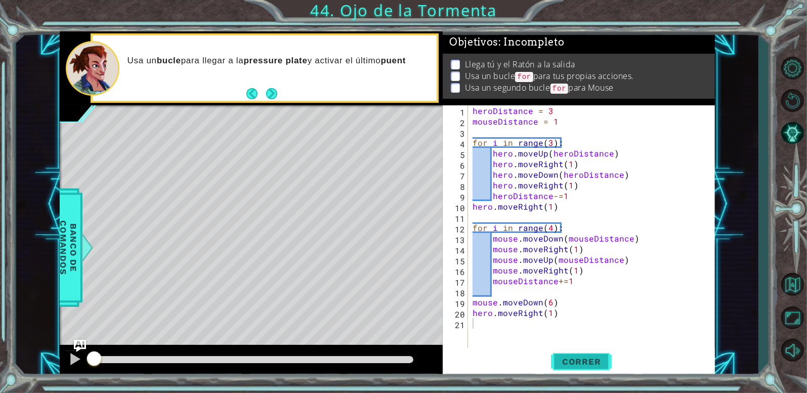
click at [572, 364] on span "Correr" at bounding box center [581, 361] width 59 height 10
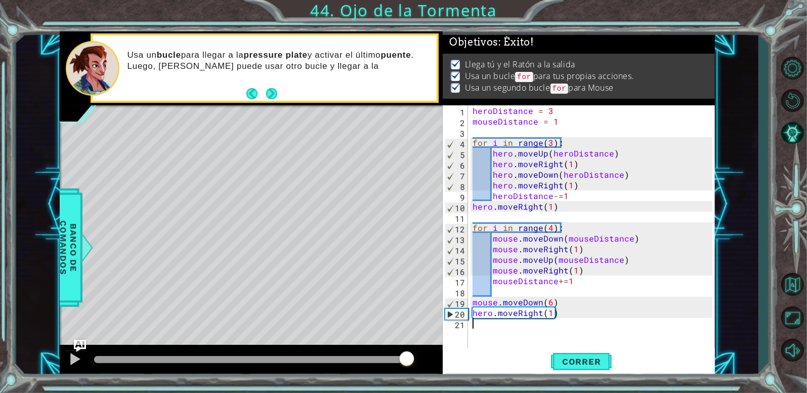
drag, startPoint x: 407, startPoint y: 359, endPoint x: 427, endPoint y: 363, distance: 19.8
click at [427, 363] on div at bounding box center [251, 361] width 383 height 32
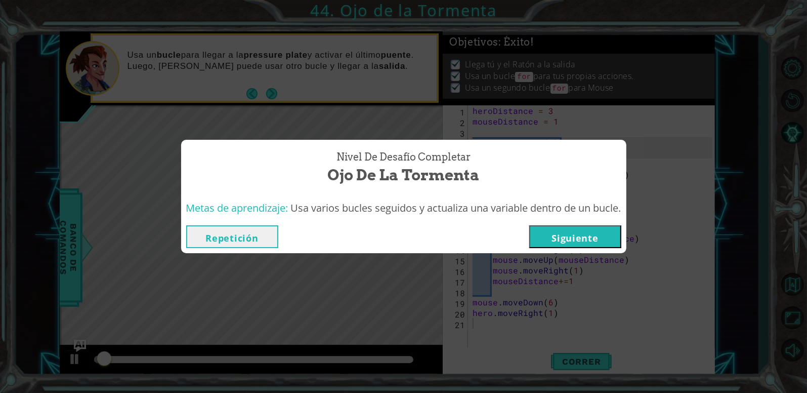
click at [584, 242] on button "Siguiente" at bounding box center [575, 236] width 92 height 23
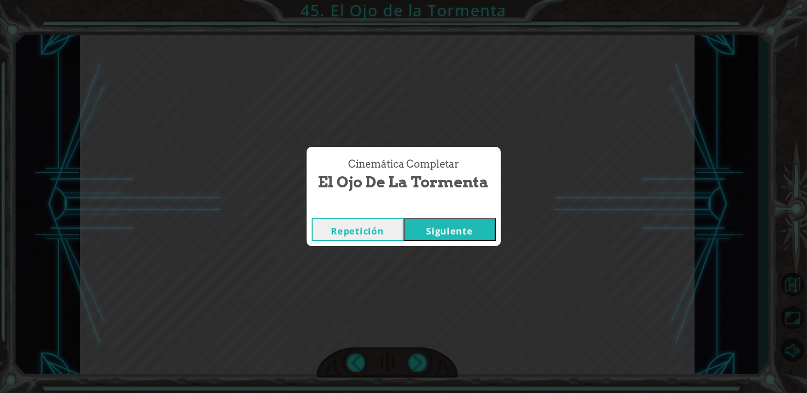
click at [461, 239] on button "Siguiente" at bounding box center [450, 229] width 92 height 23
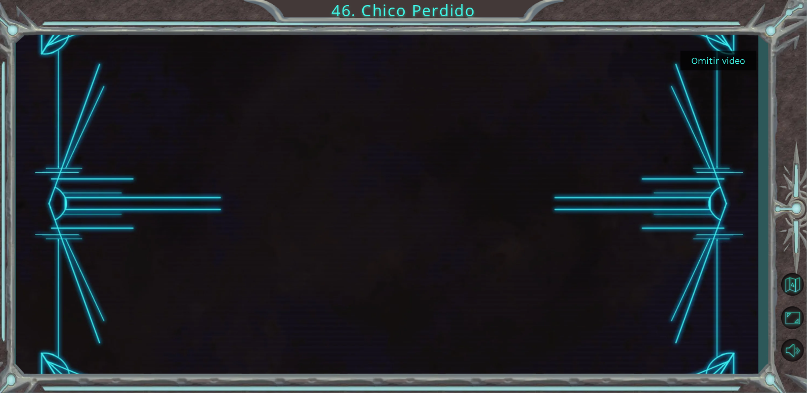
click at [714, 55] on button "Omitir video" at bounding box center [719, 61] width 76 height 20
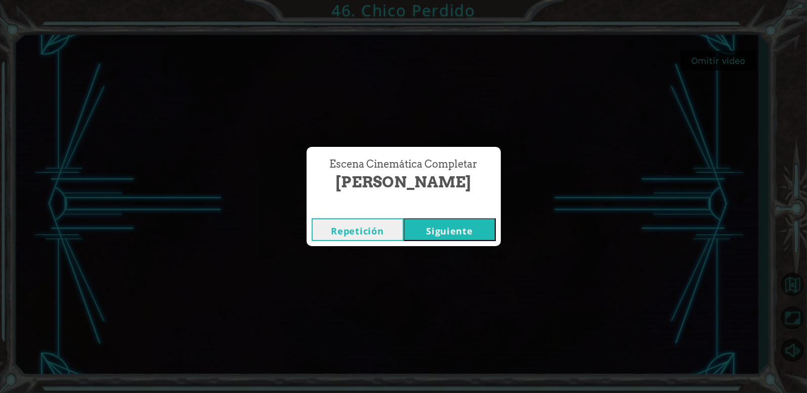
click at [477, 228] on button "Siguiente" at bounding box center [450, 229] width 92 height 23
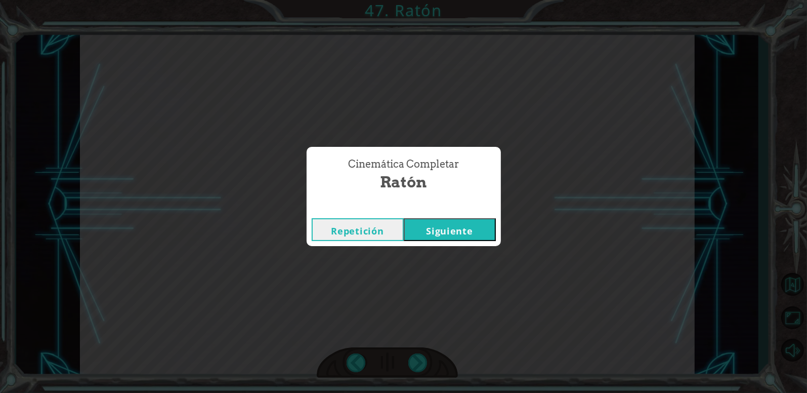
click at [436, 242] on div "Repetición [GEOGRAPHIC_DATA]" at bounding box center [404, 229] width 194 height 33
click at [442, 226] on button "Siguiente" at bounding box center [450, 229] width 92 height 23
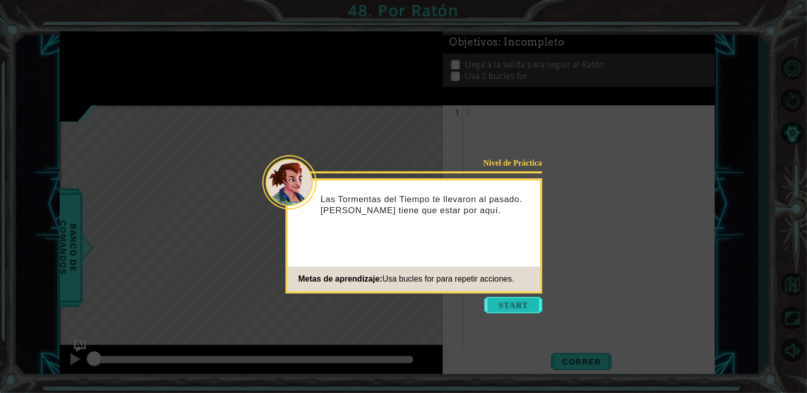
click at [514, 301] on button "Start" at bounding box center [514, 305] width 58 height 16
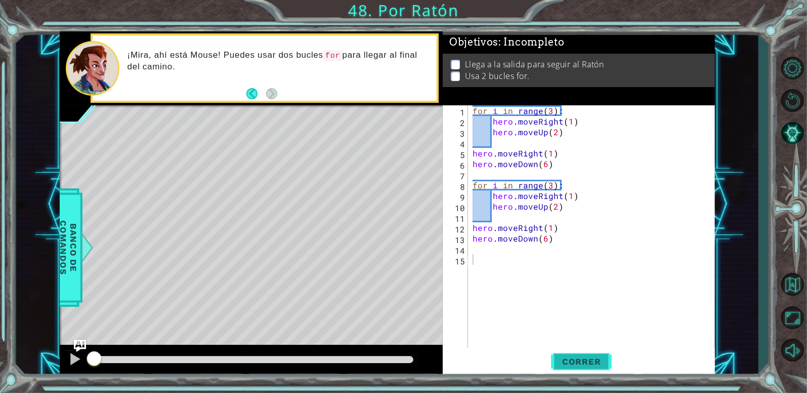
click at [573, 364] on span "Correr" at bounding box center [581, 361] width 59 height 10
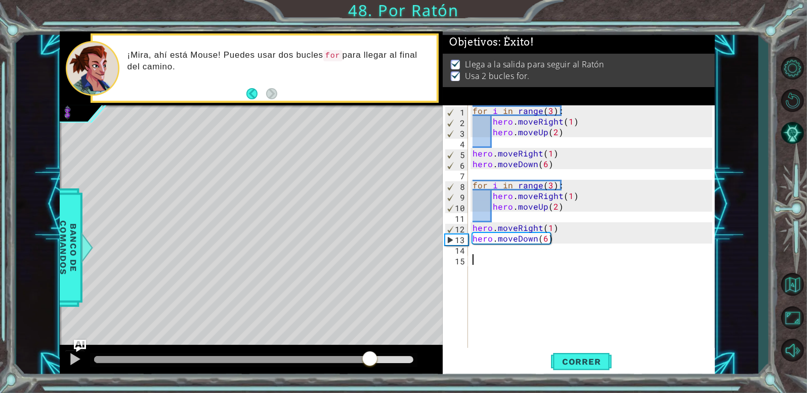
drag, startPoint x: 370, startPoint y: 359, endPoint x: 424, endPoint y: 363, distance: 54.3
click at [424, 363] on div at bounding box center [251, 361] width 383 height 32
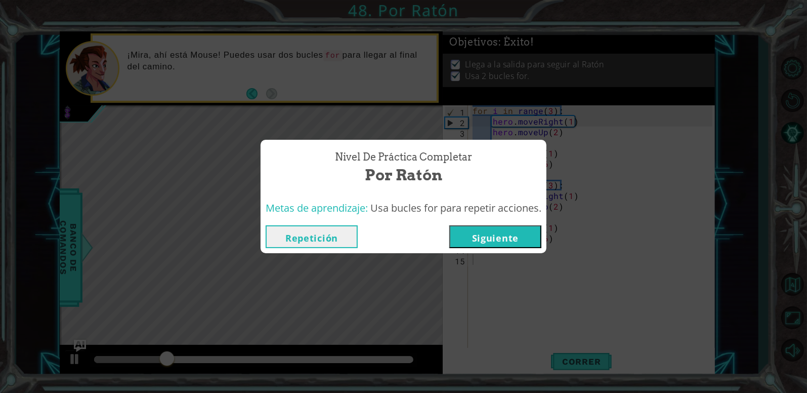
click at [532, 245] on button "Siguiente" at bounding box center [495, 236] width 92 height 23
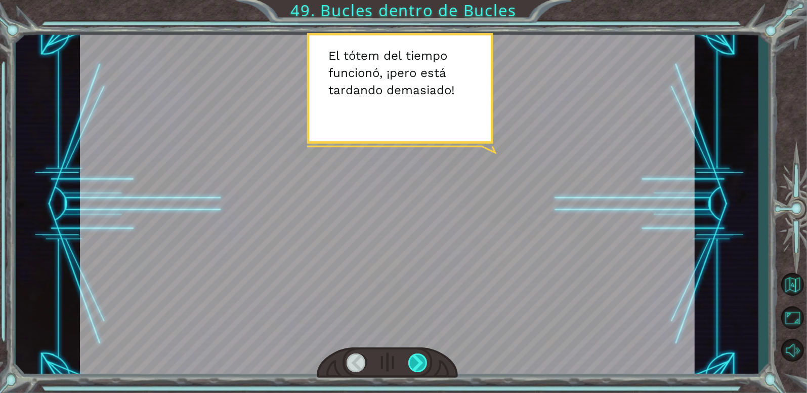
click at [417, 363] on div at bounding box center [418, 362] width 20 height 19
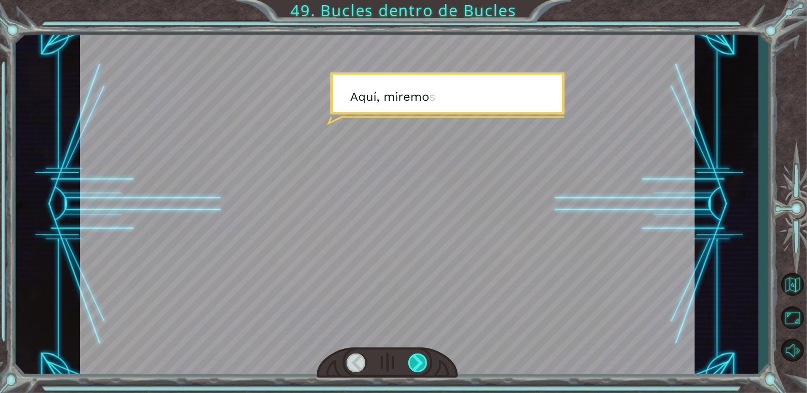
click at [417, 363] on div at bounding box center [418, 362] width 20 height 19
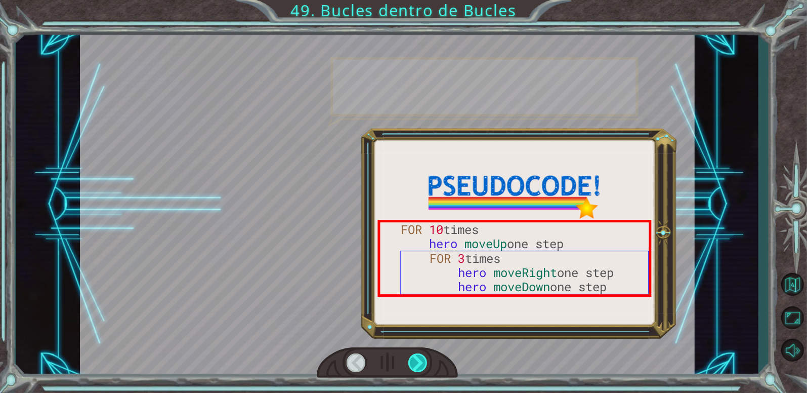
click at [417, 363] on div at bounding box center [418, 362] width 20 height 19
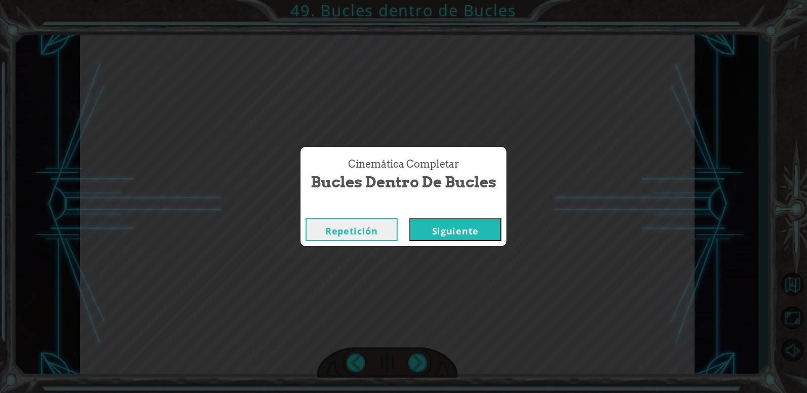
click at [468, 241] on div "Repetición [GEOGRAPHIC_DATA]" at bounding box center [404, 229] width 206 height 33
click at [472, 237] on button "Siguiente" at bounding box center [455, 229] width 92 height 23
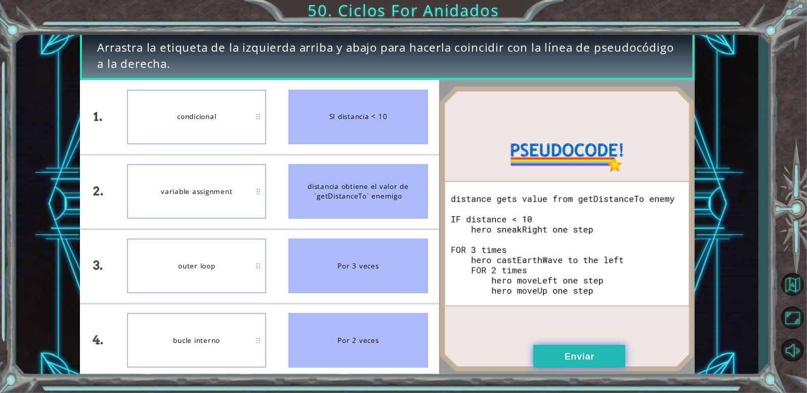
click at [568, 355] on button "Enviar" at bounding box center [579, 356] width 92 height 23
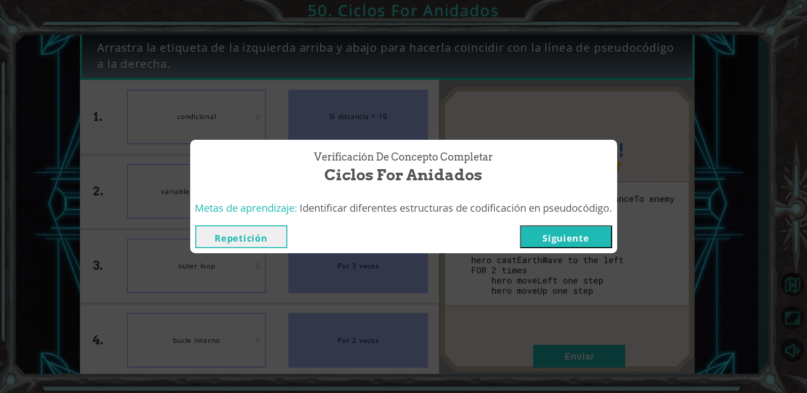
drag, startPoint x: 575, startPoint y: 253, endPoint x: 584, endPoint y: 228, distance: 26.6
click at [584, 228] on div "Repetición [GEOGRAPHIC_DATA]" at bounding box center [403, 236] width 427 height 33
click at [584, 228] on button "Siguiente" at bounding box center [566, 236] width 92 height 23
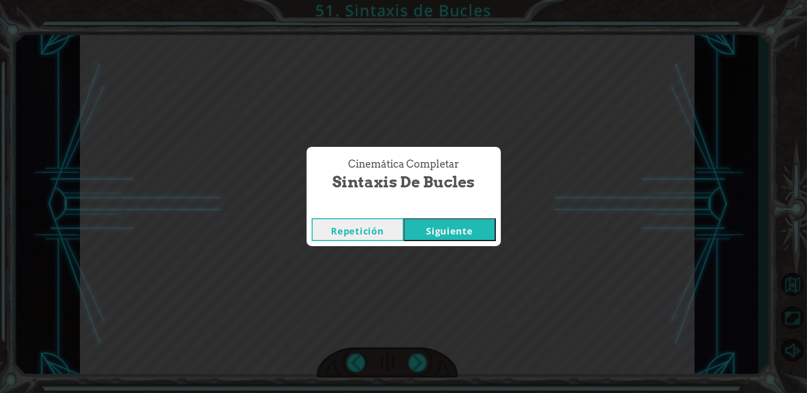
click at [441, 232] on button "Siguiente" at bounding box center [450, 229] width 92 height 23
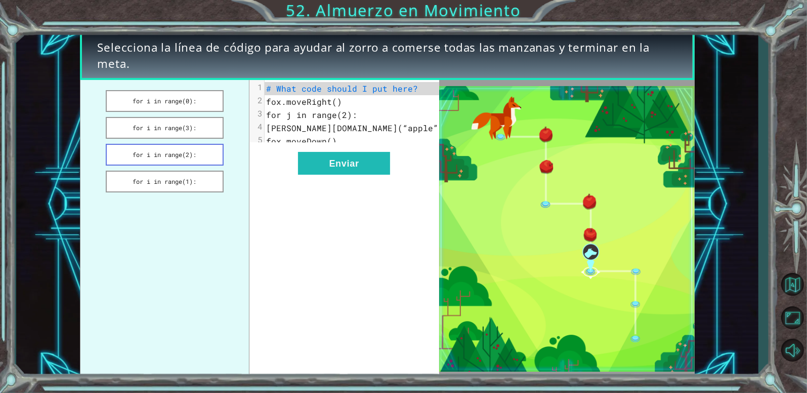
click at [191, 154] on button "for i in range(2):" at bounding box center [165, 155] width 118 height 22
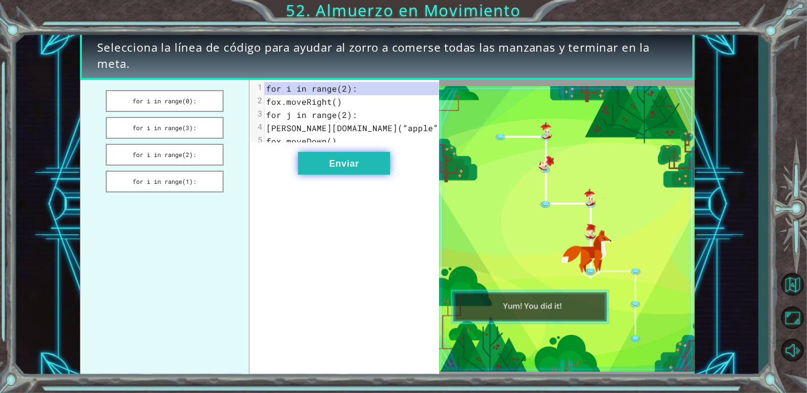
click at [355, 171] on button "Enviar" at bounding box center [344, 163] width 92 height 23
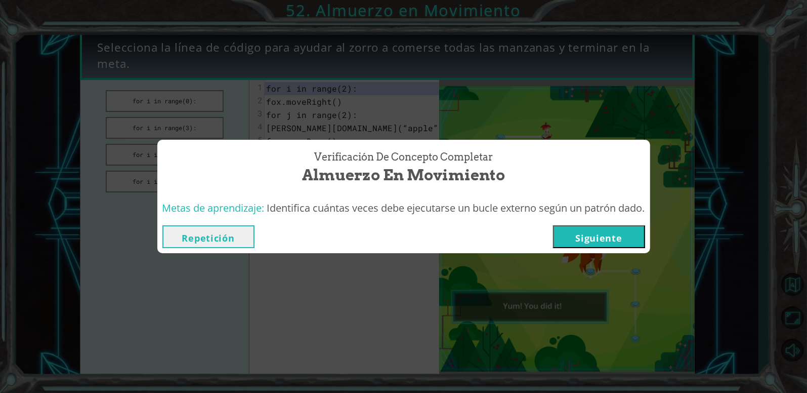
click at [587, 232] on button "Siguiente" at bounding box center [599, 236] width 92 height 23
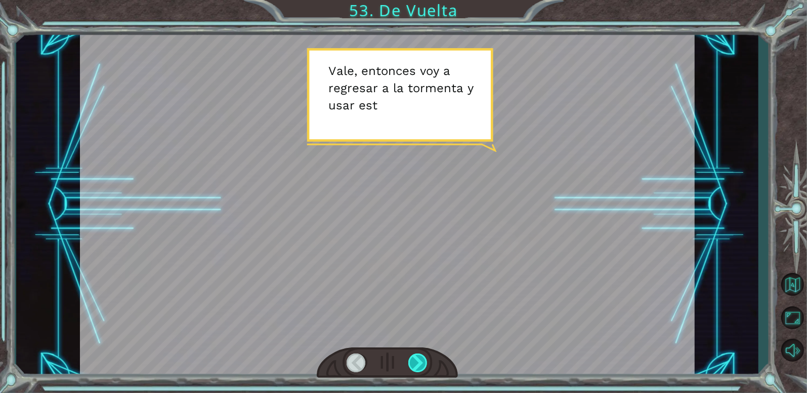
click at [423, 367] on div at bounding box center [418, 362] width 20 height 19
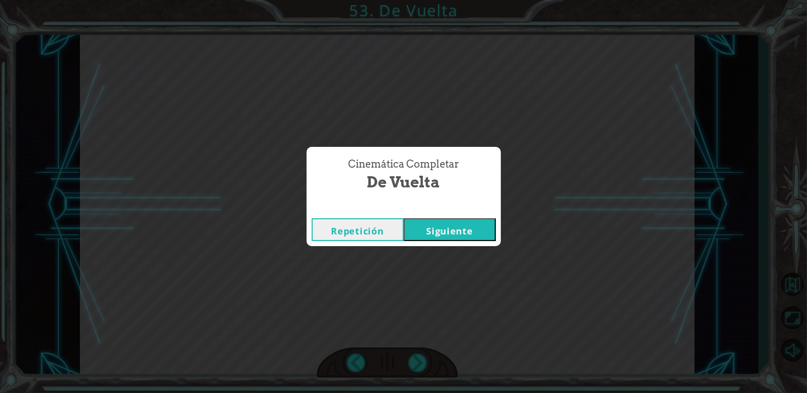
click at [448, 224] on button "Siguiente" at bounding box center [450, 229] width 92 height 23
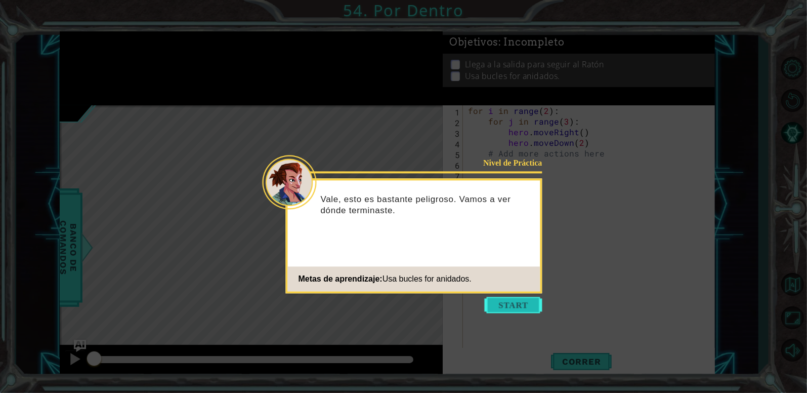
click at [501, 305] on button "Start" at bounding box center [514, 305] width 58 height 16
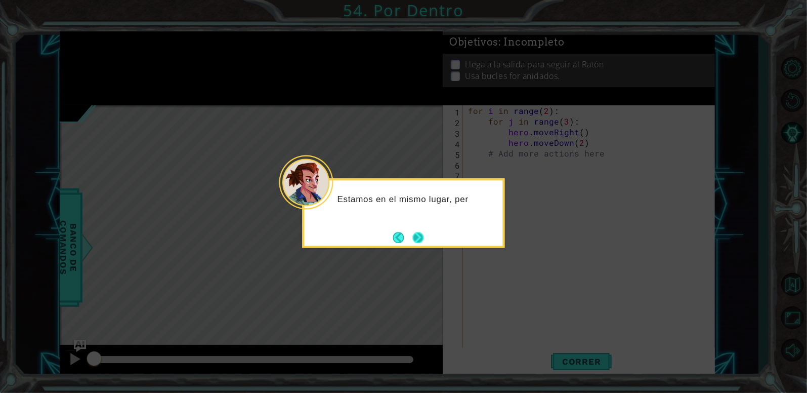
click at [412, 234] on button "Next" at bounding box center [418, 237] width 13 height 13
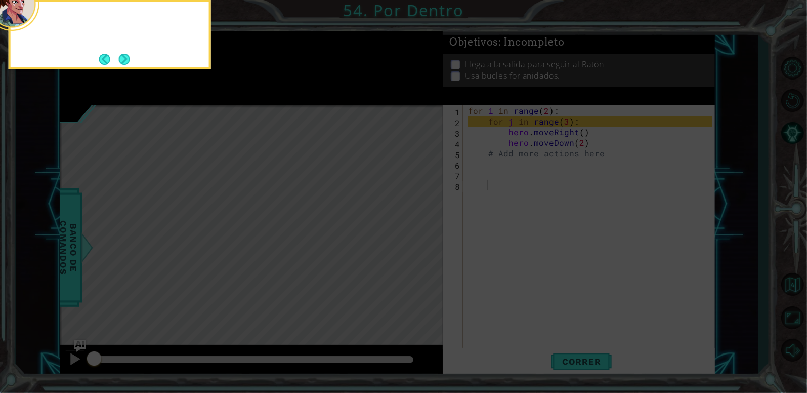
click at [412, 234] on icon at bounding box center [403, 59] width 807 height 668
click at [134, 55] on div "Intenta usar bucles for anidados . Esto te permitirá re" at bounding box center [110, 34] width 202 height 69
click at [134, 55] on div "Intenta usar bucles for anidados . Esto te permitirá repetir p" at bounding box center [110, 32] width 198 height 52
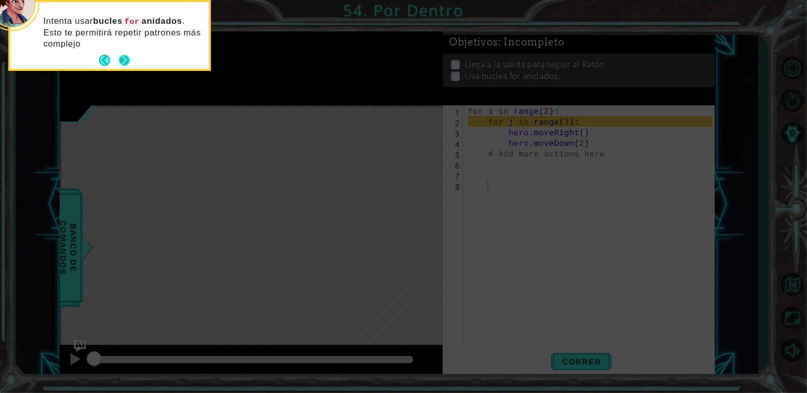
click at [123, 57] on button "Next" at bounding box center [124, 60] width 11 height 11
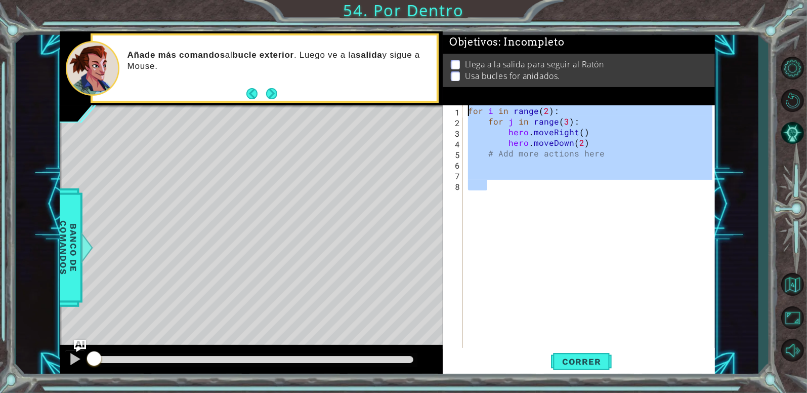
drag, startPoint x: 491, startPoint y: 193, endPoint x: 420, endPoint y: 59, distance: 152.2
click at [420, 59] on div "1 ההההההההההההההההההההההההההההההההההההההההההההההההההההההההההההההההההההההההההההה…" at bounding box center [387, 204] width 655 height 346
type textarea "for i in range(2): for j in range(3):"
paste textarea "Code Area"
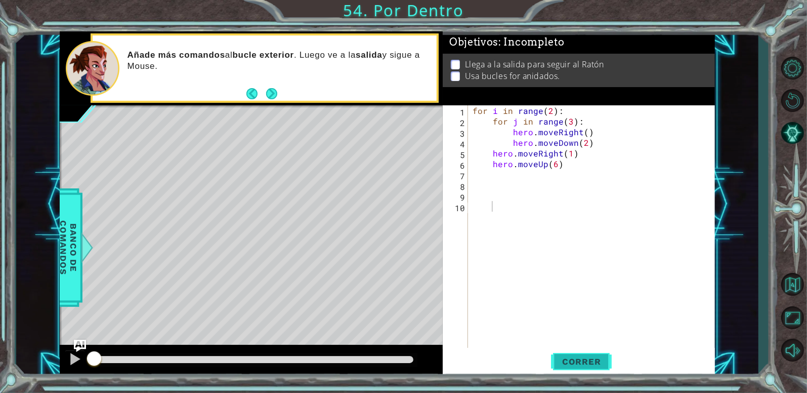
click at [567, 372] on button "Correr" at bounding box center [581, 361] width 61 height 27
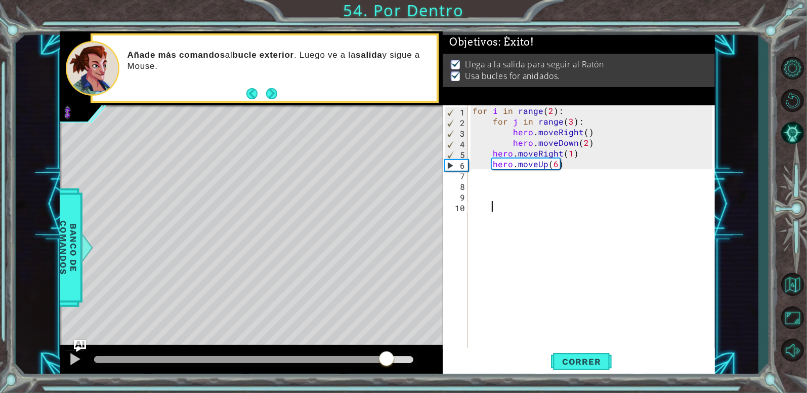
drag, startPoint x: 387, startPoint y: 357, endPoint x: 427, endPoint y: 369, distance: 42.3
click at [427, 369] on div at bounding box center [251, 361] width 383 height 32
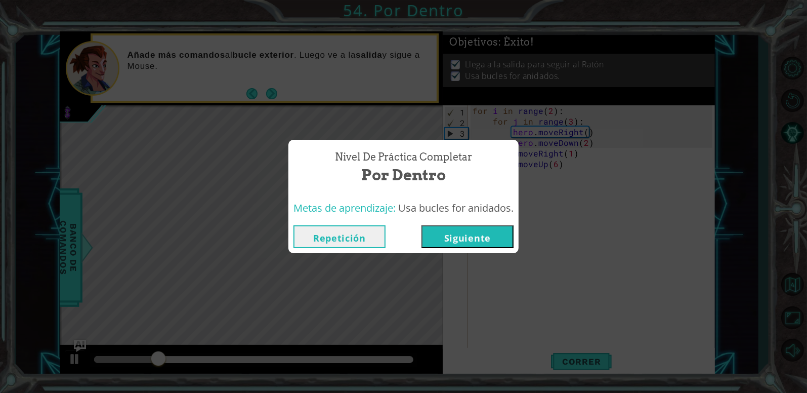
click at [477, 237] on button "Siguiente" at bounding box center [468, 236] width 92 height 23
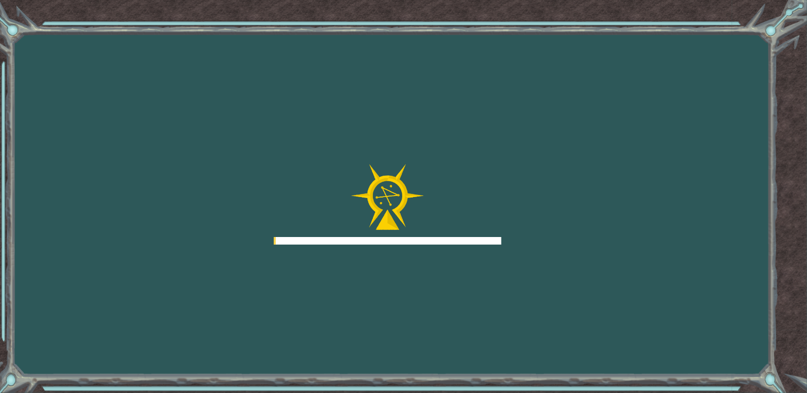
click at [477, 237] on div at bounding box center [388, 241] width 228 height 8
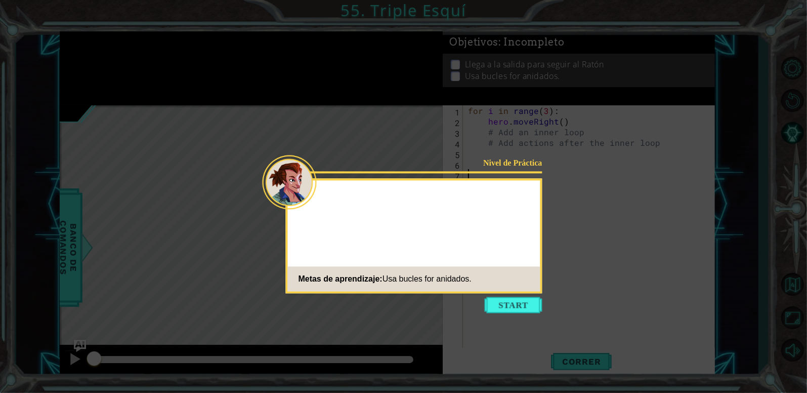
click at [558, 185] on icon at bounding box center [403, 196] width 807 height 393
click at [517, 303] on button "Start" at bounding box center [514, 305] width 58 height 16
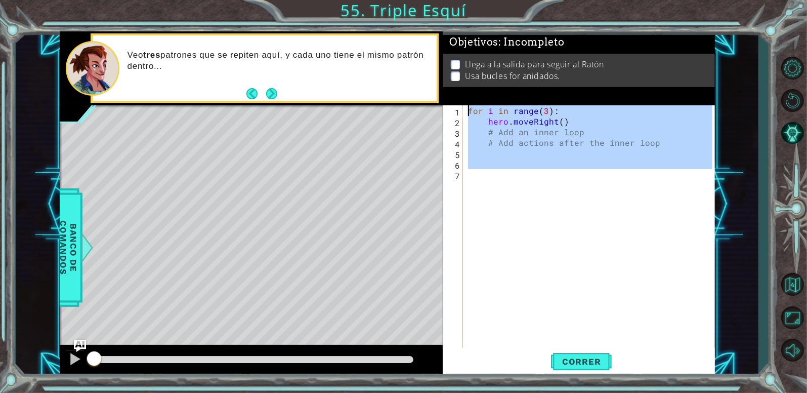
drag, startPoint x: 542, startPoint y: 175, endPoint x: 403, endPoint y: 94, distance: 160.3
click at [403, 94] on div "1 ההההההההההההההההההההההההההההההההההההההההההההההההההההההההההההההההההההההההההההה…" at bounding box center [387, 204] width 655 height 346
type textarea "for i in range(3): hero.moveRight()"
paste textarea "Code Area"
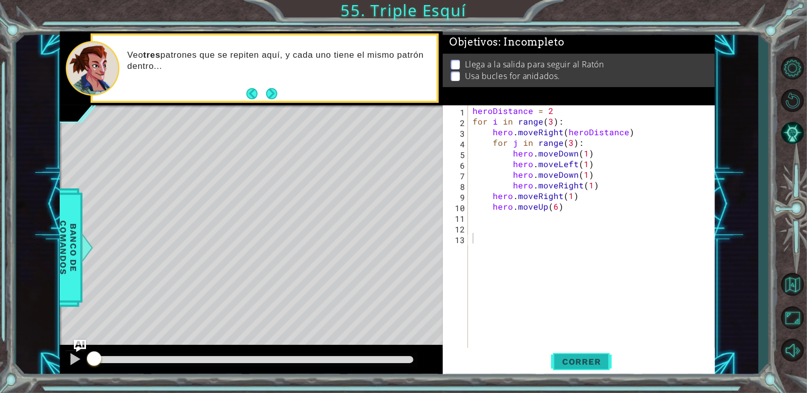
click at [560, 352] on button "Correr" at bounding box center [581, 361] width 61 height 27
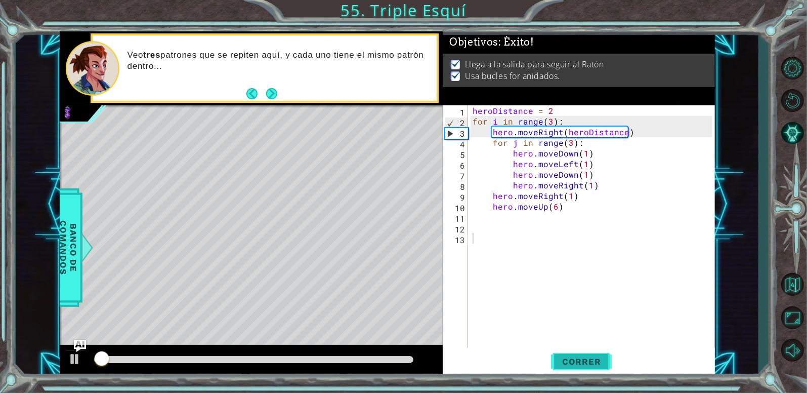
click at [560, 352] on button "Correr" at bounding box center [581, 361] width 61 height 27
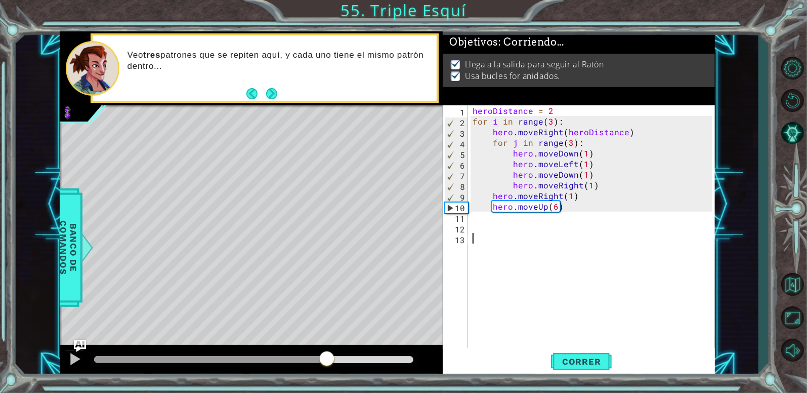
drag, startPoint x: 385, startPoint y: 358, endPoint x: 436, endPoint y: 369, distance: 51.7
click at [436, 369] on div at bounding box center [251, 361] width 383 height 32
drag, startPoint x: 396, startPoint y: 362, endPoint x: 433, endPoint y: 363, distance: 37.0
click at [433, 363] on div at bounding box center [251, 361] width 383 height 32
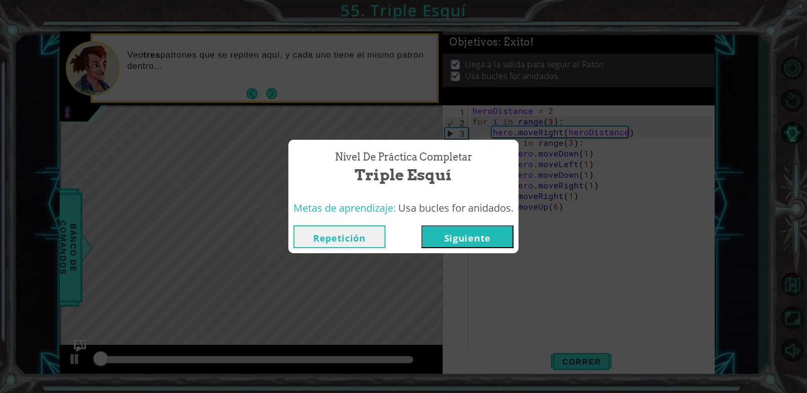
click at [477, 246] on button "Siguiente" at bounding box center [468, 236] width 92 height 23
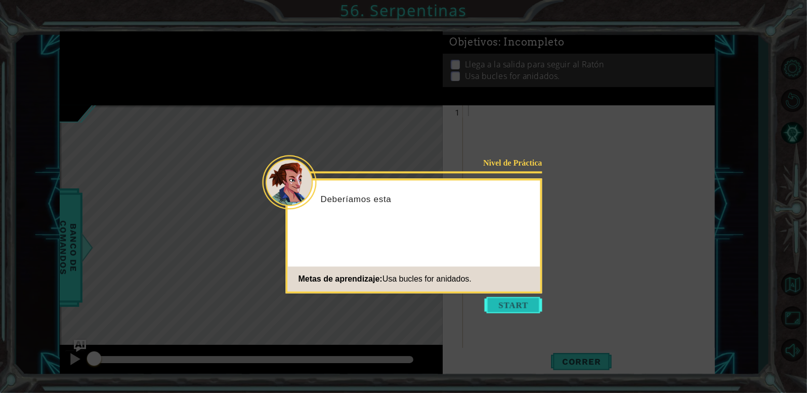
click at [515, 311] on button "Start" at bounding box center [514, 305] width 58 height 16
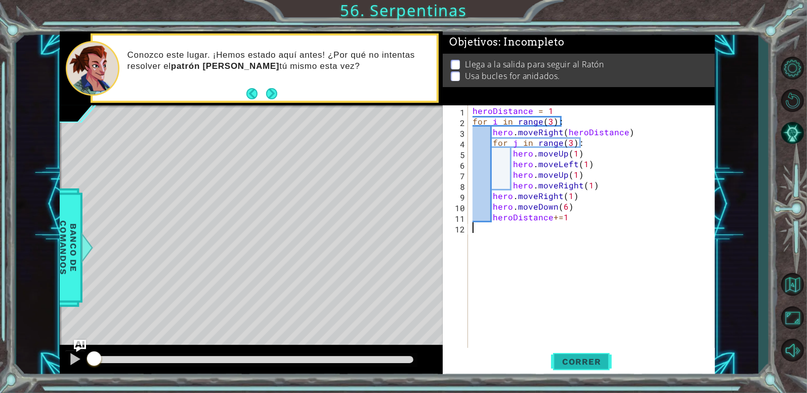
click at [583, 357] on span "Correr" at bounding box center [581, 361] width 59 height 10
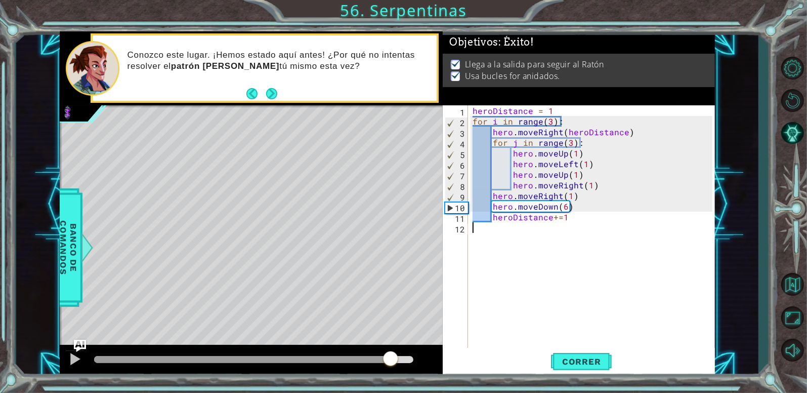
drag, startPoint x: 391, startPoint y: 356, endPoint x: 425, endPoint y: 363, distance: 35.1
click at [425, 363] on div at bounding box center [251, 361] width 383 height 32
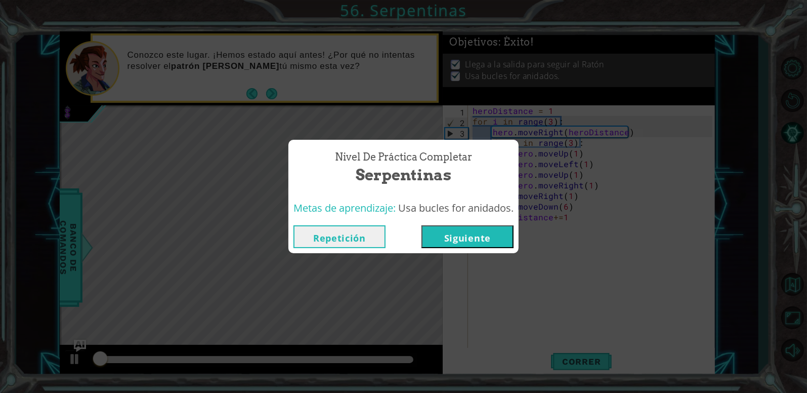
click at [478, 245] on button "Siguiente" at bounding box center [468, 236] width 92 height 23
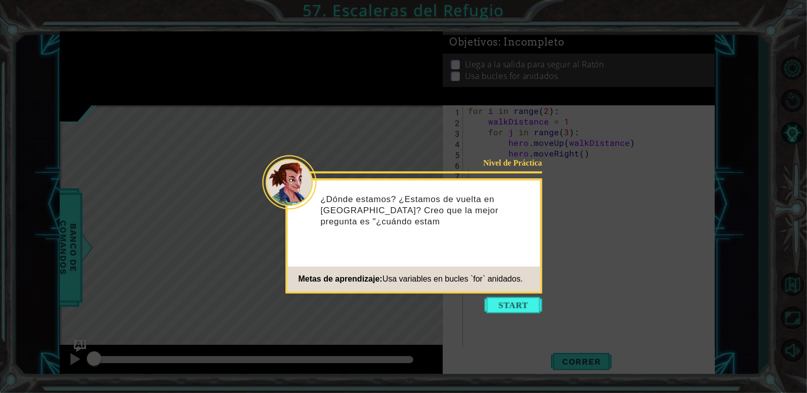
click at [525, 292] on div "Nivel de Práctica ¿Dónde estamos? ¿Estamos de vuelta en [GEOGRAPHIC_DATA]? Creo…" at bounding box center [414, 235] width 257 height 115
click at [522, 297] on button "Start" at bounding box center [514, 305] width 58 height 16
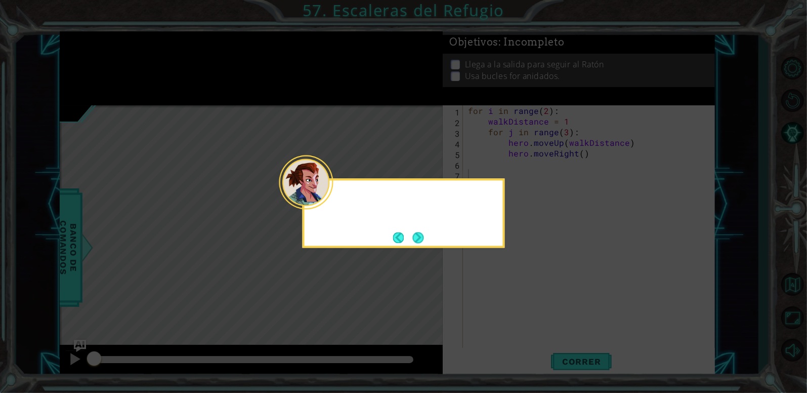
click at [522, 297] on icon at bounding box center [403, 196] width 807 height 393
drag, startPoint x: 429, startPoint y: 241, endPoint x: 420, endPoint y: 237, distance: 10.0
click at [420, 237] on div "Hay un patrón en es" at bounding box center [404, 212] width 202 height 69
click at [420, 237] on button "Next" at bounding box center [418, 237] width 12 height 12
click at [420, 237] on icon at bounding box center [403, 196] width 807 height 393
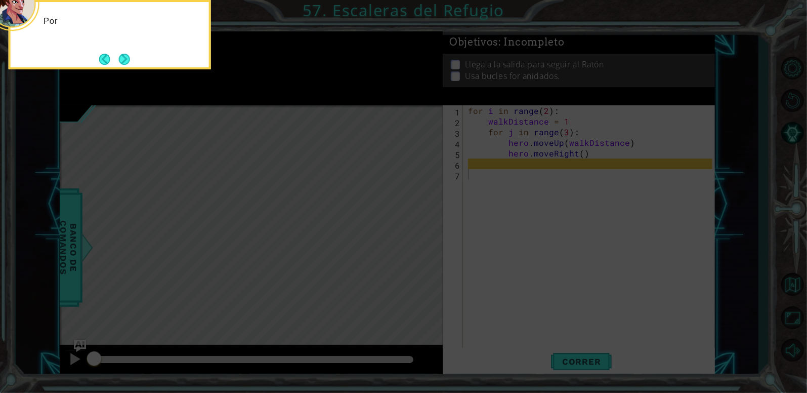
drag, startPoint x: 420, startPoint y: 237, endPoint x: 191, endPoint y: 118, distance: 257.8
click at [191, 118] on icon at bounding box center [403, 59] width 807 height 668
click at [127, 59] on button "Next" at bounding box center [124, 59] width 13 height 13
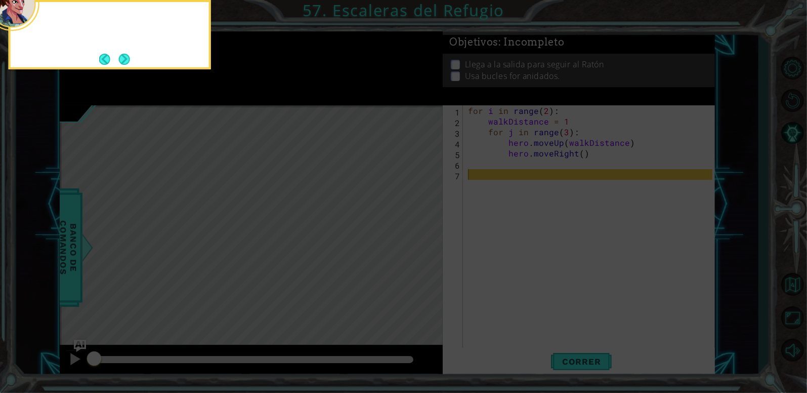
click at [127, 59] on button "Next" at bounding box center [124, 59] width 12 height 12
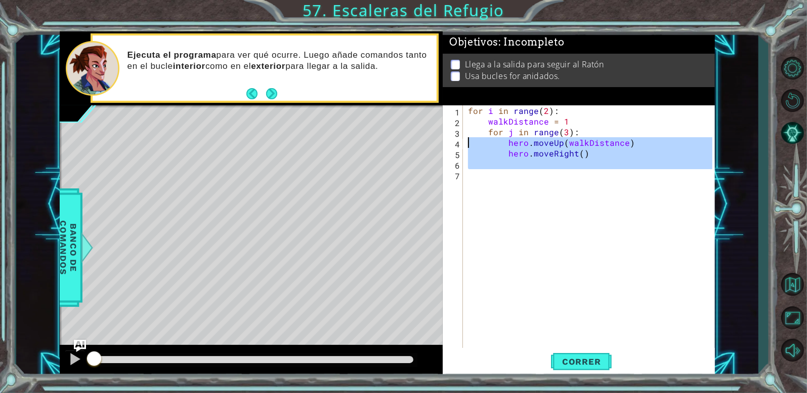
drag, startPoint x: 489, startPoint y: 180, endPoint x: 426, endPoint y: 7, distance: 184.6
click at [426, 7] on div "1 ההההההההההההההההההההההההההההההההההההההההההההההההההההההההההההההההההההההההההההה…" at bounding box center [403, 196] width 807 height 393
type textarea "for i in range(2): walkDistance = 1"
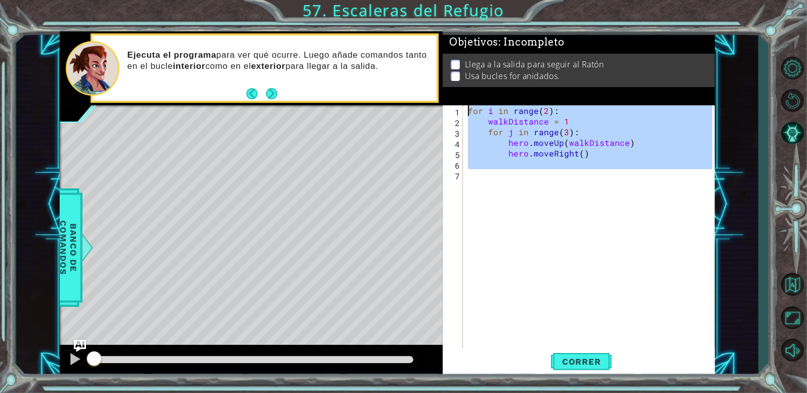
paste textarea "Code Area"
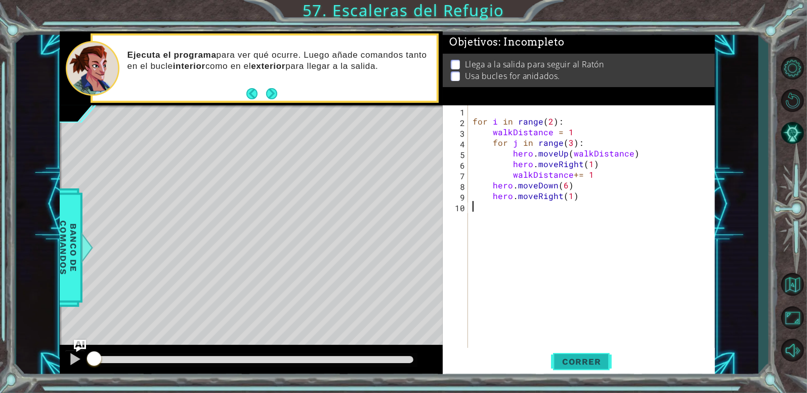
click at [586, 358] on span "Correr" at bounding box center [581, 361] width 59 height 10
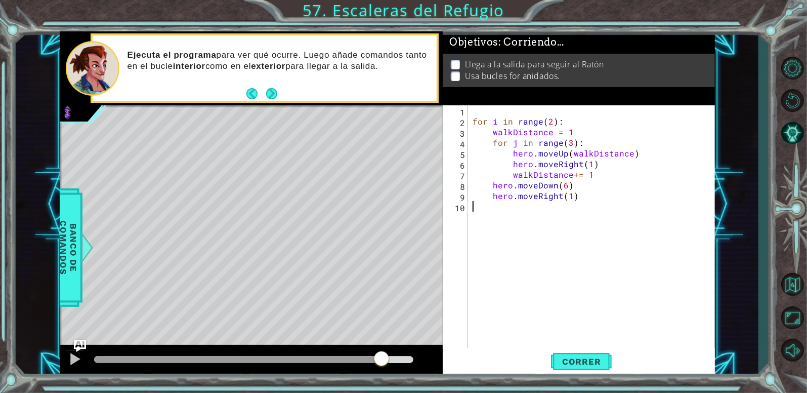
drag, startPoint x: 382, startPoint y: 358, endPoint x: 402, endPoint y: 359, distance: 20.3
click at [402, 359] on div at bounding box center [253, 359] width 319 height 7
click at [569, 359] on span "Correr" at bounding box center [581, 361] width 59 height 10
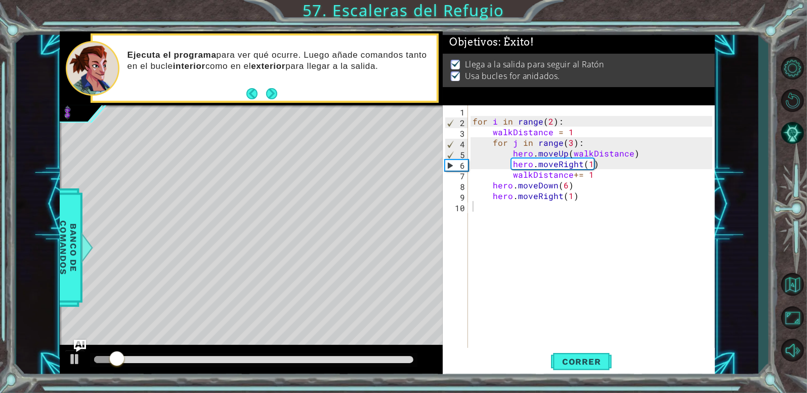
drag, startPoint x: 388, startPoint y: 354, endPoint x: 411, endPoint y: 366, distance: 25.8
click at [411, 366] on div at bounding box center [253, 360] width 327 height 14
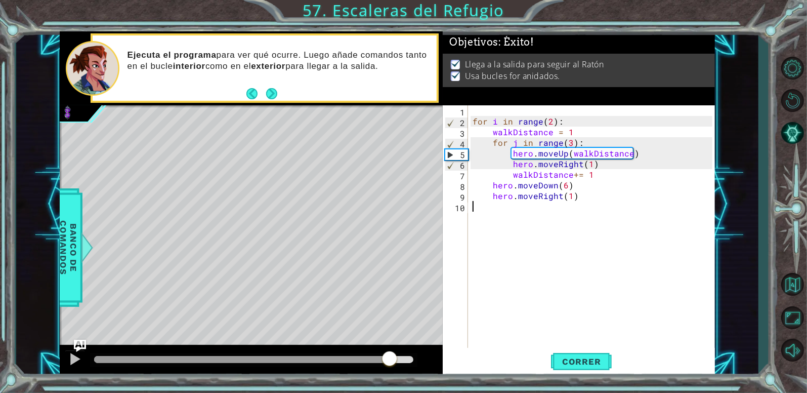
drag, startPoint x: 390, startPoint y: 361, endPoint x: 436, endPoint y: 361, distance: 46.6
click at [435, 361] on div at bounding box center [251, 361] width 383 height 32
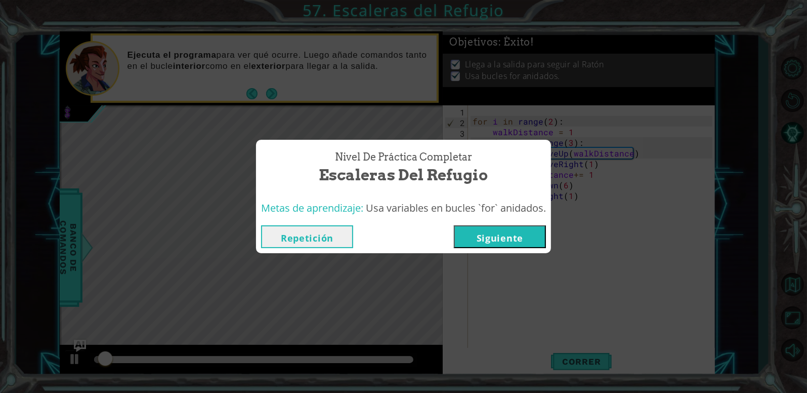
click at [494, 248] on div "Repetición [GEOGRAPHIC_DATA]" at bounding box center [403, 236] width 295 height 33
click at [498, 243] on button "Siguiente" at bounding box center [500, 236] width 92 height 23
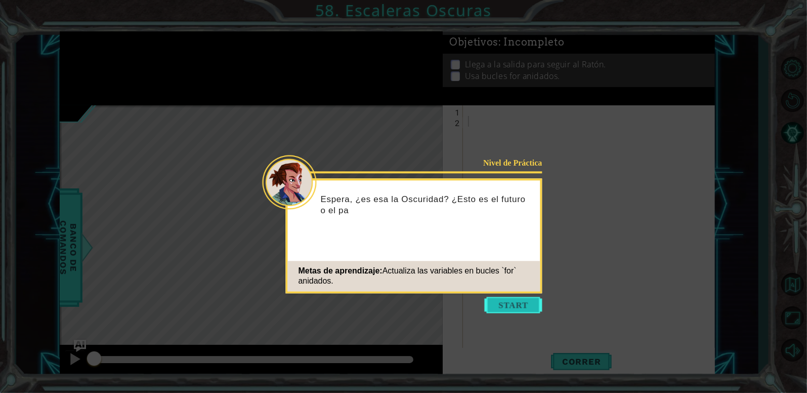
click at [500, 307] on button "Start" at bounding box center [514, 305] width 58 height 16
click at [500, 307] on icon at bounding box center [403, 196] width 807 height 393
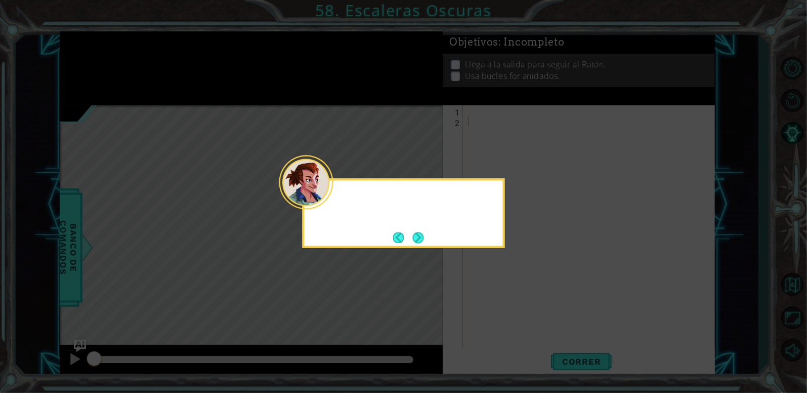
click at [500, 307] on icon at bounding box center [403, 196] width 807 height 393
drag, startPoint x: 500, startPoint y: 307, endPoint x: 413, endPoint y: 238, distance: 110.3
click at [413, 238] on body "1 ההההההההההההההההההההההההההההההההההההההההההההההההההההההההההההההההההההההההההההה…" at bounding box center [403, 196] width 807 height 393
click at [413, 238] on button "Next" at bounding box center [417, 237] width 11 height 11
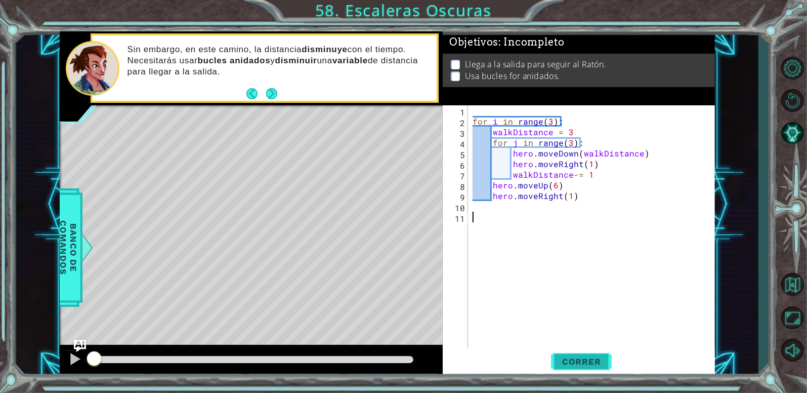
drag, startPoint x: 576, startPoint y: 340, endPoint x: 575, endPoint y: 362, distance: 21.8
click at [575, 362] on div "1 2 3 4 5 6 7 8 9 10 11 for i in range ( 3 ) : walkDistance = 3 for j in range …" at bounding box center [579, 241] width 272 height 272
click at [575, 362] on span "Correr" at bounding box center [581, 361] width 59 height 10
click at [377, 356] on div at bounding box center [253, 359] width 319 height 7
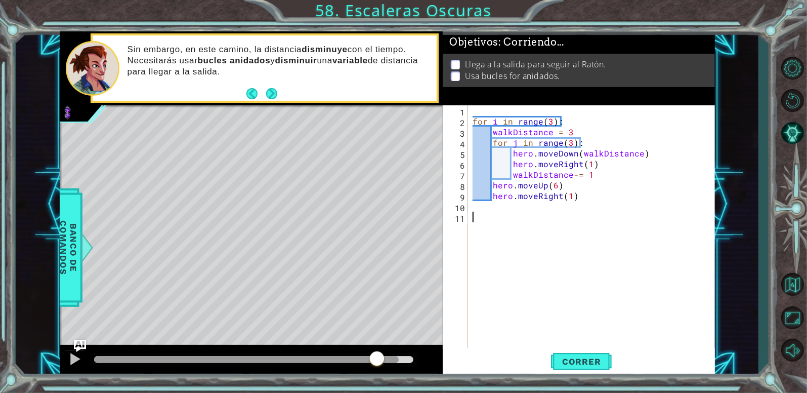
drag, startPoint x: 377, startPoint y: 356, endPoint x: 408, endPoint y: 365, distance: 32.7
click at [408, 365] on div at bounding box center [253, 360] width 327 height 14
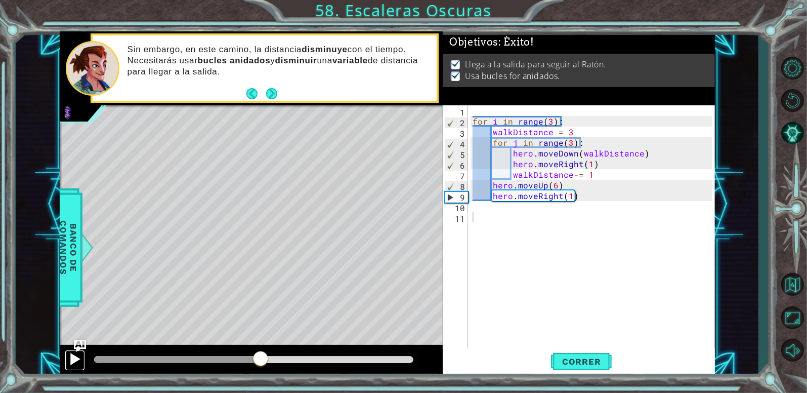
click at [72, 362] on div at bounding box center [74, 358] width 13 height 13
drag, startPoint x: 313, startPoint y: 362, endPoint x: 397, endPoint y: 367, distance: 83.6
click at [397, 363] on div at bounding box center [253, 359] width 319 height 7
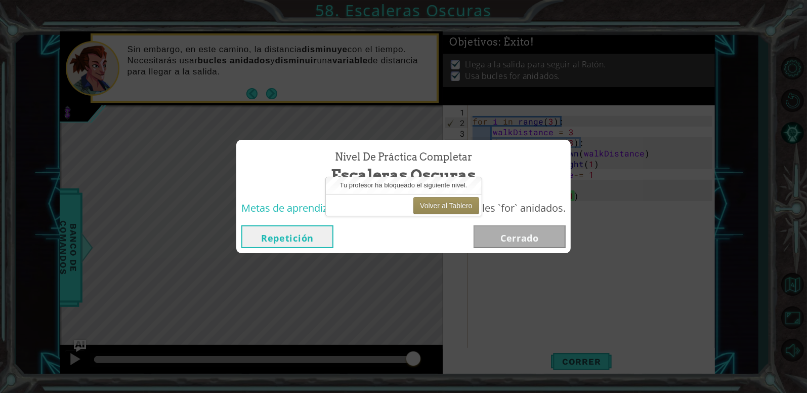
click at [543, 251] on div "Repetición [GEOGRAPHIC_DATA]" at bounding box center [403, 236] width 335 height 33
click at [544, 243] on div "Repetición [GEOGRAPHIC_DATA]" at bounding box center [403, 236] width 335 height 33
click at [436, 207] on button "Volver al Tablero" at bounding box center [445, 205] width 65 height 17
